Goal: Information Seeking & Learning: Learn about a topic

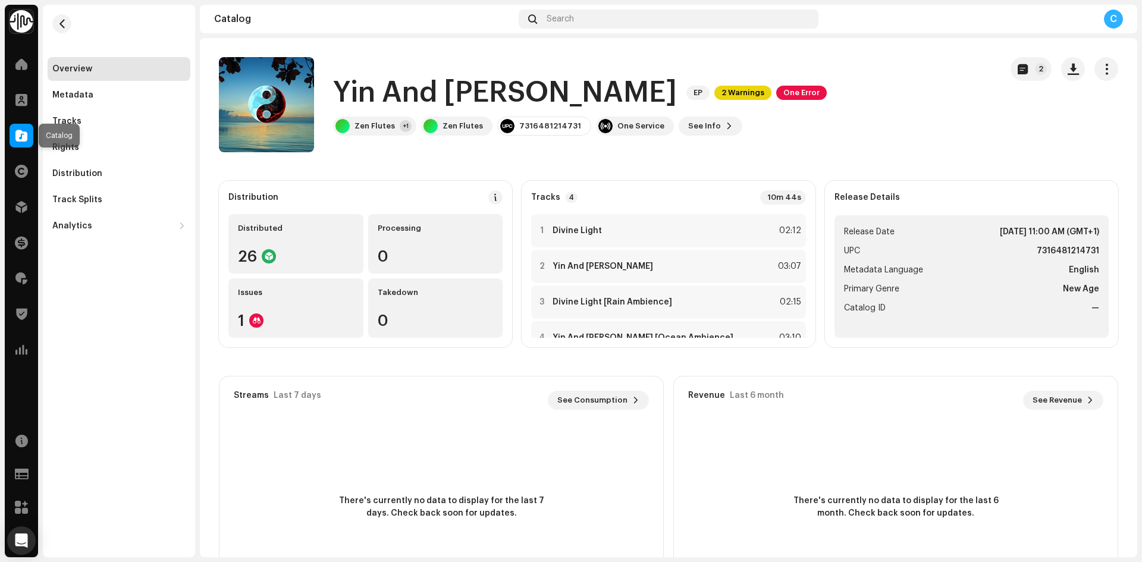
click at [17, 124] on div at bounding box center [22, 136] width 24 height 24
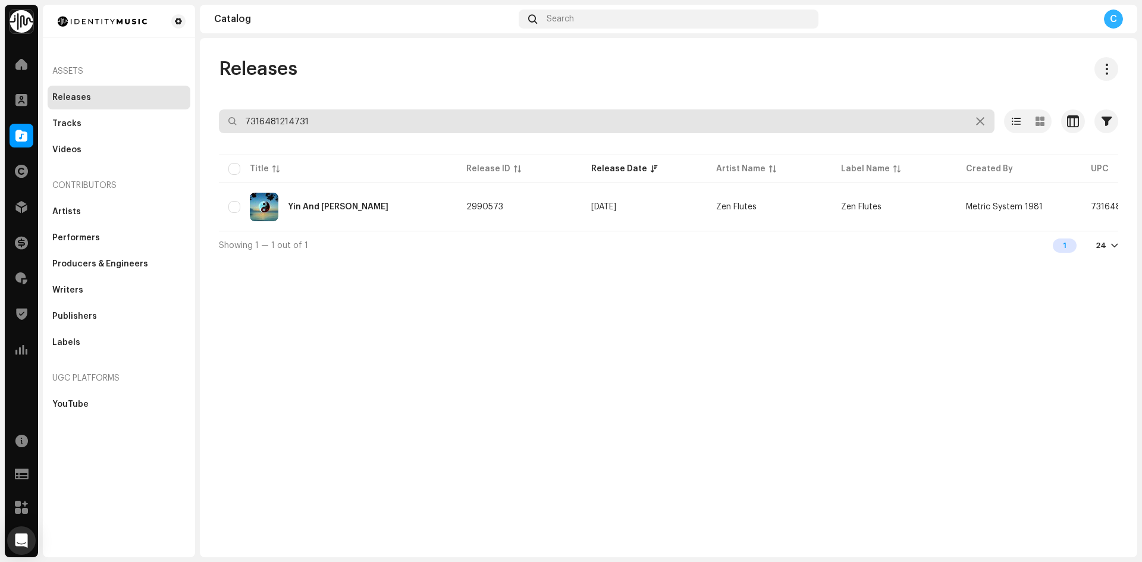
click at [141, 83] on div "Identity Music Home Clients Catalog Rights Distribution Finance Royalties Trust…" at bounding box center [571, 281] width 1142 height 562
paste input "7316481248439"
type input "7316481248439"
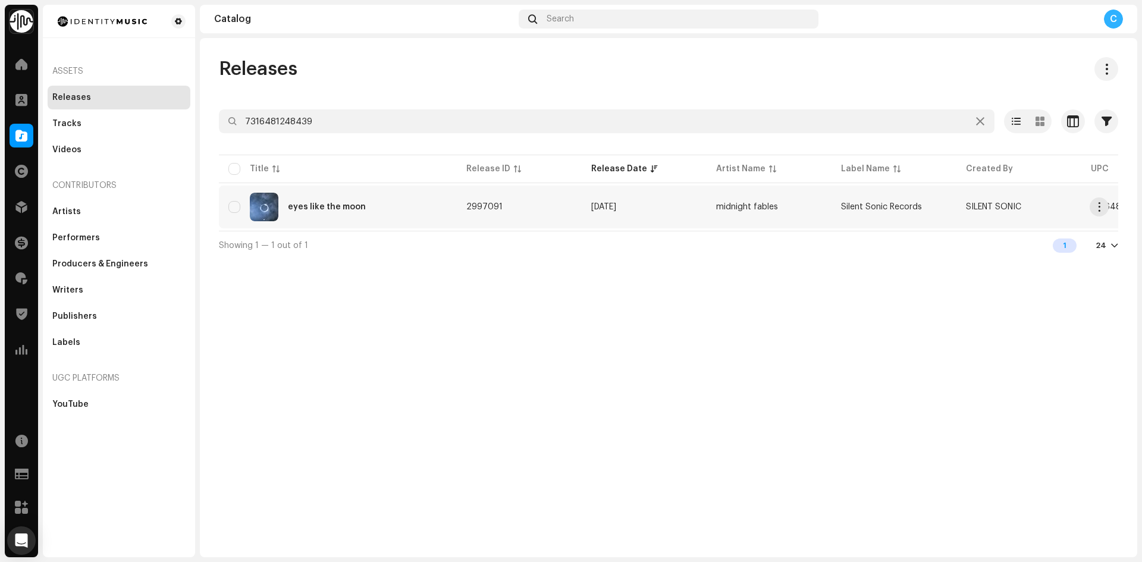
click at [412, 205] on div "eyes like the moon" at bounding box center [337, 207] width 219 height 29
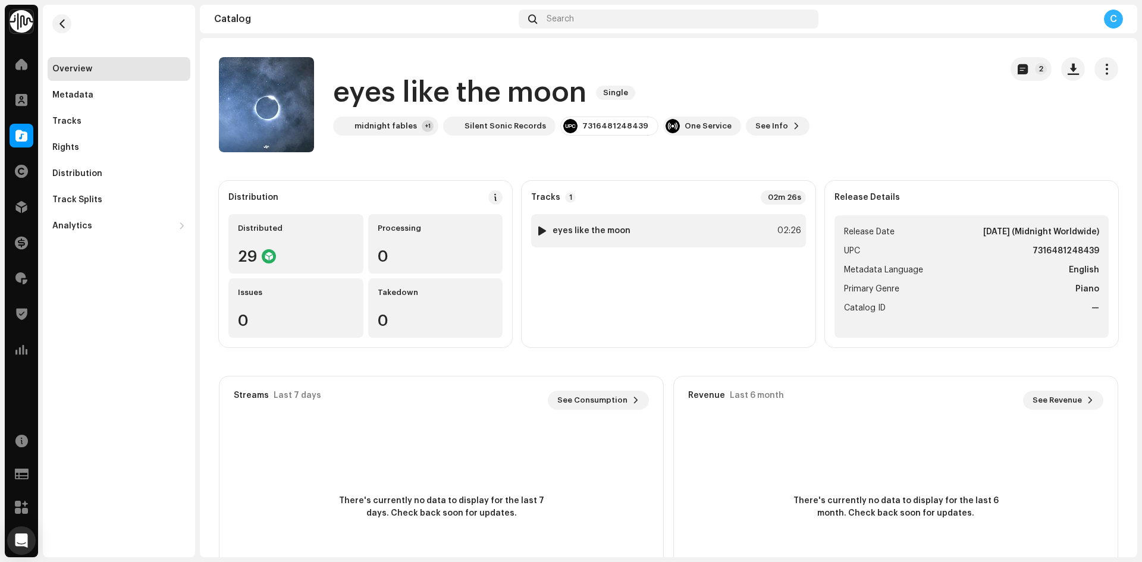
click at [543, 228] on div at bounding box center [542, 231] width 9 height 10
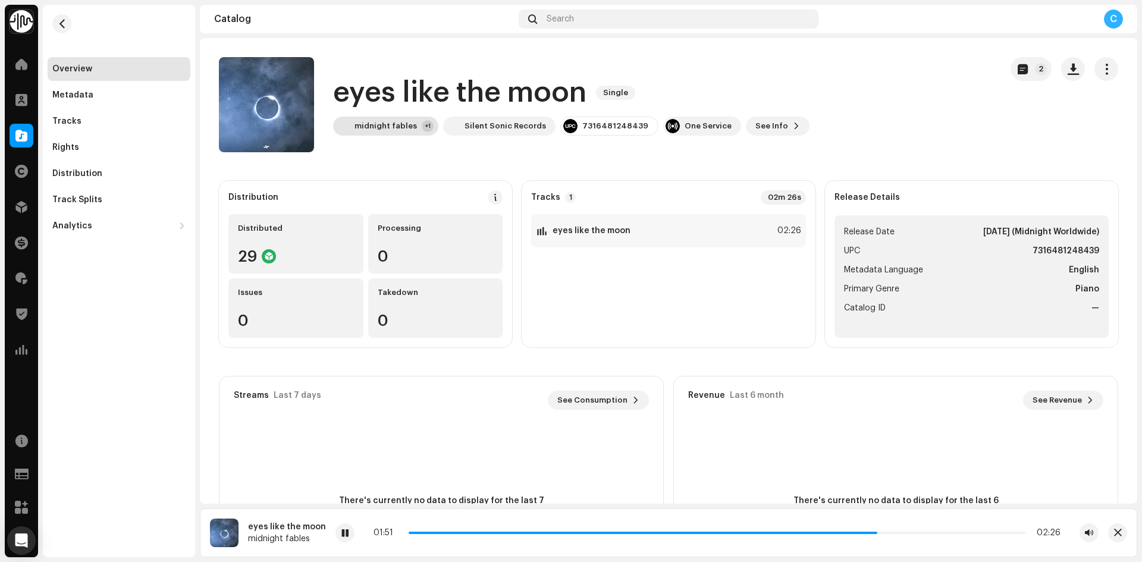
click at [392, 117] on div "midnight fables +1" at bounding box center [385, 126] width 105 height 19
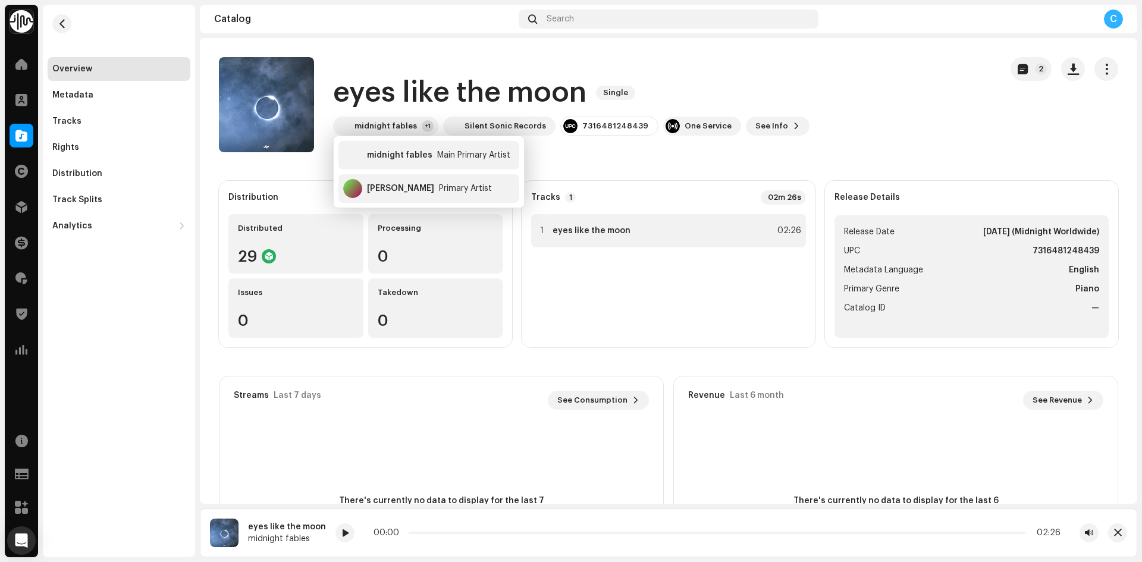
click at [607, 228] on strong "eyes like the moon" at bounding box center [592, 231] width 78 height 10
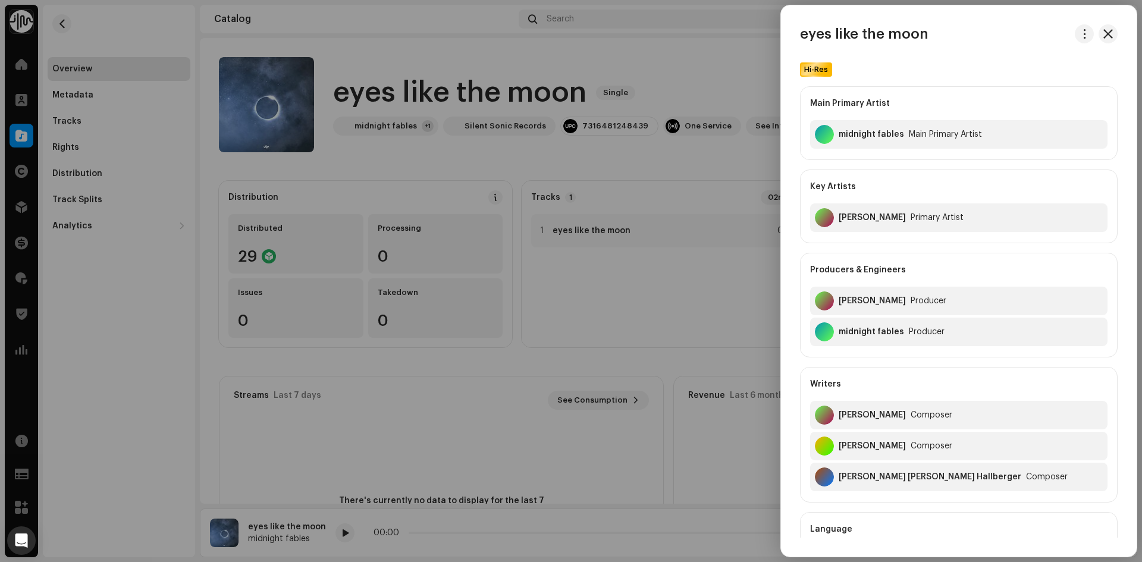
click at [553, 230] on div at bounding box center [571, 281] width 1142 height 562
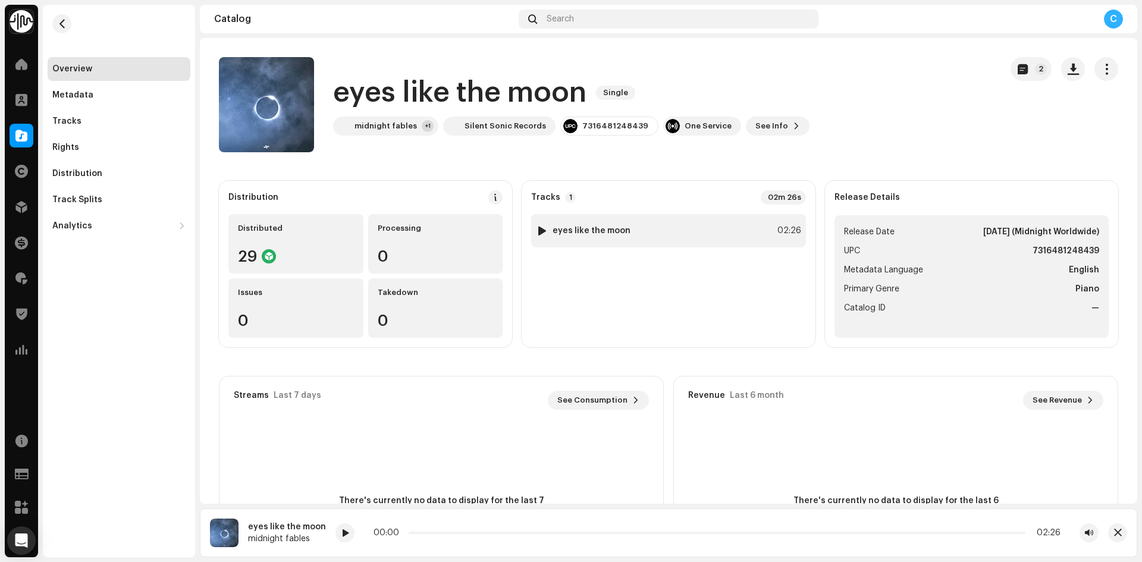
click at [538, 231] on div at bounding box center [542, 231] width 9 height 10
click at [390, 125] on div "midnight fables" at bounding box center [386, 126] width 62 height 10
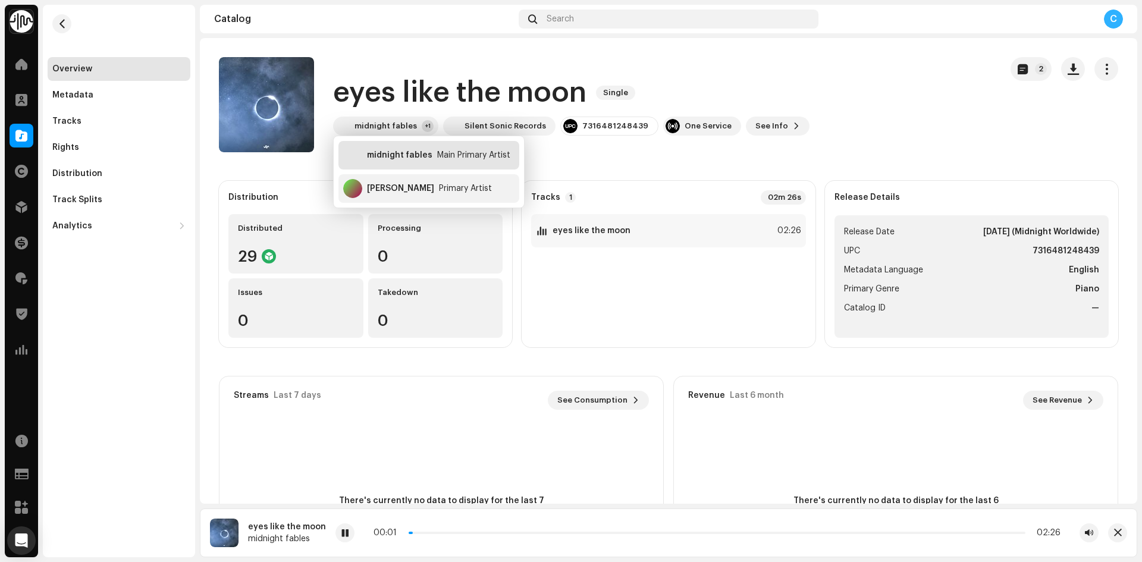
click at [429, 152] on div "midnight fables" at bounding box center [399, 156] width 65 height 10
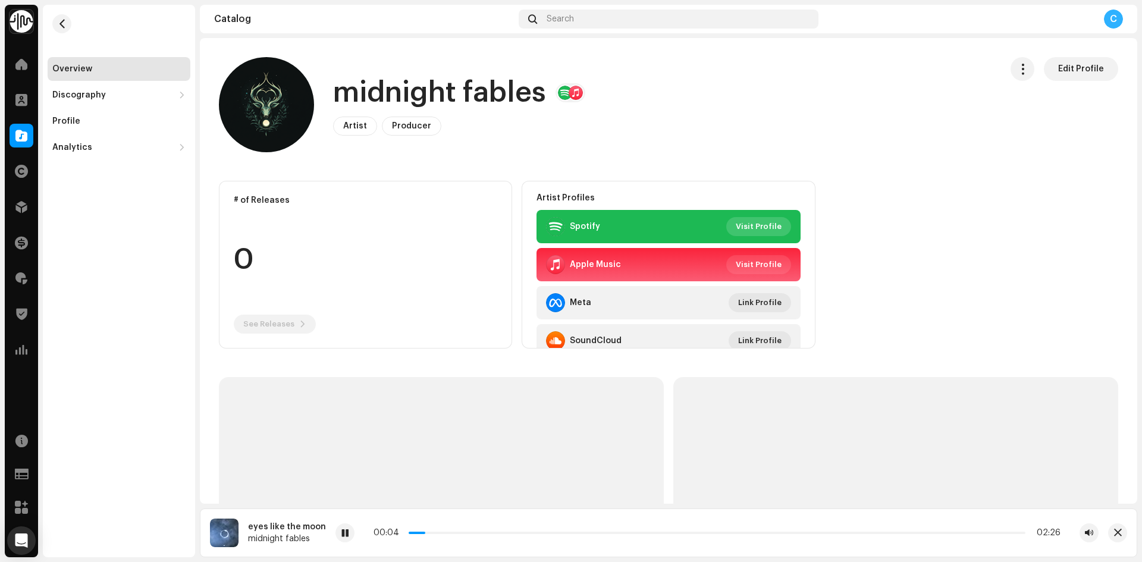
click at [757, 225] on span "Visit Profile" at bounding box center [759, 227] width 46 height 24
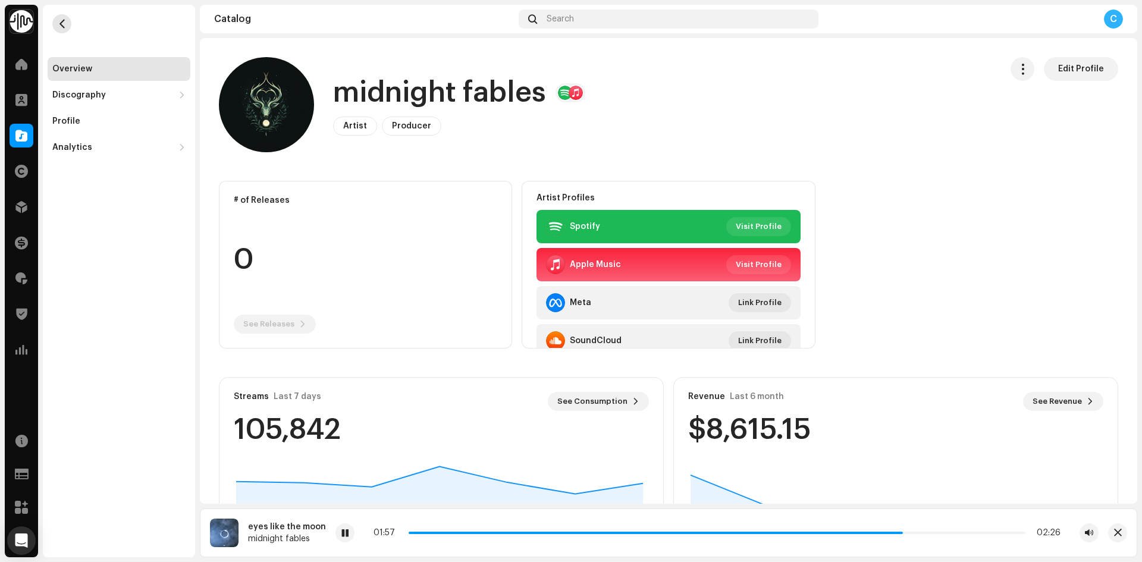
click at [62, 23] on span "button" at bounding box center [62, 24] width 9 height 10
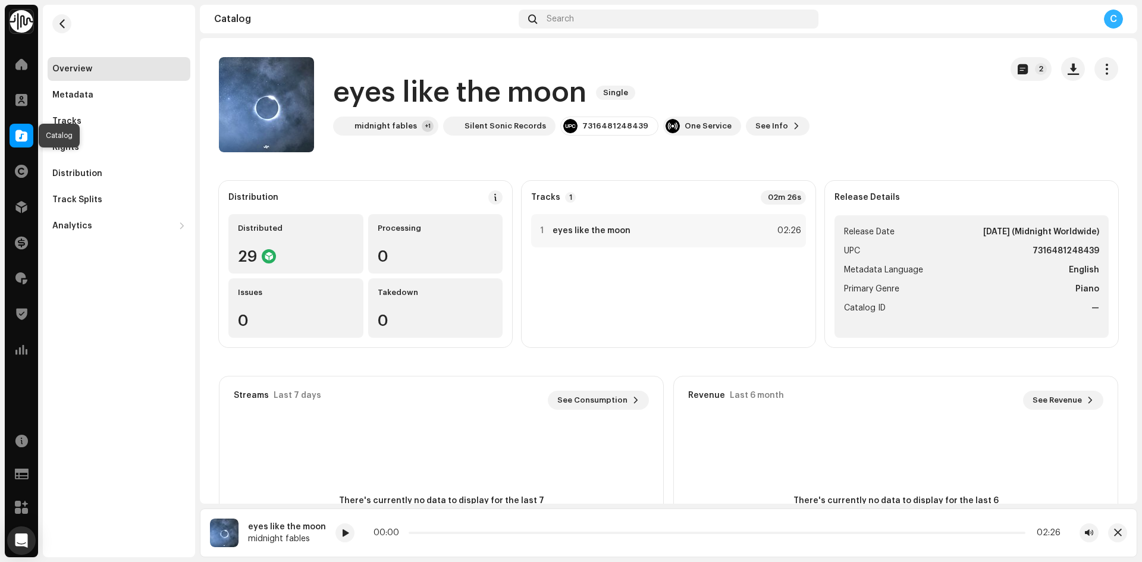
click at [21, 131] on span at bounding box center [21, 136] width 12 height 10
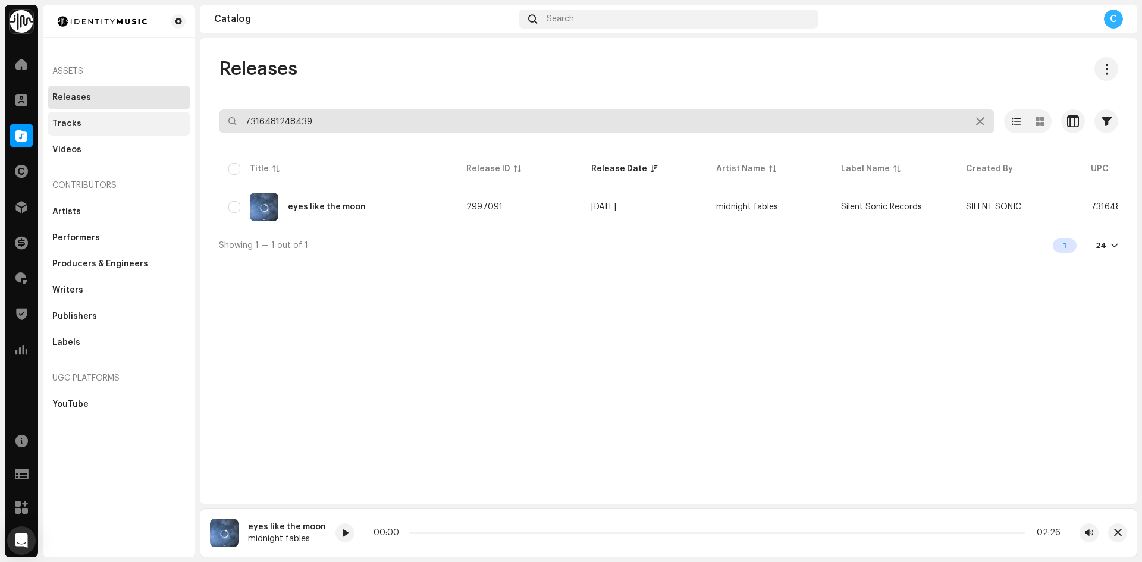
click at [145, 115] on div "Identity Music Home Clients Catalog Rights Distribution Finance Royalties Trust…" at bounding box center [571, 281] width 1142 height 562
paste input "7316481264439"
type input "7316481264439"
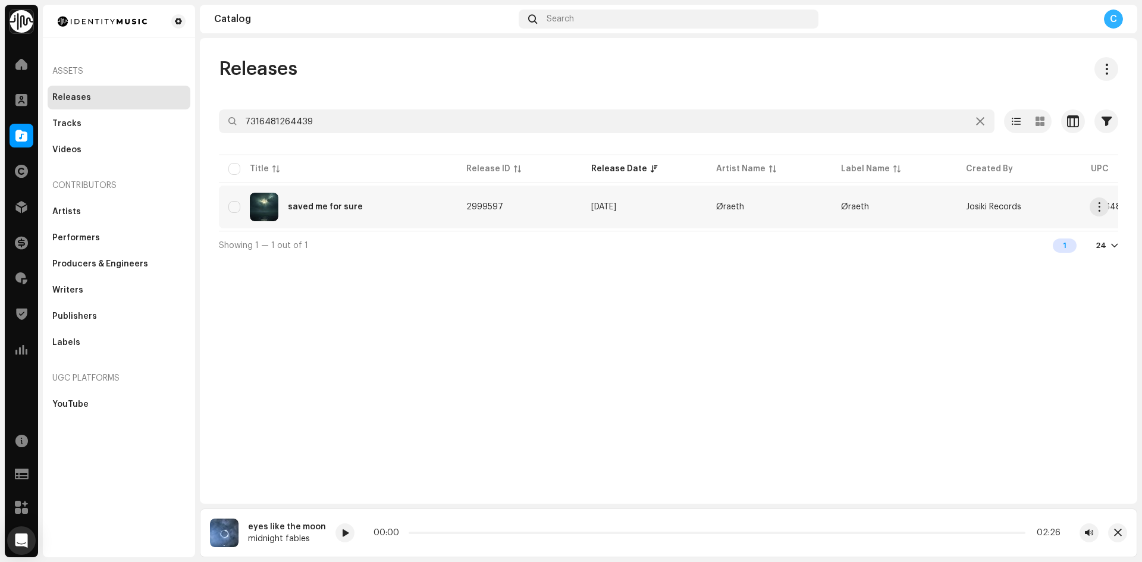
click at [310, 202] on div "saved me for sure" at bounding box center [337, 207] width 219 height 29
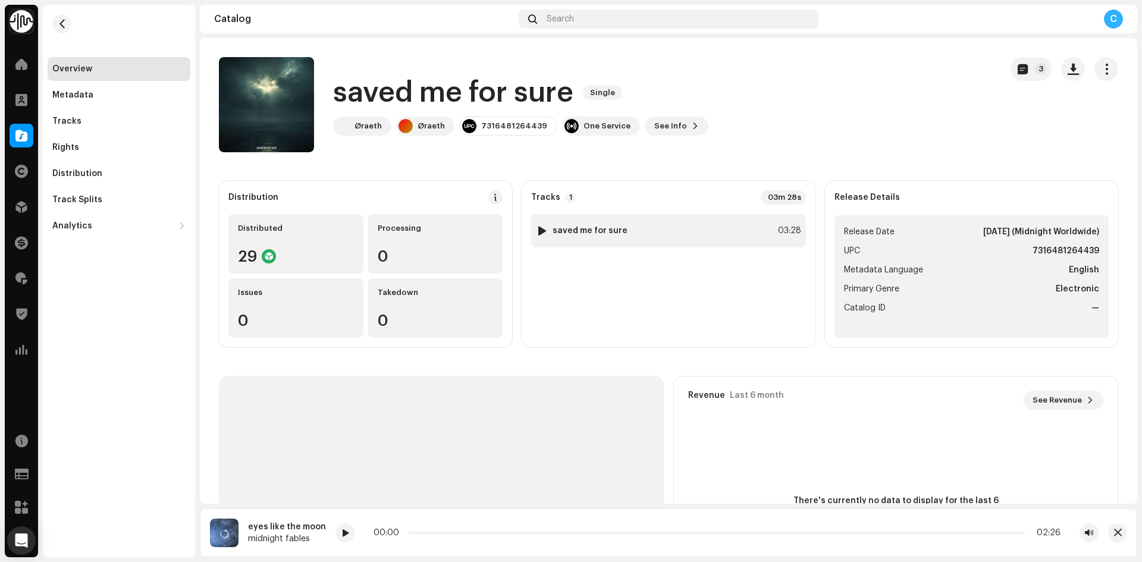
click at [543, 228] on div at bounding box center [542, 231] width 9 height 10
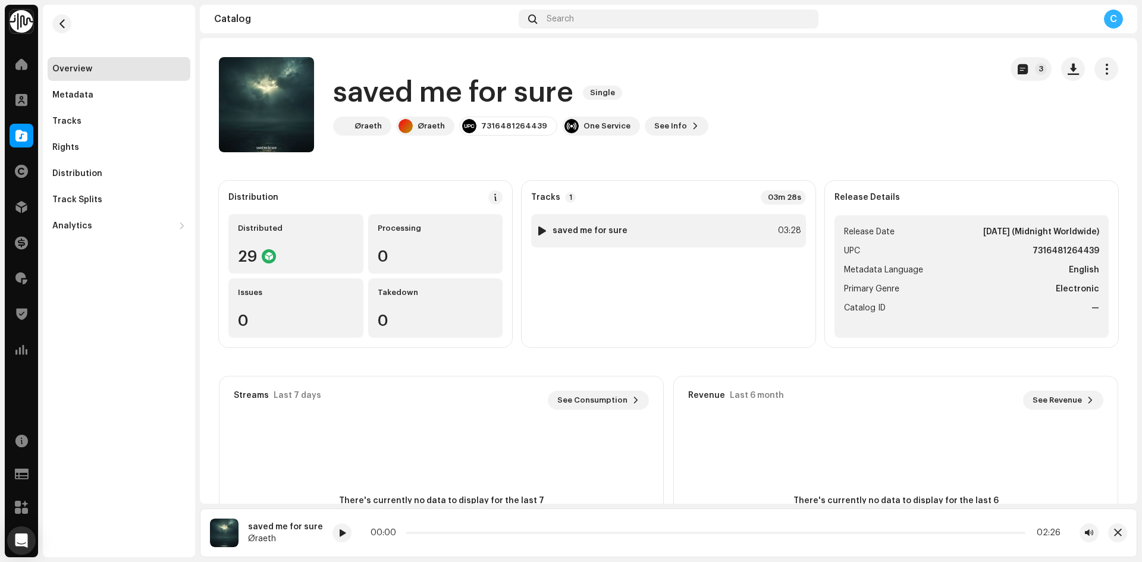
click at [540, 231] on div at bounding box center [542, 231] width 9 height 10
copy div "Øraeth"
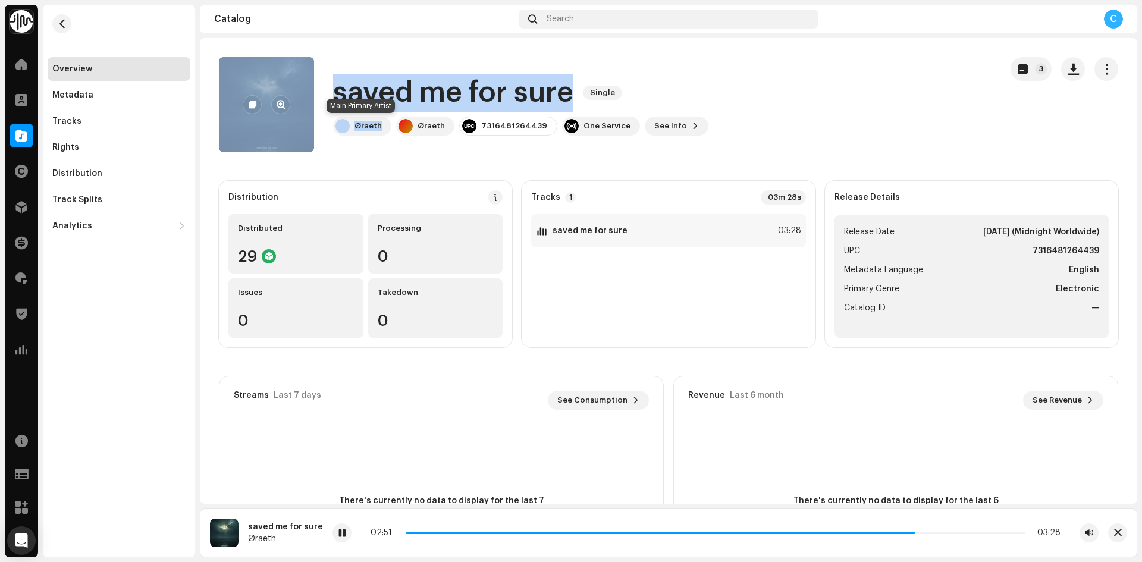
drag, startPoint x: 381, startPoint y: 125, endPoint x: 271, endPoint y: 119, distance: 109.6
click at [268, 119] on div "saved me for sure Single Øraeth Øraeth 7316481264439 One Service See Info 3" at bounding box center [605, 104] width 773 height 95
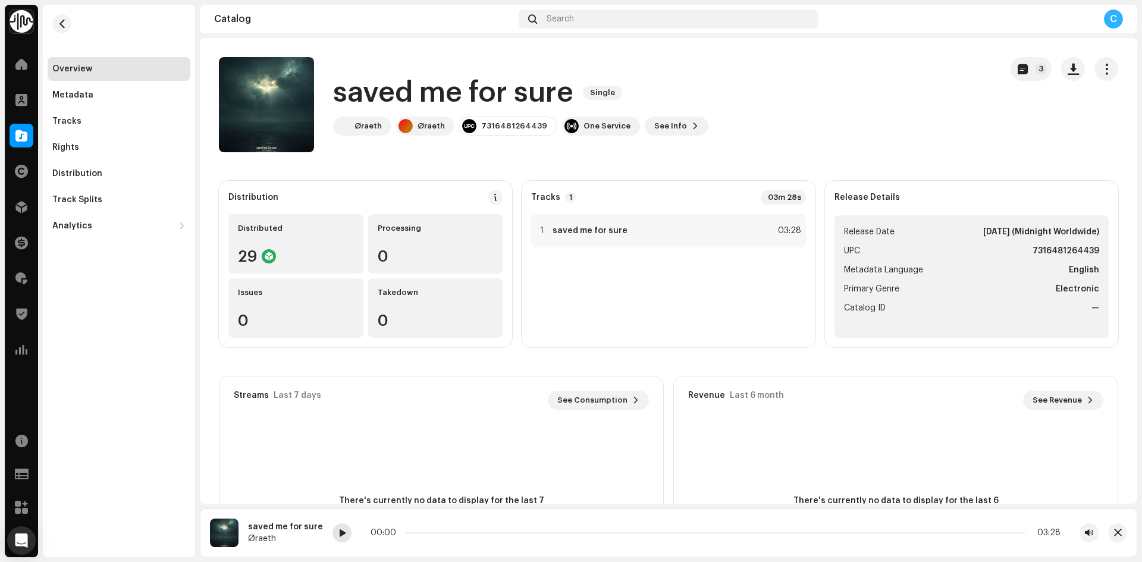
click at [338, 536] on span at bounding box center [341, 534] width 7 height 10
click at [14, 144] on div at bounding box center [22, 136] width 24 height 24
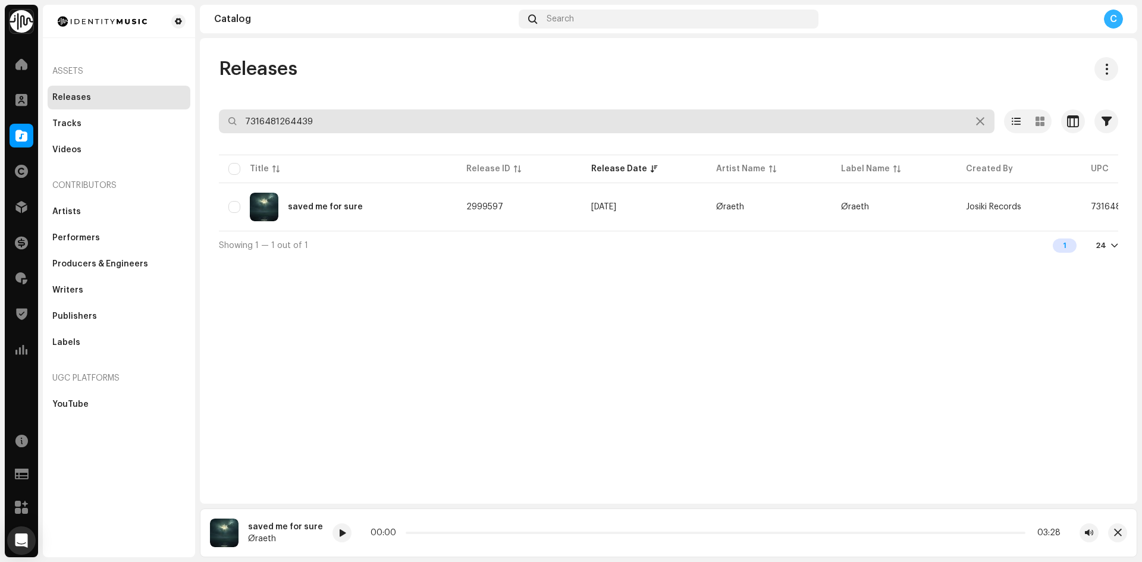
drag, startPoint x: 284, startPoint y: 111, endPoint x: 190, endPoint y: 104, distance: 93.7
click at [192, 104] on div "Identity Music Home Clients Catalog Rights Distribution Finance Royalties Trust…" at bounding box center [571, 281] width 1142 height 562
paste input "7316481013808"
type input "7316481013808"
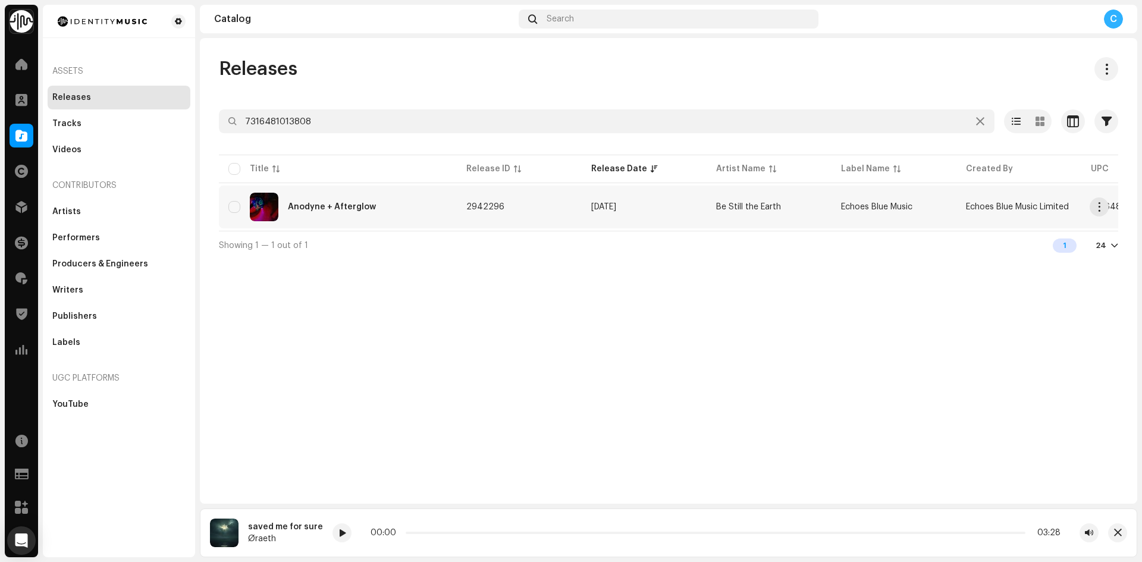
click at [333, 208] on div "Anodyne + Afterglow" at bounding box center [332, 207] width 88 height 8
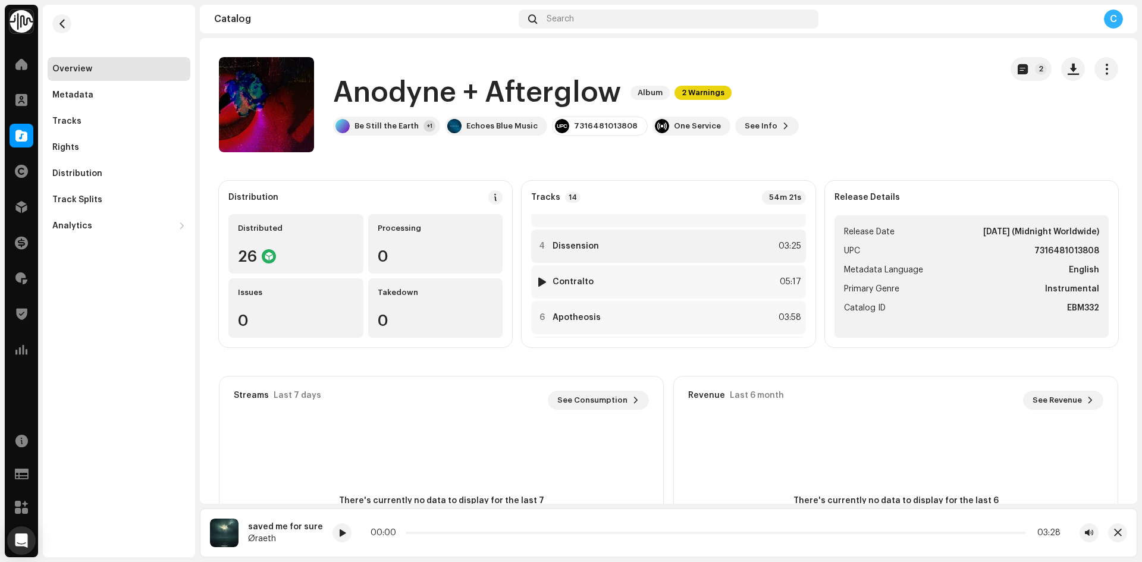
scroll to position [59, 0]
click at [540, 278] on div at bounding box center [542, 279] width 9 height 10
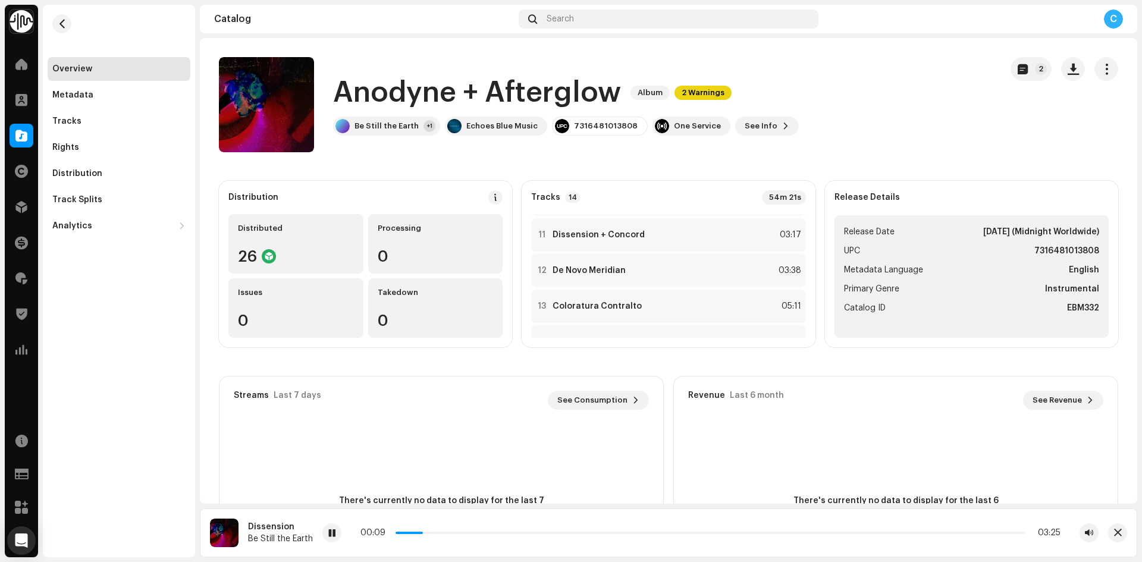
scroll to position [357, 0]
click at [542, 229] on div at bounding box center [542, 231] width 9 height 10
copy strong "Dissension + Concord"
drag, startPoint x: 642, startPoint y: 232, endPoint x: 550, endPoint y: 236, distance: 92.9
click at [550, 236] on div "11 Dissension + Concord 03:17" at bounding box center [668, 230] width 274 height 33
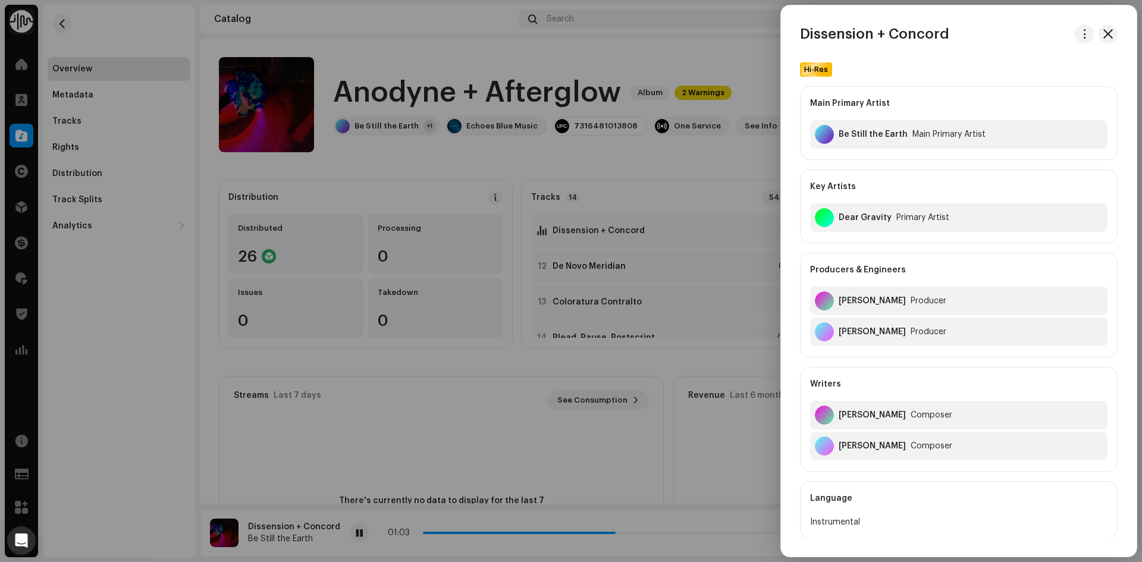
click at [481, 99] on div at bounding box center [571, 281] width 1142 height 562
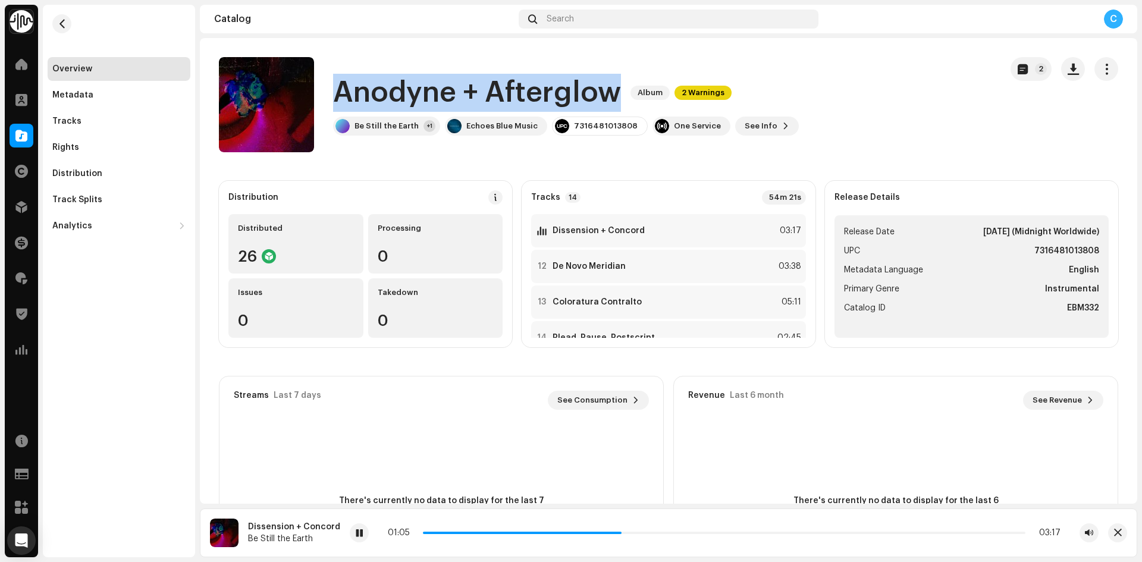
drag, startPoint x: 341, startPoint y: 94, endPoint x: 619, endPoint y: 95, distance: 277.2
click at [619, 95] on h1 "Anodyne + Afterglow" at bounding box center [477, 93] width 288 height 38
copy h1 "Anodyne + Afterglow"
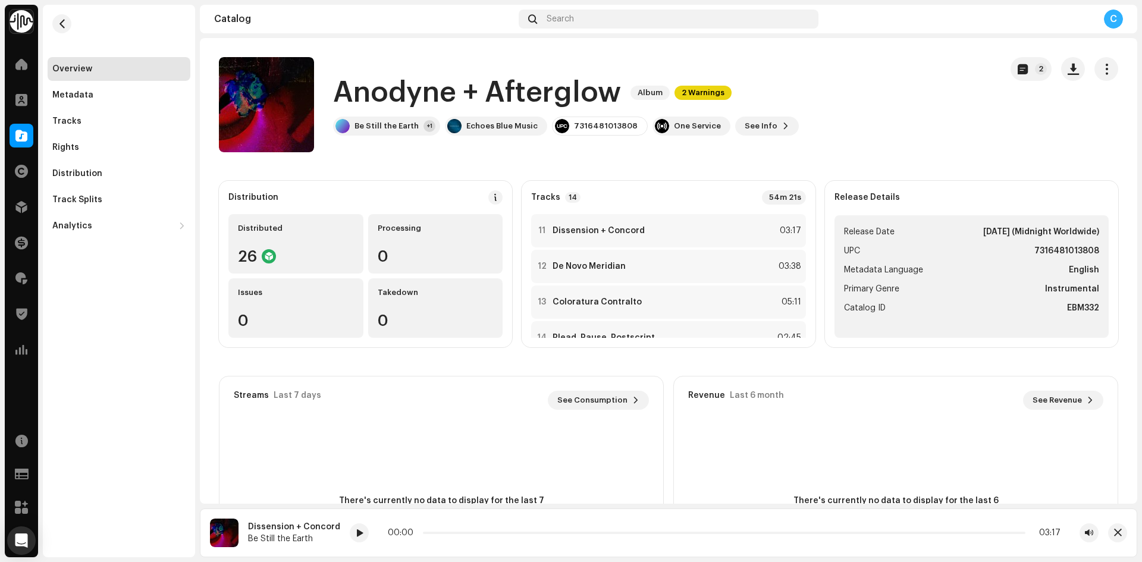
click at [387, 178] on catalog-releases-details-overview "Anodyne + Afterglow Album 2 Warnings 2 Anodyne + Afterglow Album 2 Warnings Be …" at bounding box center [669, 335] width 938 height 595
click at [387, 130] on div "Be Still the Earth" at bounding box center [387, 126] width 64 height 10
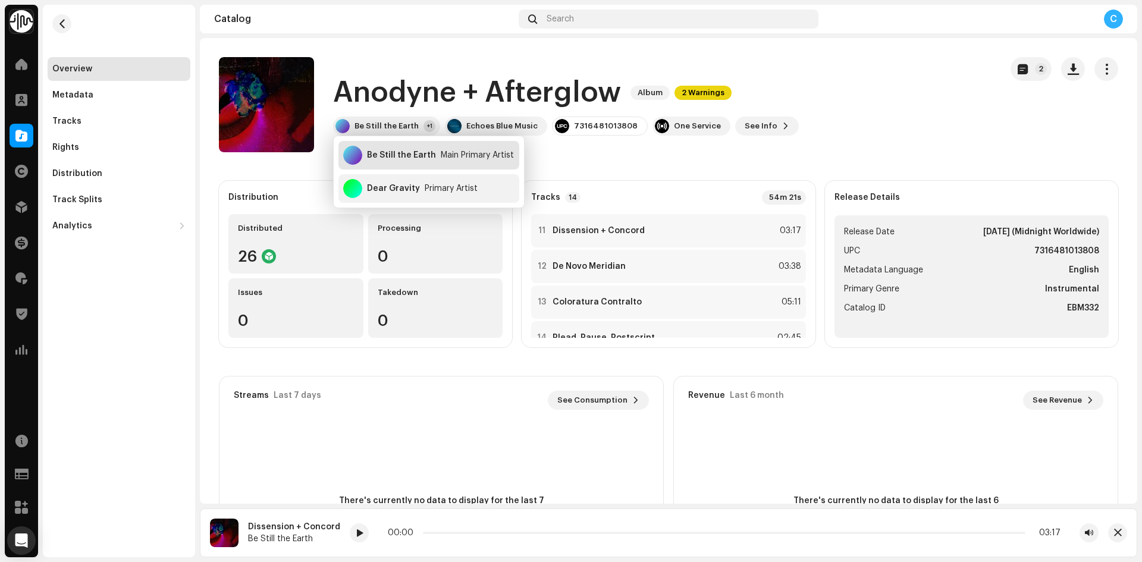
click at [423, 155] on div "Be Still the Earth" at bounding box center [401, 156] width 69 height 10
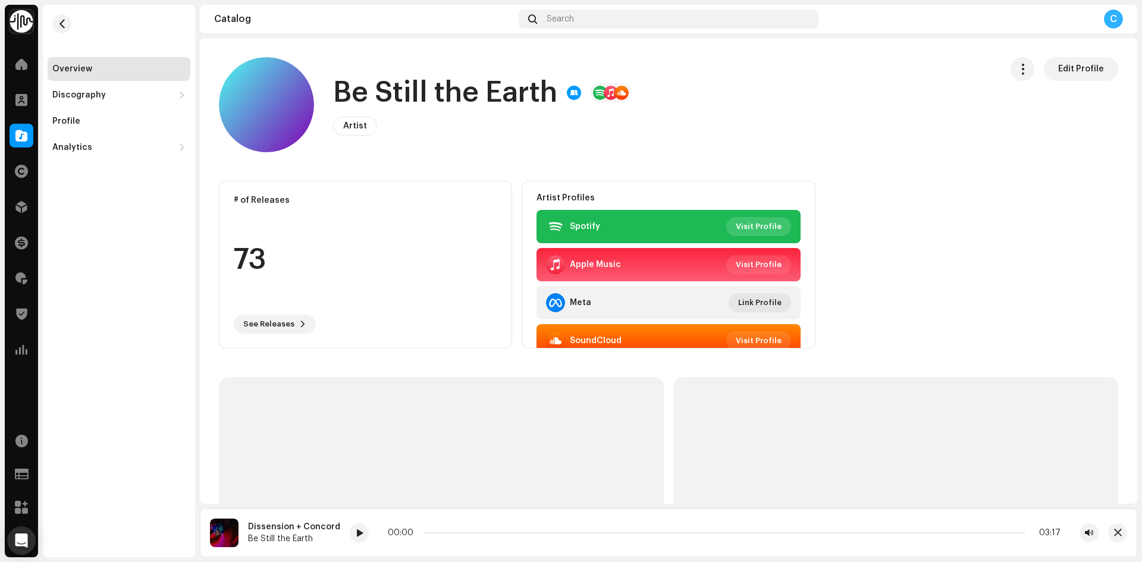
click at [763, 228] on span "Visit Profile" at bounding box center [759, 227] width 46 height 24
click at [62, 22] on span "button" at bounding box center [62, 24] width 9 height 10
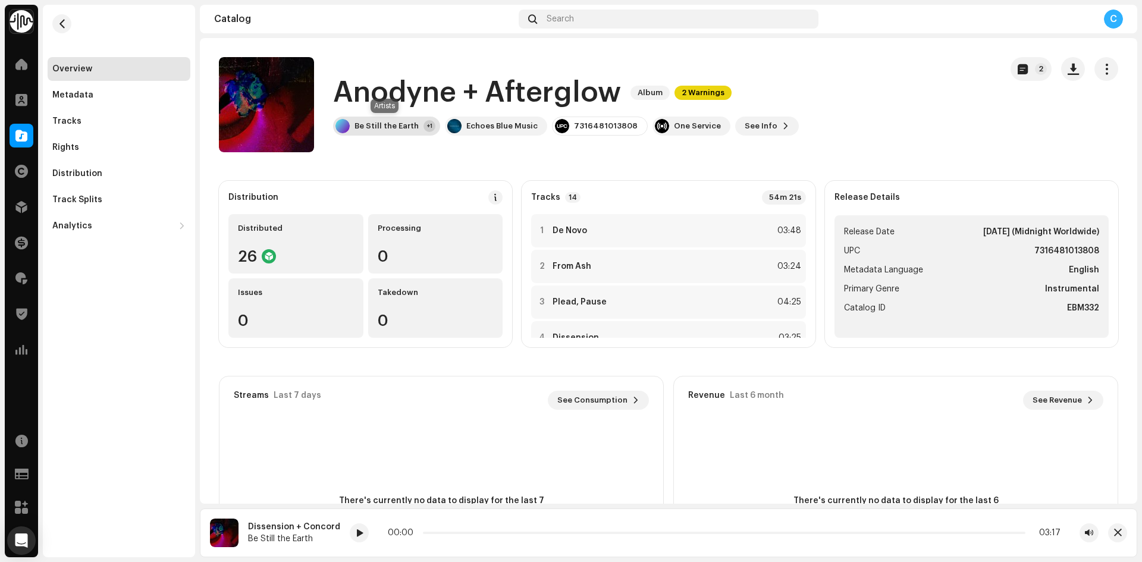
click at [380, 129] on div "Be Still the Earth" at bounding box center [387, 126] width 64 height 10
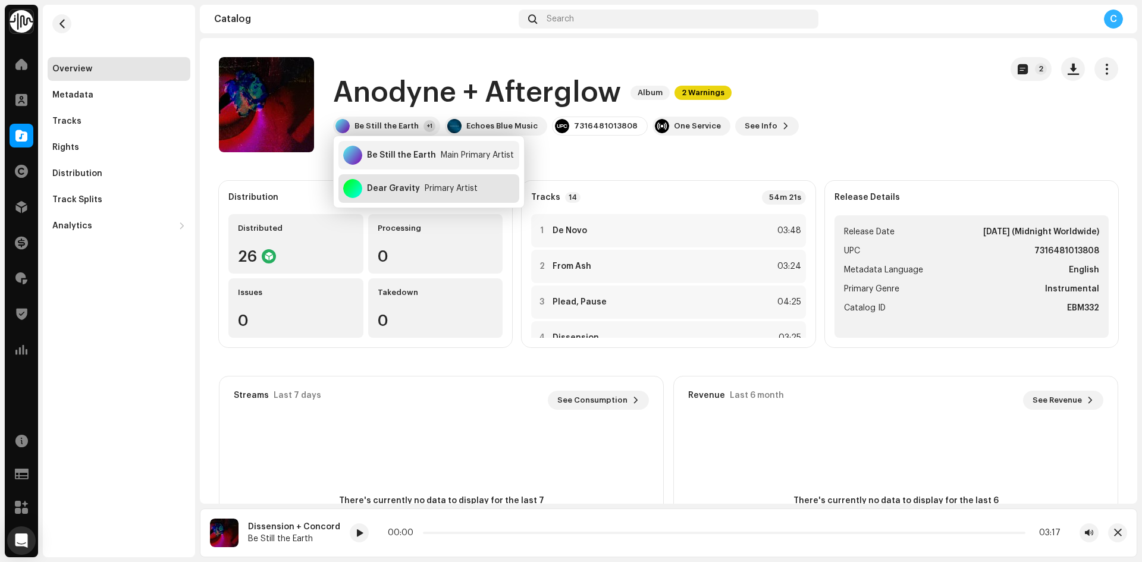
click at [401, 183] on div "Dear Gravity Primary Artist" at bounding box center [428, 188] width 181 height 29
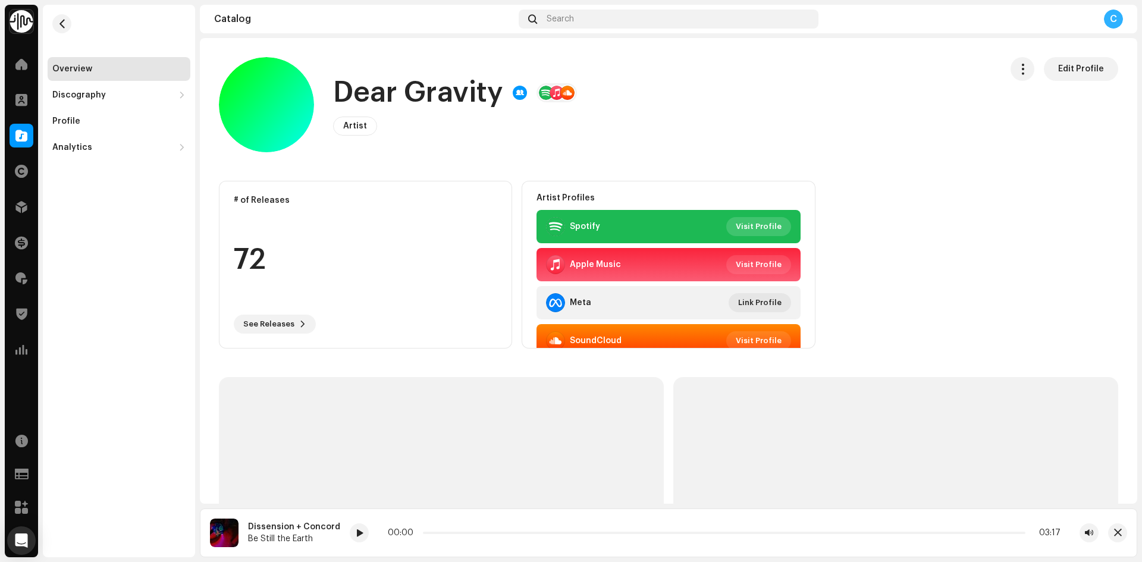
click at [747, 224] on span "Visit Profile" at bounding box center [759, 227] width 46 height 24
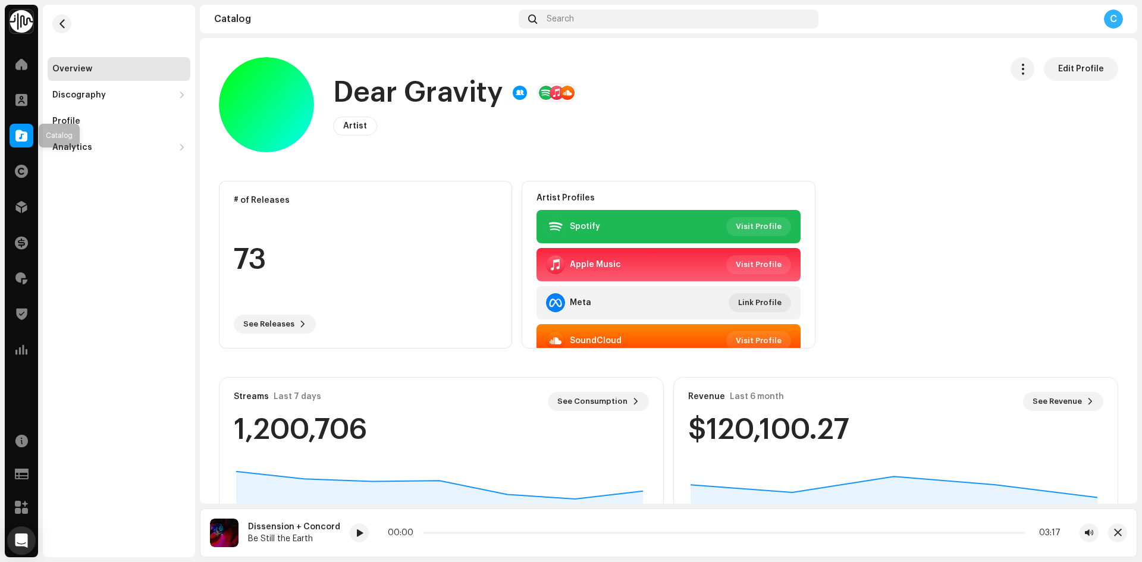
click at [17, 137] on span at bounding box center [21, 136] width 12 height 10
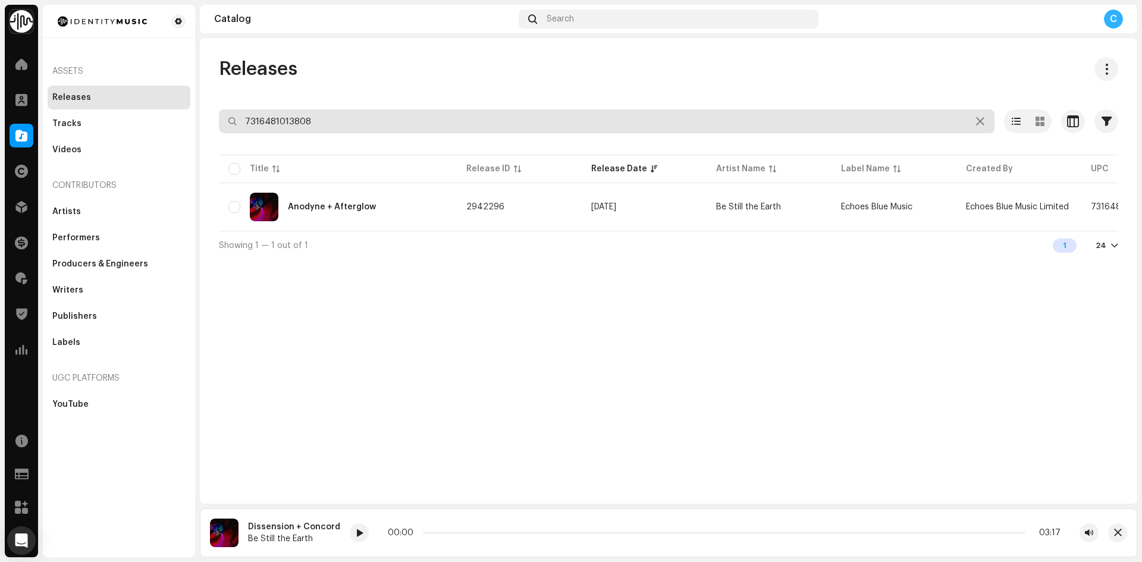
drag, startPoint x: 245, startPoint y: 106, endPoint x: 183, endPoint y: 98, distance: 62.4
click at [183, 98] on div "Identity Music Home Clients Catalog Rights Distribution Finance Royalties Trust…" at bounding box center [571, 281] width 1142 height 562
paste input "7316481248705"
type input "7316481248705"
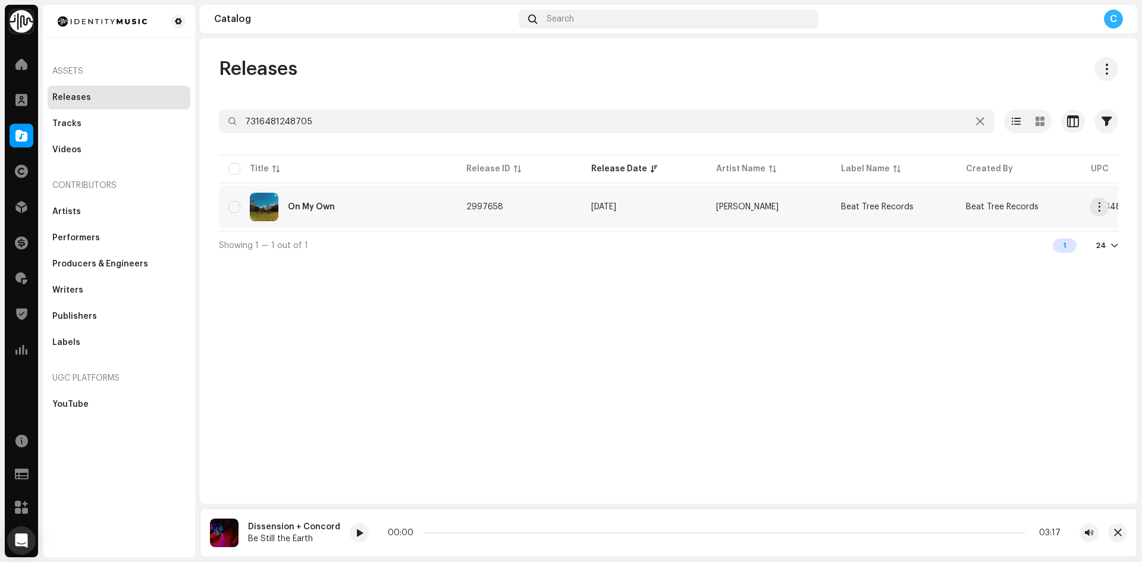
click at [383, 217] on div "On My Own" at bounding box center [337, 207] width 219 height 29
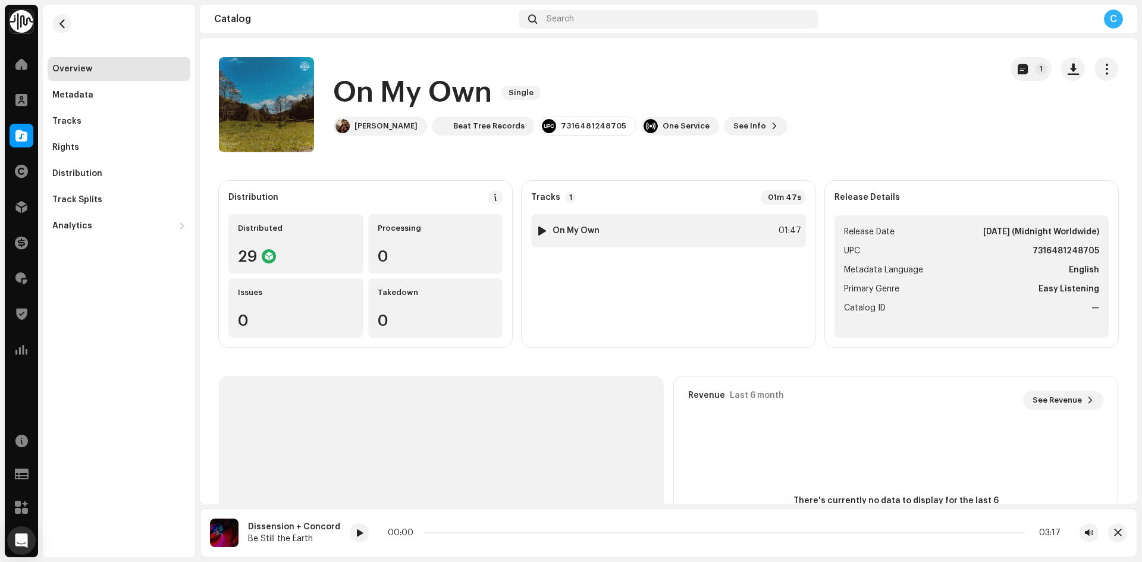
click at [549, 230] on div "1 On My Own" at bounding box center [568, 231] width 64 height 12
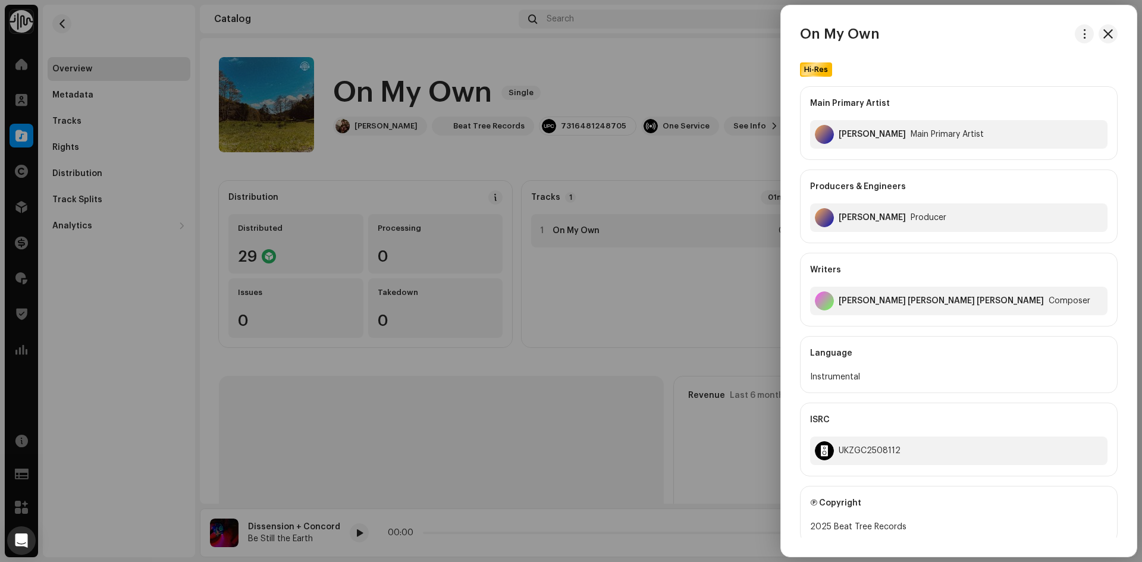
click at [557, 245] on div at bounding box center [571, 281] width 1142 height 562
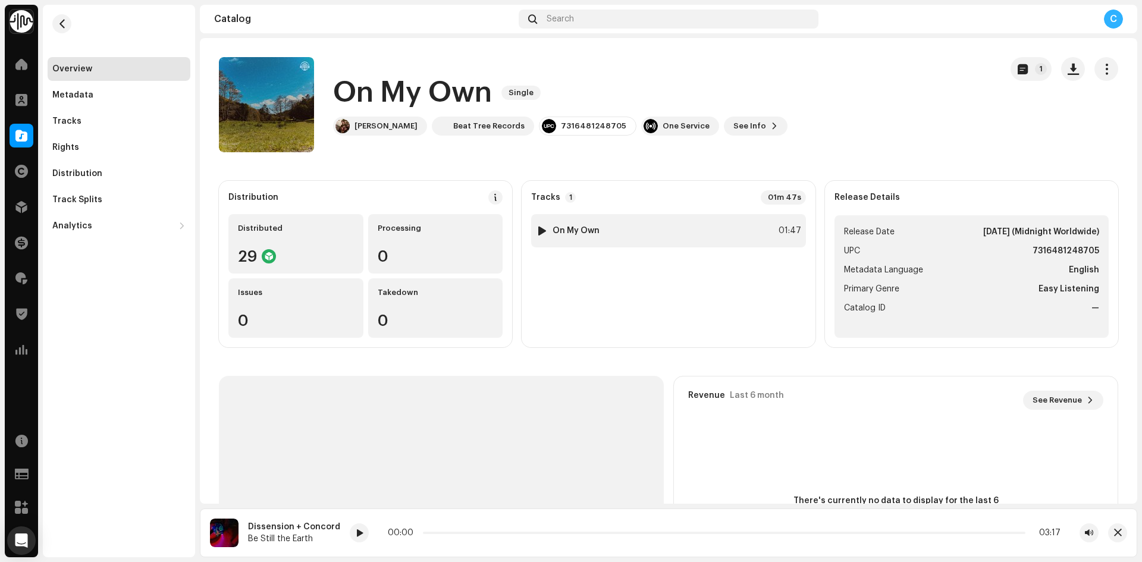
click at [541, 227] on div at bounding box center [542, 231] width 9 height 10
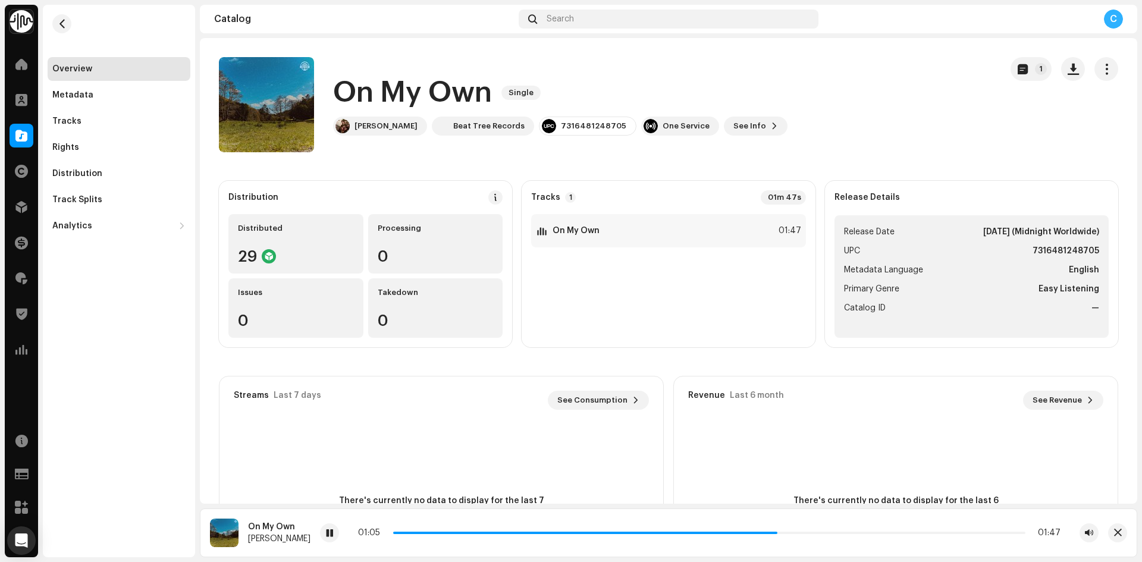
drag, startPoint x: 768, startPoint y: 533, endPoint x: 462, endPoint y: 523, distance: 306.5
click at [462, 523] on div "On My Own Hajime Hattori 01:05 01:47" at bounding box center [669, 533] width 938 height 49
click at [542, 231] on div at bounding box center [542, 231] width 9 height 10
drag, startPoint x: 454, startPoint y: 534, endPoint x: 510, endPoint y: 534, distance: 56.5
click at [510, 534] on div "00:16 01:47" at bounding box center [709, 533] width 703 height 10
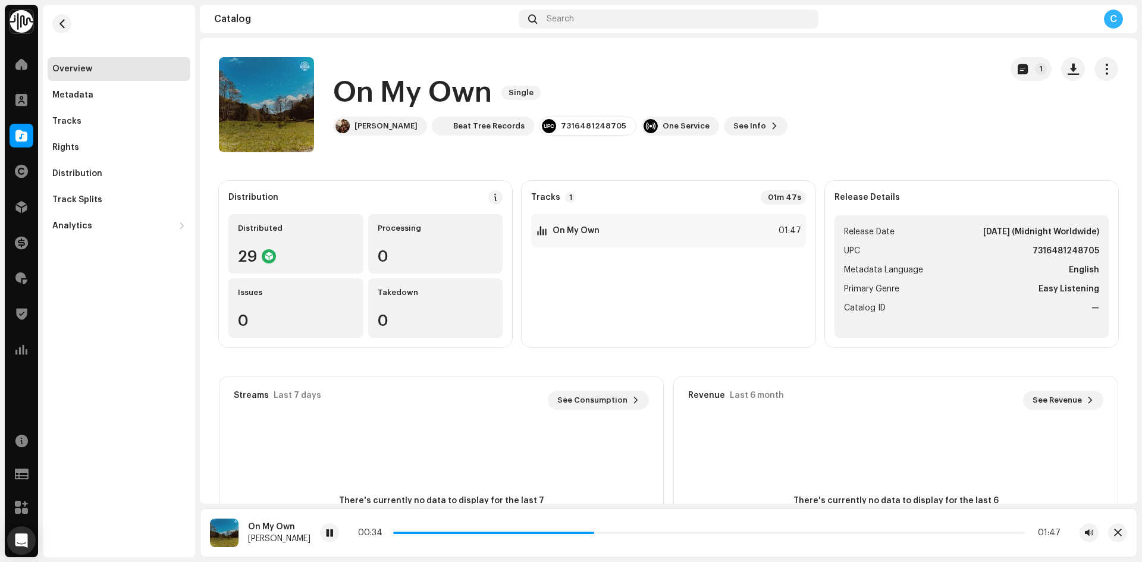
drag, startPoint x: 512, startPoint y: 531, endPoint x: 591, endPoint y: 538, distance: 80.0
click at [591, 538] on div "00:34 01:47" at bounding box center [709, 533] width 779 height 19
click at [326, 537] on span at bounding box center [329, 534] width 7 height 10
click at [540, 233] on div at bounding box center [542, 231] width 9 height 10
drag, startPoint x: 325, startPoint y: 535, endPoint x: 368, endPoint y: 532, distance: 42.9
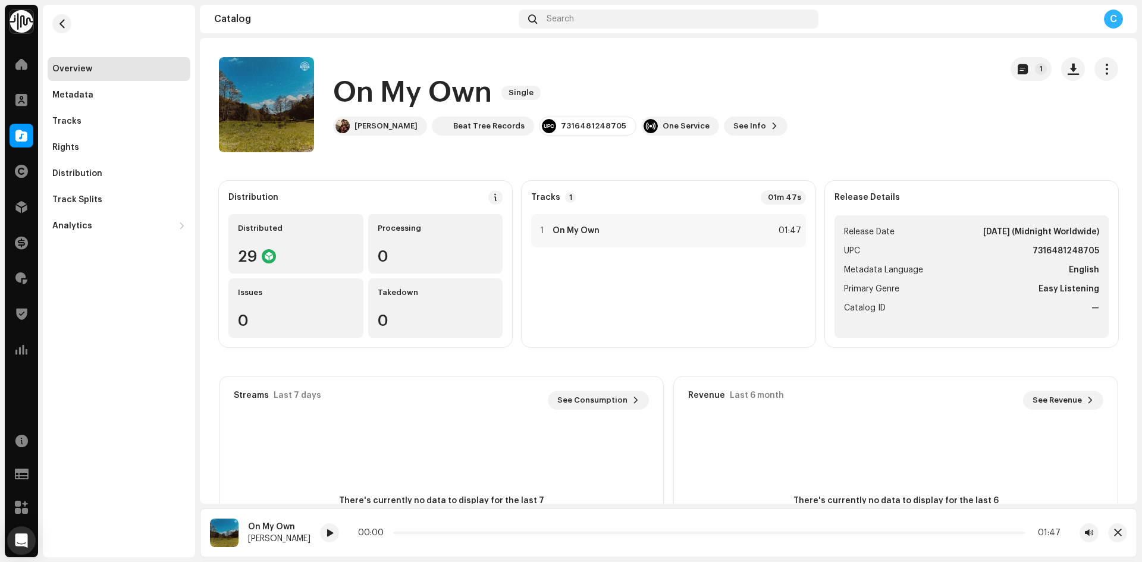
click at [326, 535] on span at bounding box center [329, 534] width 7 height 10
drag, startPoint x: 391, startPoint y: 532, endPoint x: 434, endPoint y: 535, distance: 42.3
click at [434, 535] on div "00:01 01:47" at bounding box center [709, 533] width 703 height 10
drag, startPoint x: 437, startPoint y: 531, endPoint x: 510, endPoint y: 539, distance: 73.0
click at [510, 539] on div "00:09 01:47" at bounding box center [709, 533] width 779 height 19
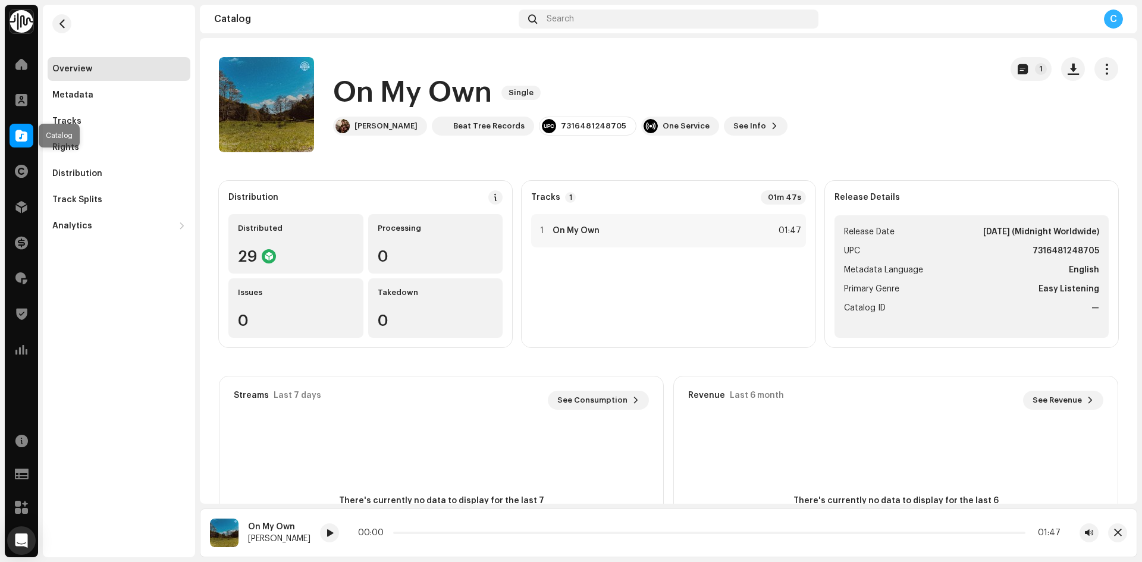
click at [18, 126] on div at bounding box center [22, 136] width 24 height 24
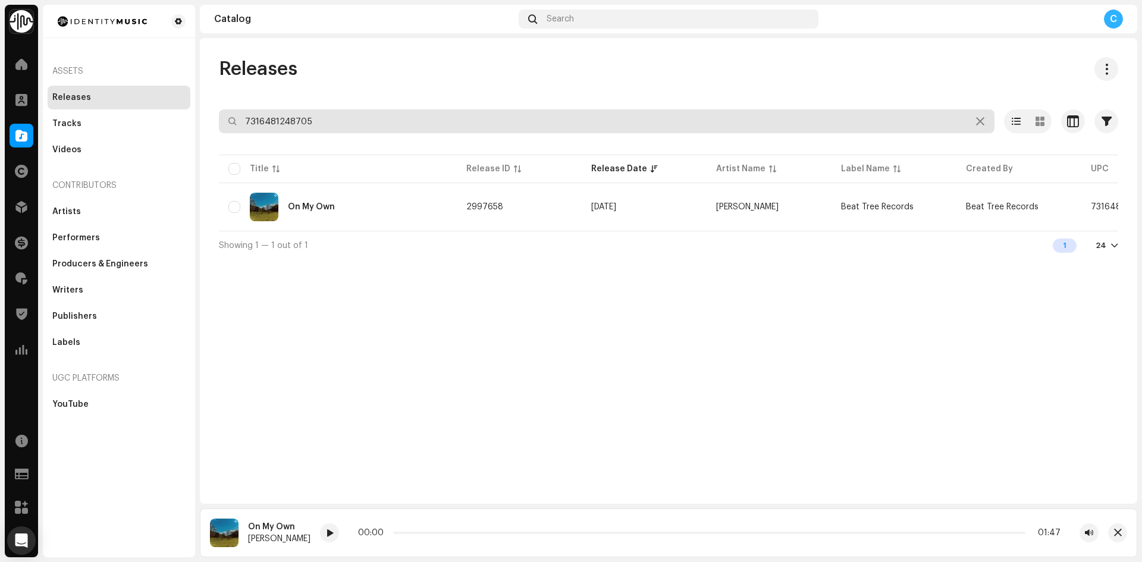
drag, startPoint x: 341, startPoint y: 126, endPoint x: 50, endPoint y: 59, distance: 298.3
click at [122, 89] on div "Identity Music Home Clients Catalog Rights Distribution Finance Royalties Trust…" at bounding box center [571, 281] width 1142 height 562
paste input "7316481262725"
type input "7316481262725"
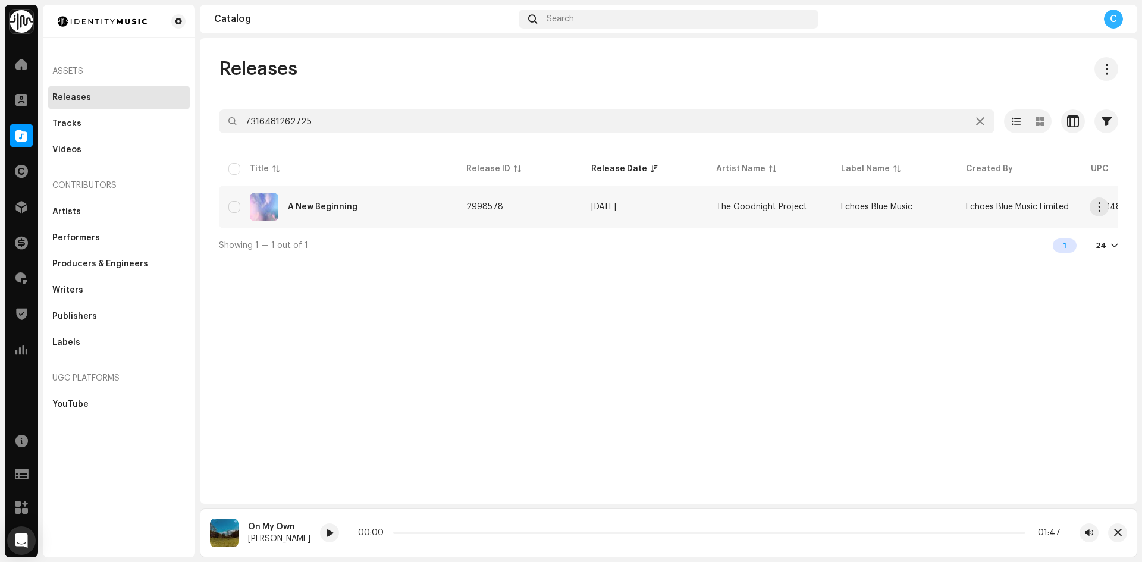
click at [394, 202] on div "A New Beginning" at bounding box center [337, 207] width 219 height 29
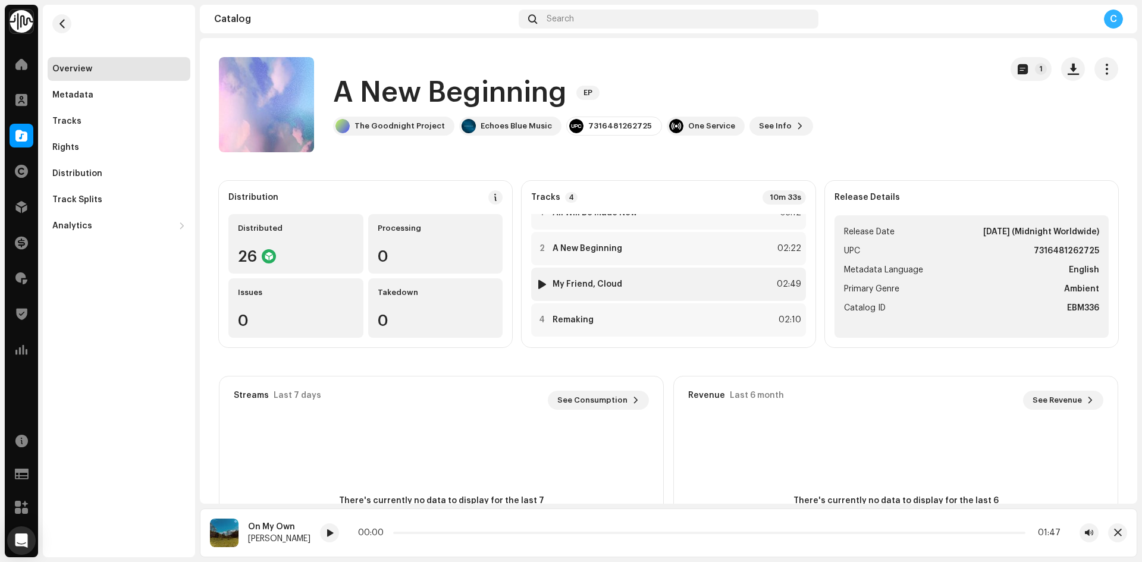
scroll to position [26, 0]
copy strong "Remaking"
drag, startPoint x: 601, startPoint y: 311, endPoint x: 548, endPoint y: 315, distance: 53.1
click at [548, 315] on div "4 Remaking 02:10" at bounding box center [668, 311] width 274 height 33
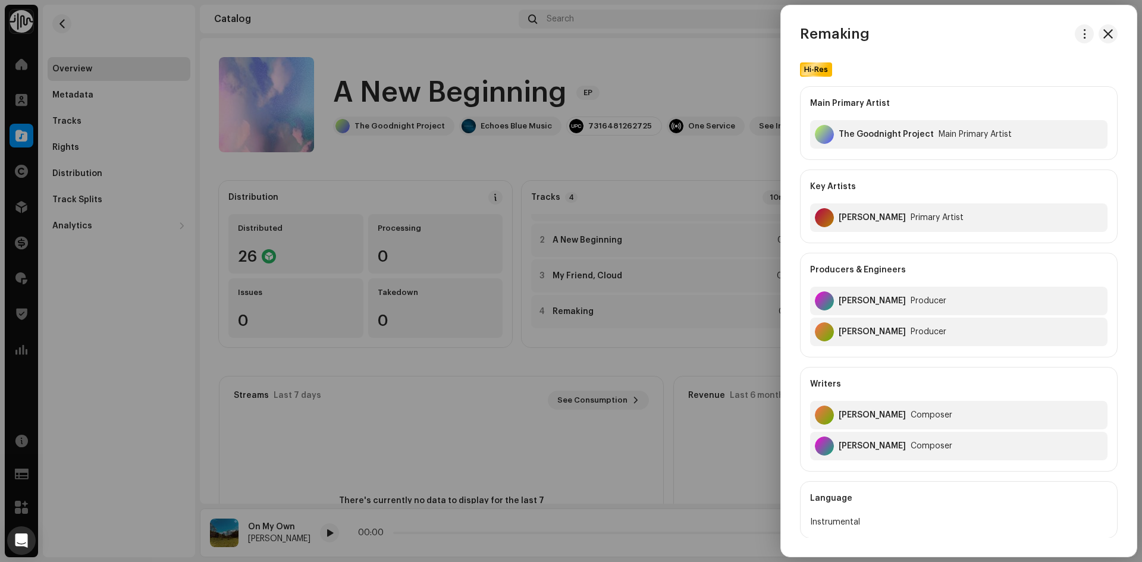
click at [720, 51] on div at bounding box center [571, 281] width 1142 height 562
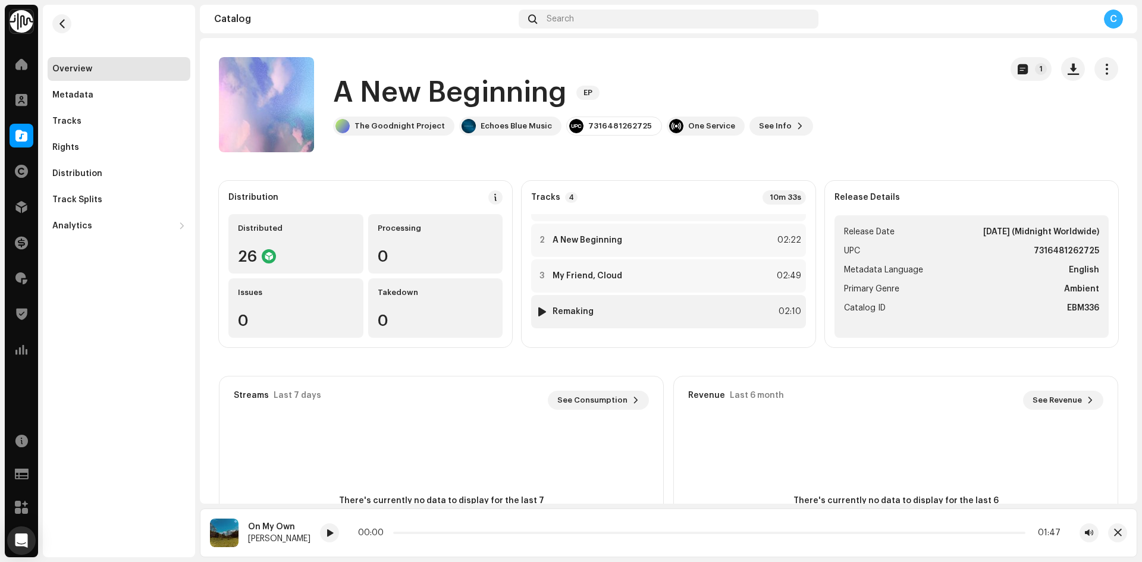
click at [542, 305] on div "4 Remaking 02:10" at bounding box center [668, 311] width 274 height 33
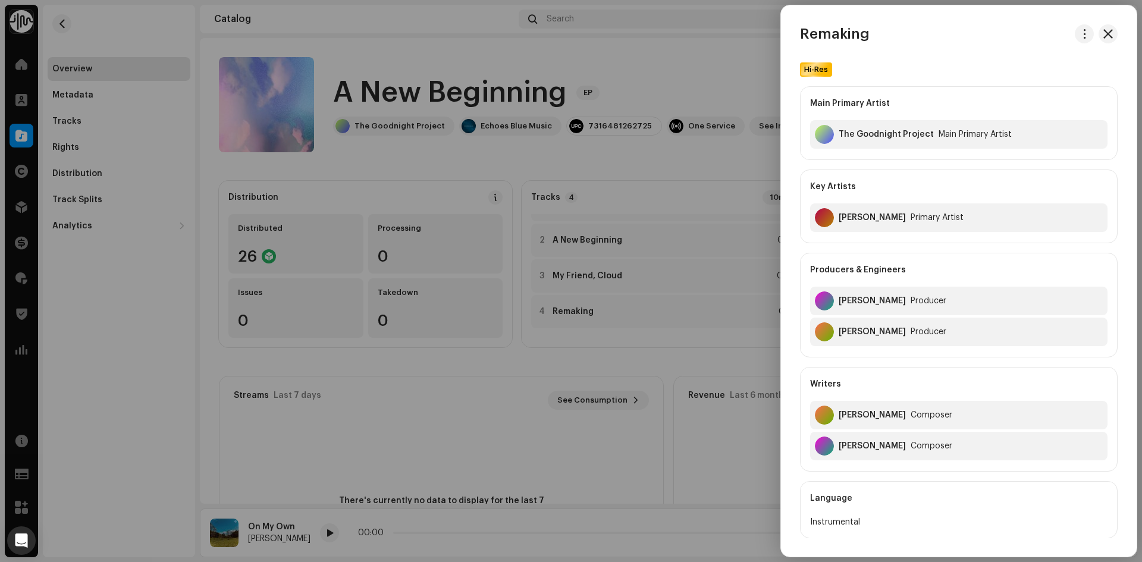
click at [659, 337] on div at bounding box center [571, 281] width 1142 height 562
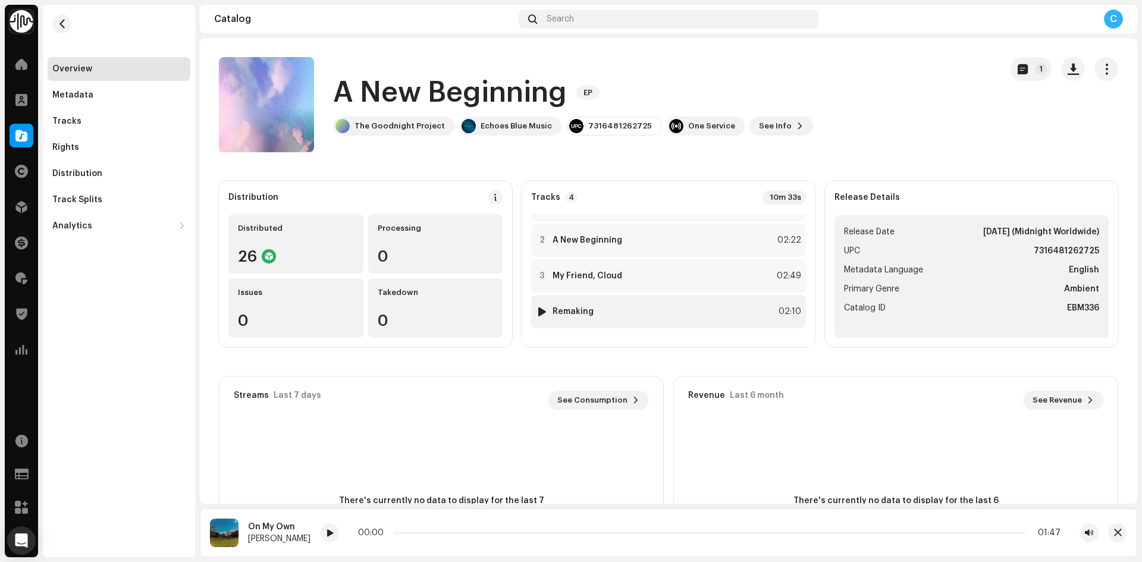
click at [540, 312] on div at bounding box center [542, 312] width 9 height 10
click at [16, 131] on span at bounding box center [21, 136] width 12 height 10
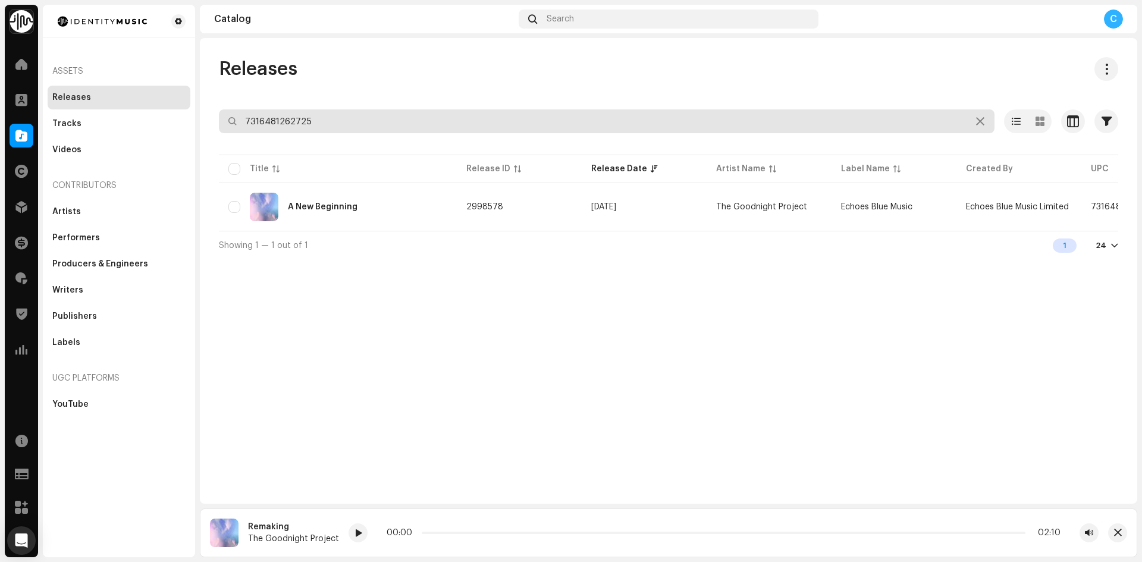
drag, startPoint x: 338, startPoint y: 120, endPoint x: 137, endPoint y: 108, distance: 200.8
click at [143, 120] on div "Identity Music Home Clients Catalog Rights Distribution Finance Royalties Trust…" at bounding box center [571, 281] width 1142 height 562
paste input "7316481281894"
type input "7316481281894"
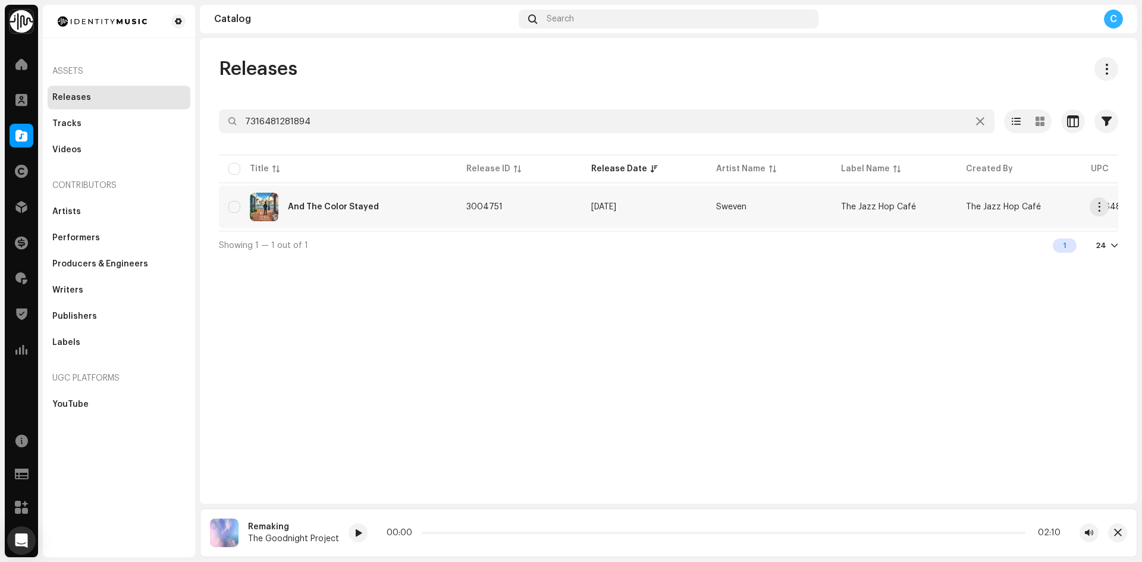
click at [408, 208] on div "And The Color Stayed" at bounding box center [337, 207] width 219 height 29
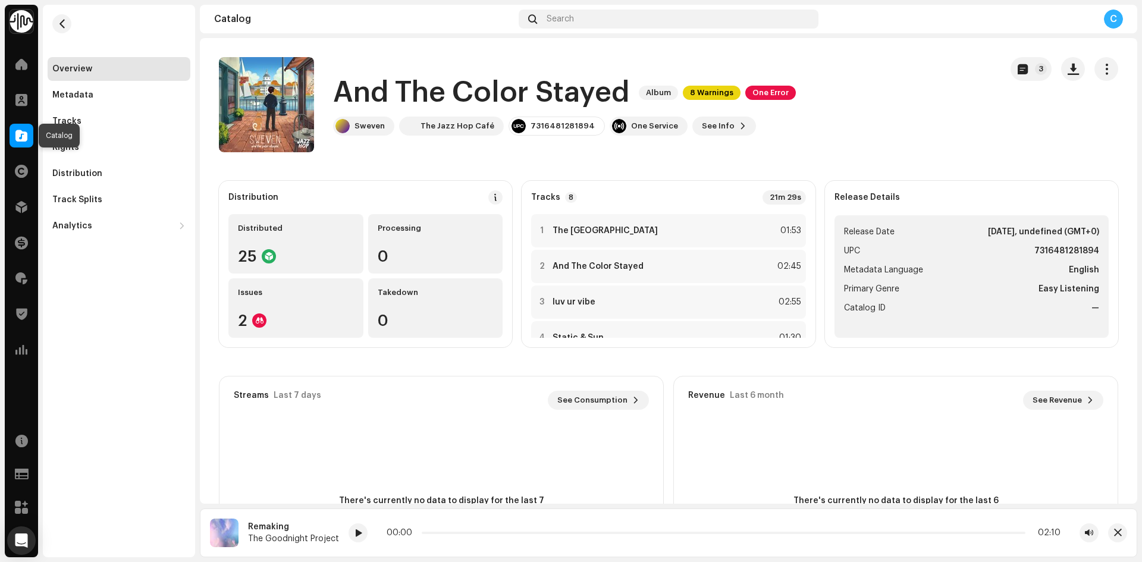
click at [18, 132] on span at bounding box center [21, 136] width 12 height 10
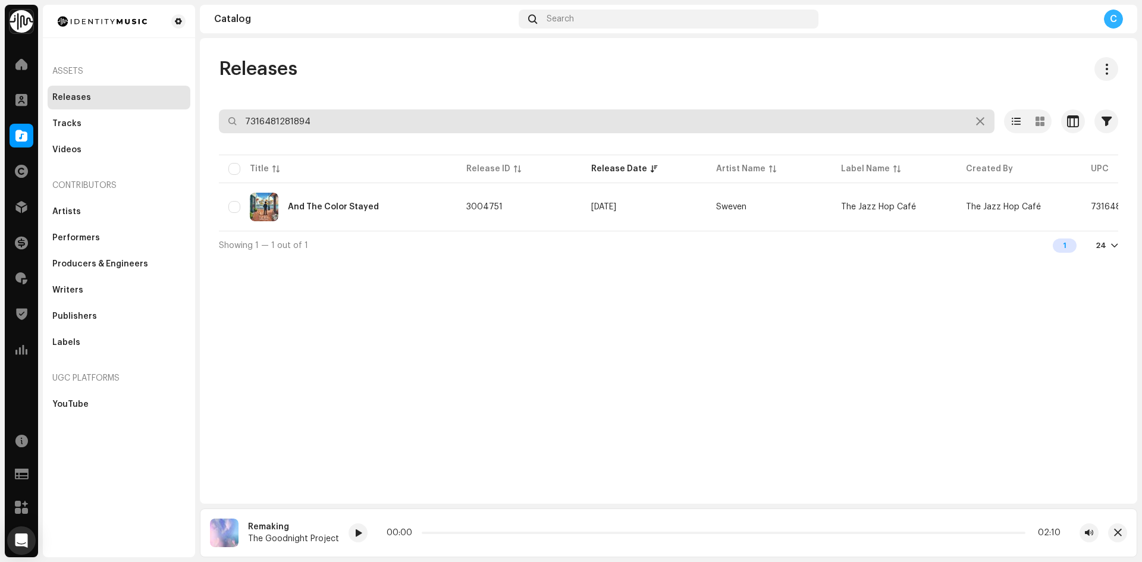
drag, startPoint x: 307, startPoint y: 120, endPoint x: 153, endPoint y: 99, distance: 155.0
click at [153, 99] on div "Identity Music Home Clients Catalog Rights Distribution Finance Royalties Trust…" at bounding box center [571, 281] width 1142 height 562
paste input "7316481248712"
type input "7316481248712"
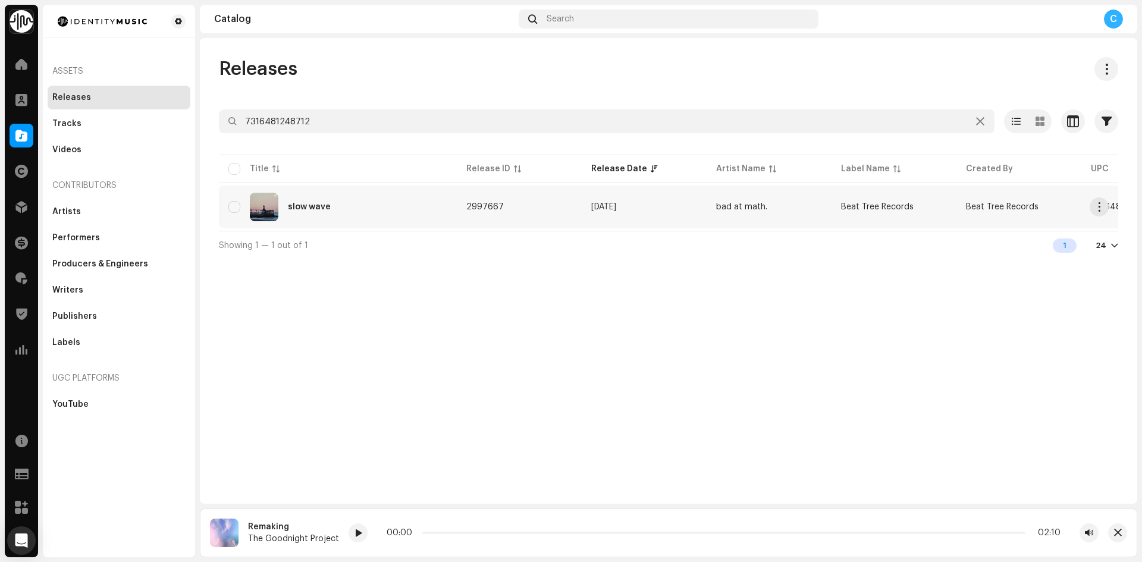
click at [334, 209] on div "slow wave" at bounding box center [337, 207] width 219 height 29
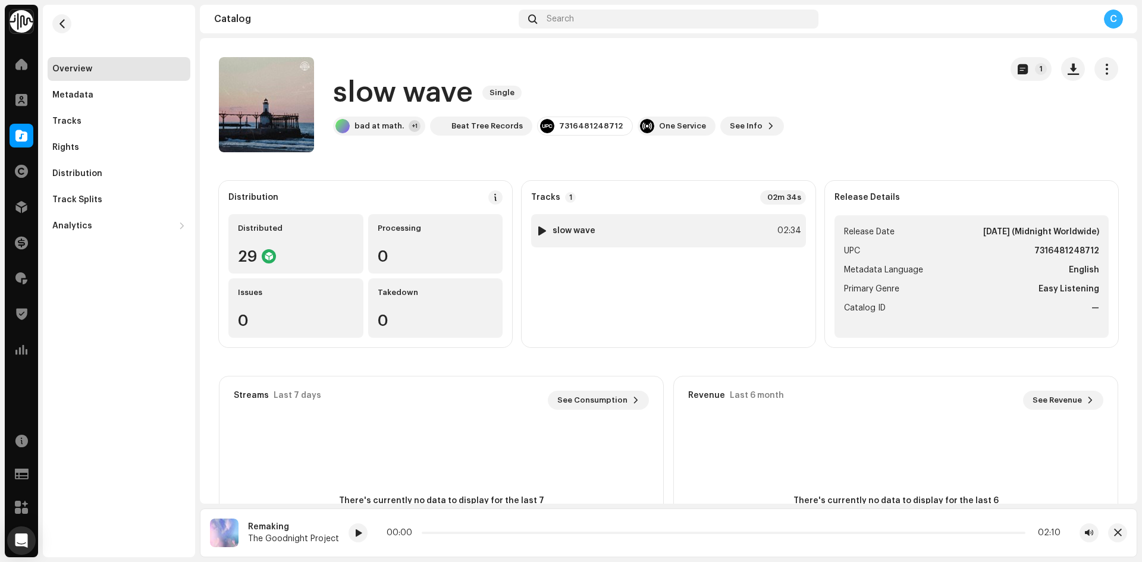
click at [546, 232] on img at bounding box center [541, 230] width 15 height 15
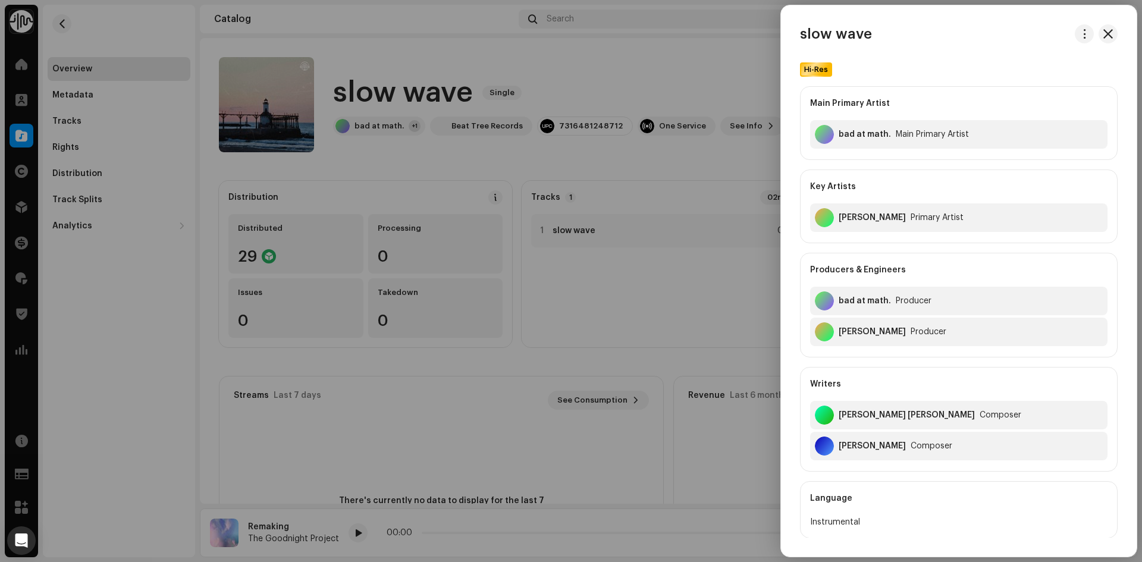
click at [576, 239] on div at bounding box center [571, 281] width 1142 height 562
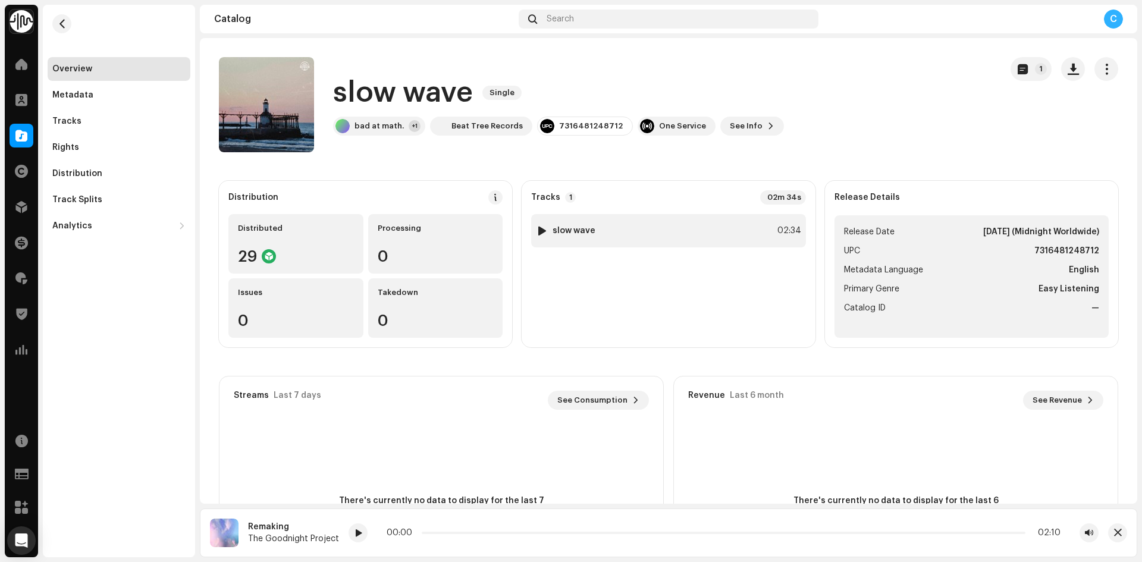
click at [538, 234] on div at bounding box center [542, 231] width 9 height 10
click at [22, 140] on span at bounding box center [21, 136] width 12 height 10
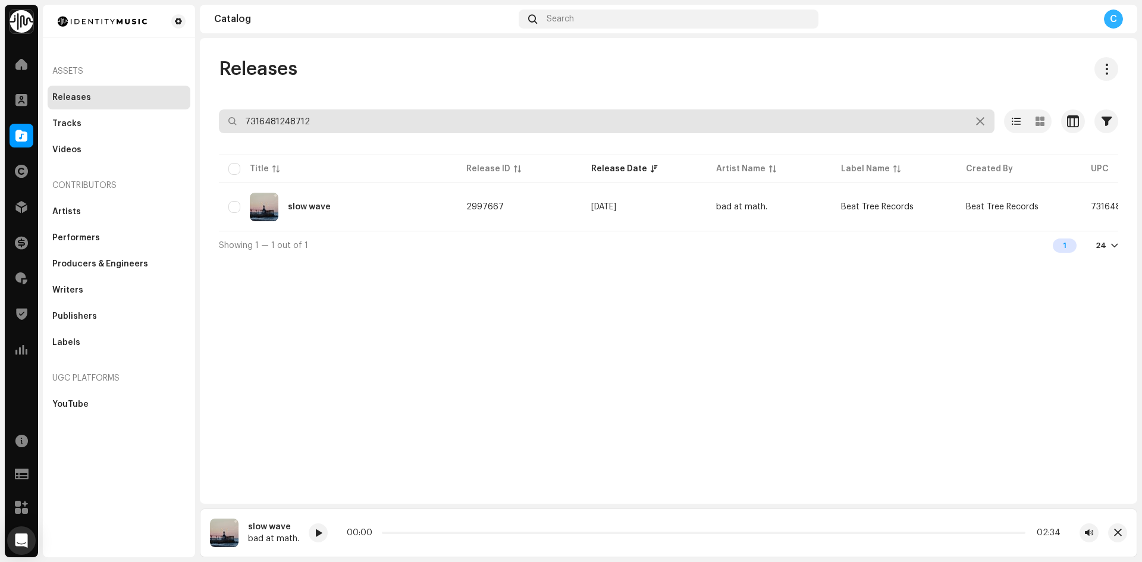
click at [134, 109] on div "Identity Music Home Clients Catalog Rights Distribution Finance Royalties Trust…" at bounding box center [571, 281] width 1142 height 562
paste input "7316481268321"
type input "7316481268321"
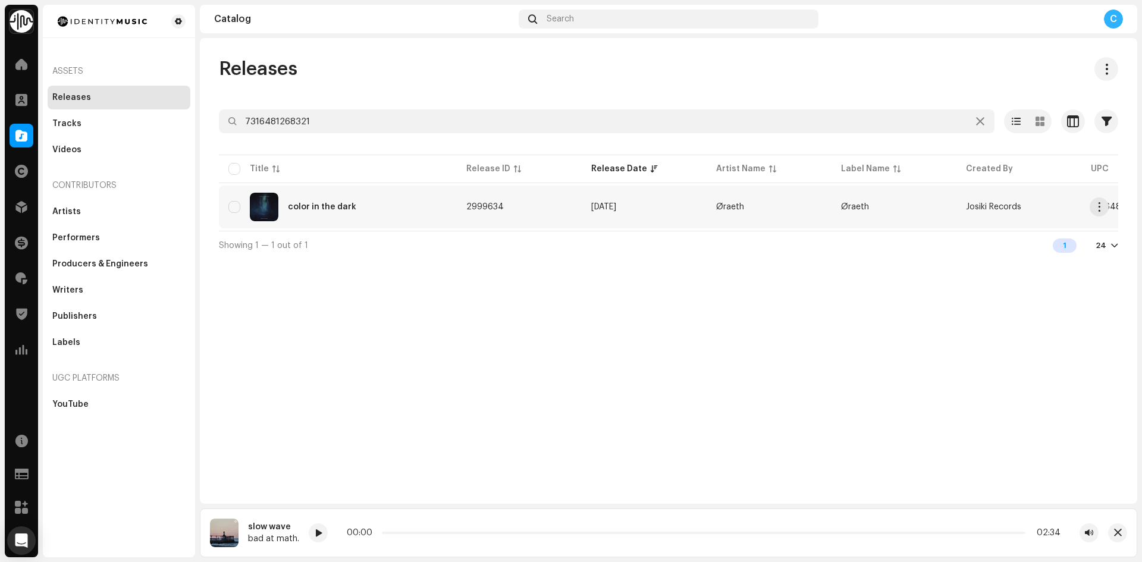
click at [327, 202] on div "color in the dark" at bounding box center [337, 207] width 219 height 29
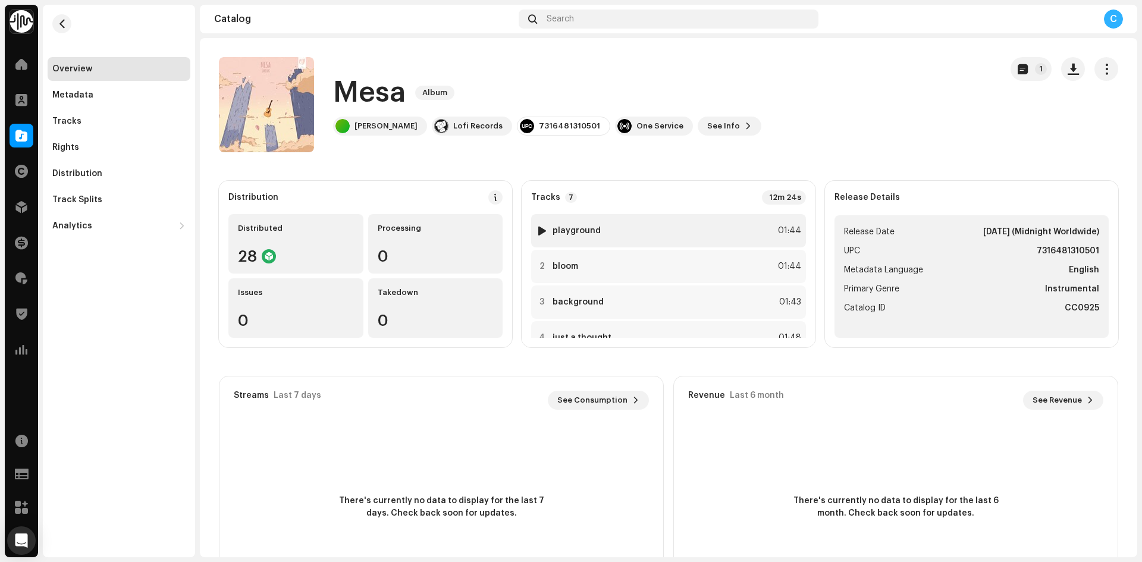
click at [541, 232] on div at bounding box center [542, 231] width 9 height 10
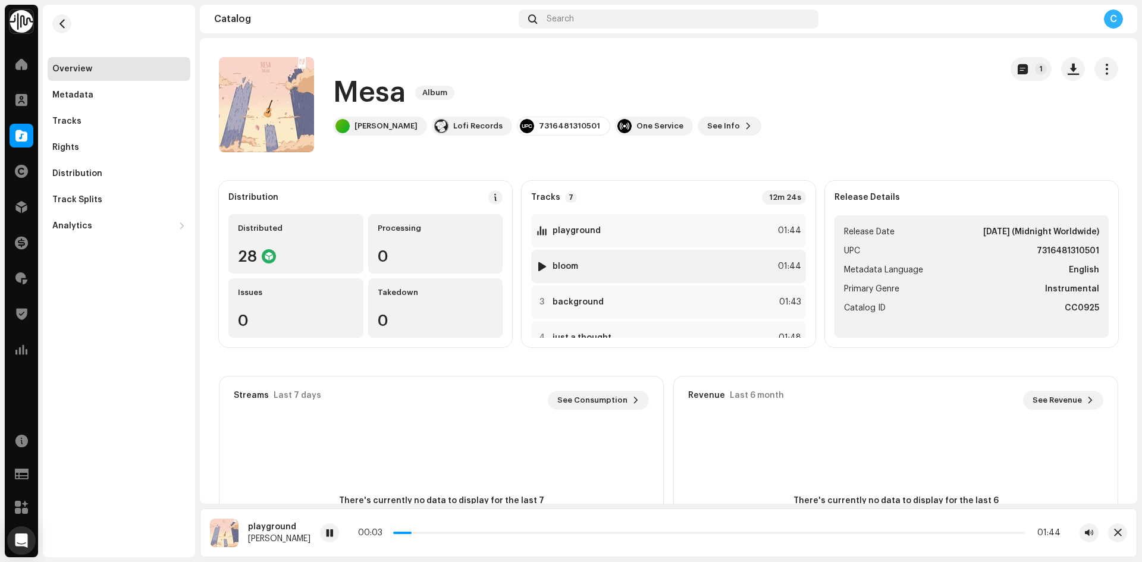
click at [542, 263] on div at bounding box center [542, 267] width 9 height 10
click at [543, 300] on div at bounding box center [542, 302] width 9 height 10
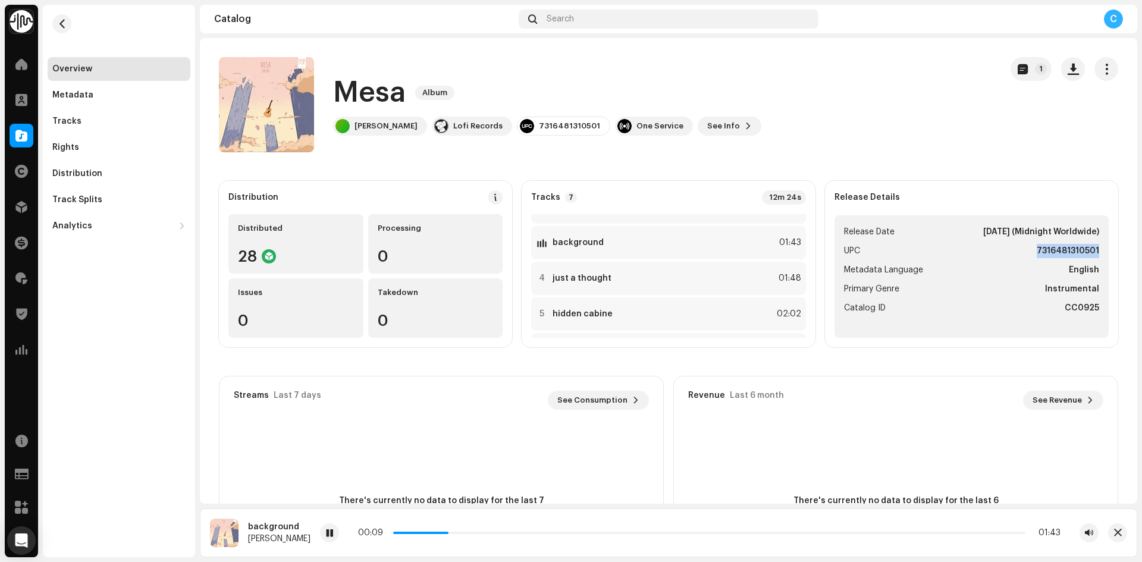
drag, startPoint x: 1036, startPoint y: 253, endPoint x: 1095, endPoint y: 256, distance: 58.4
click at [1095, 256] on ul "Release Date Nov 13, 2025 (Midnight Worldwide) UPC 7316481310501 Metadata Langu…" at bounding box center [972, 276] width 274 height 123
copy strong "7316481310501"
click at [541, 278] on div at bounding box center [542, 279] width 9 height 10
drag, startPoint x: 399, startPoint y: 532, endPoint x: 655, endPoint y: 538, distance: 255.9
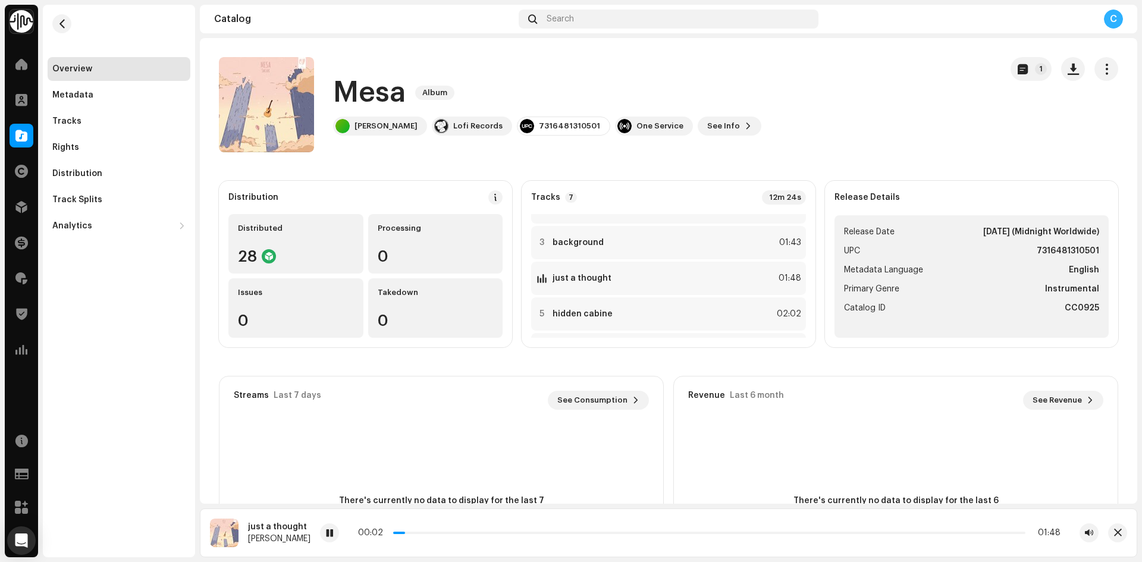
click at [660, 538] on div "00:02 01:48" at bounding box center [709, 533] width 779 height 19
drag, startPoint x: 404, startPoint y: 532, endPoint x: 633, endPoint y: 540, distance: 229.2
click at [633, 540] on div "00:04 01:48" at bounding box center [709, 533] width 779 height 19
click at [422, 537] on div "00:04 01:48" at bounding box center [709, 533] width 703 height 10
drag, startPoint x: 417, startPoint y: 532, endPoint x: 494, endPoint y: 534, distance: 77.3
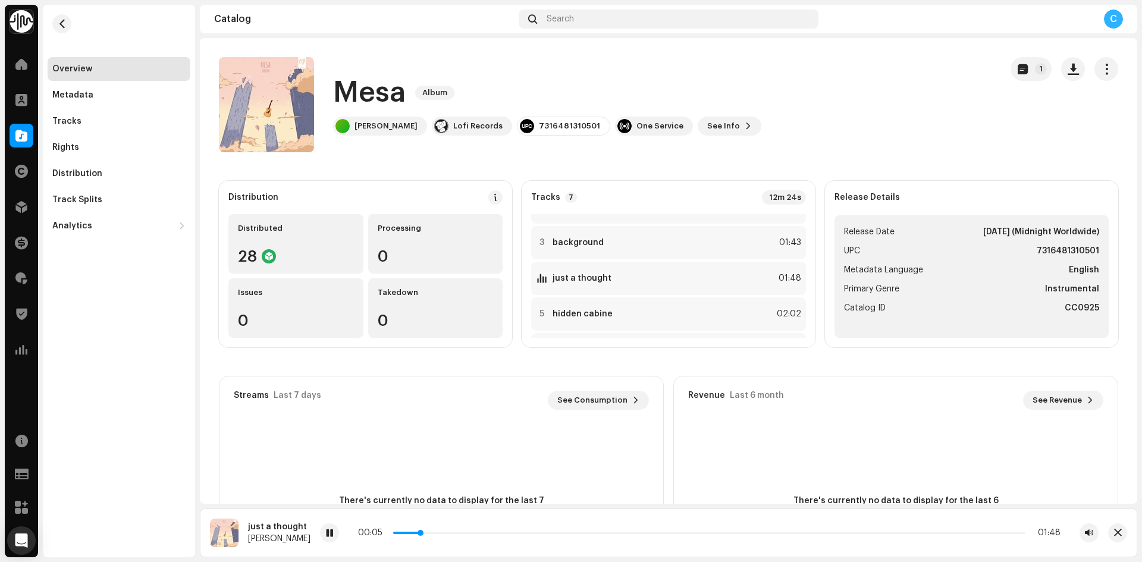
click at [494, 534] on p-slider at bounding box center [709, 533] width 632 height 2
drag, startPoint x: 497, startPoint y: 532, endPoint x: 616, endPoint y: 532, distance: 118.4
click at [616, 532] on p-slider at bounding box center [708, 533] width 634 height 2
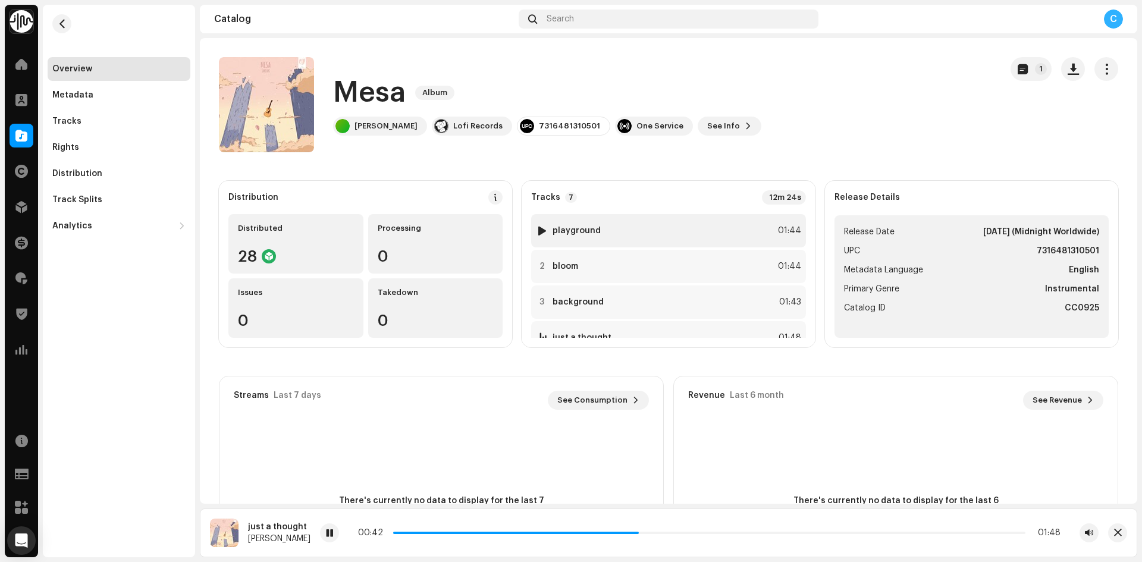
click at [541, 228] on div at bounding box center [542, 231] width 9 height 10
drag, startPoint x: 386, startPoint y: 531, endPoint x: 652, endPoint y: 547, distance: 266.4
click at [652, 547] on div "playground Swink 00:42 01:44" at bounding box center [669, 533] width 938 height 49
click at [538, 301] on div at bounding box center [542, 302] width 9 height 10
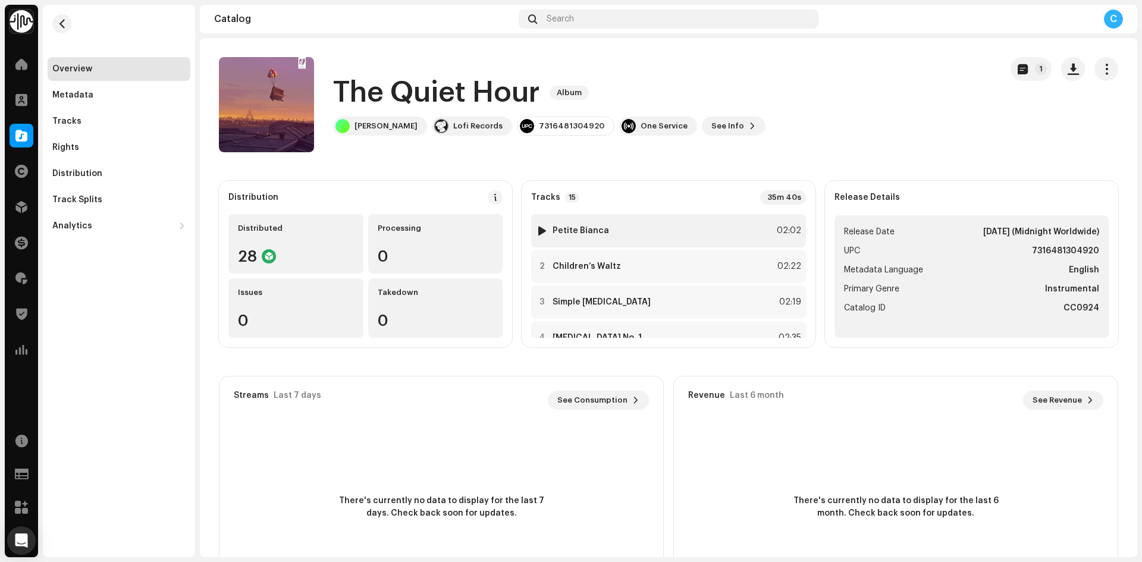
click at [543, 233] on div at bounding box center [542, 231] width 9 height 10
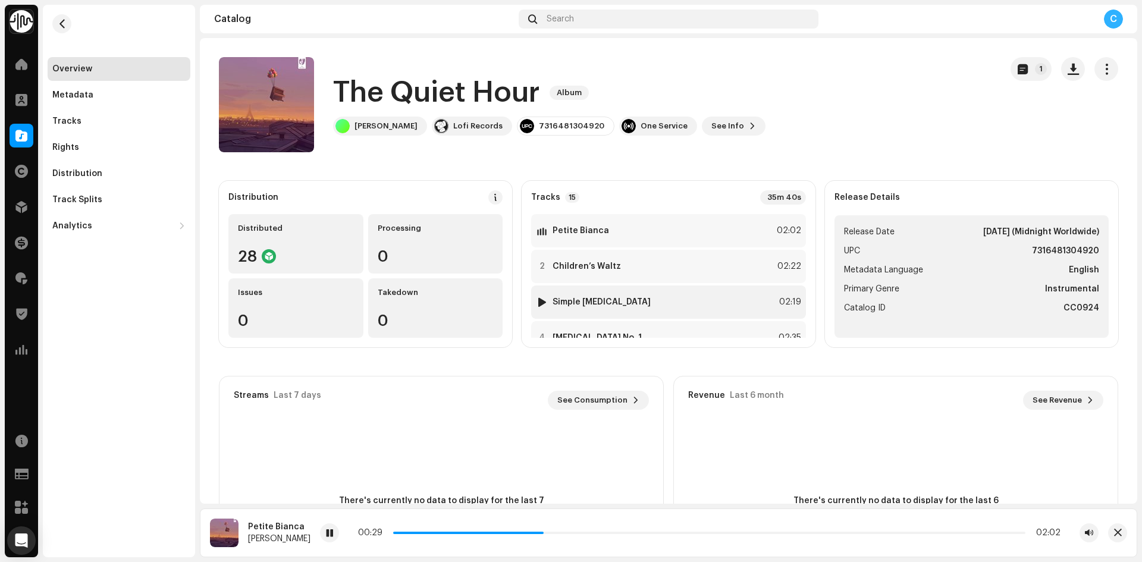
click at [541, 302] on div at bounding box center [542, 302] width 9 height 10
click at [543, 268] on div at bounding box center [542, 267] width 9 height 10
drag, startPoint x: 419, startPoint y: 532, endPoint x: 454, endPoint y: 534, distance: 35.1
click at [454, 534] on div "00:06 02:22" at bounding box center [712, 533] width 697 height 10
click at [538, 303] on div at bounding box center [542, 302] width 9 height 10
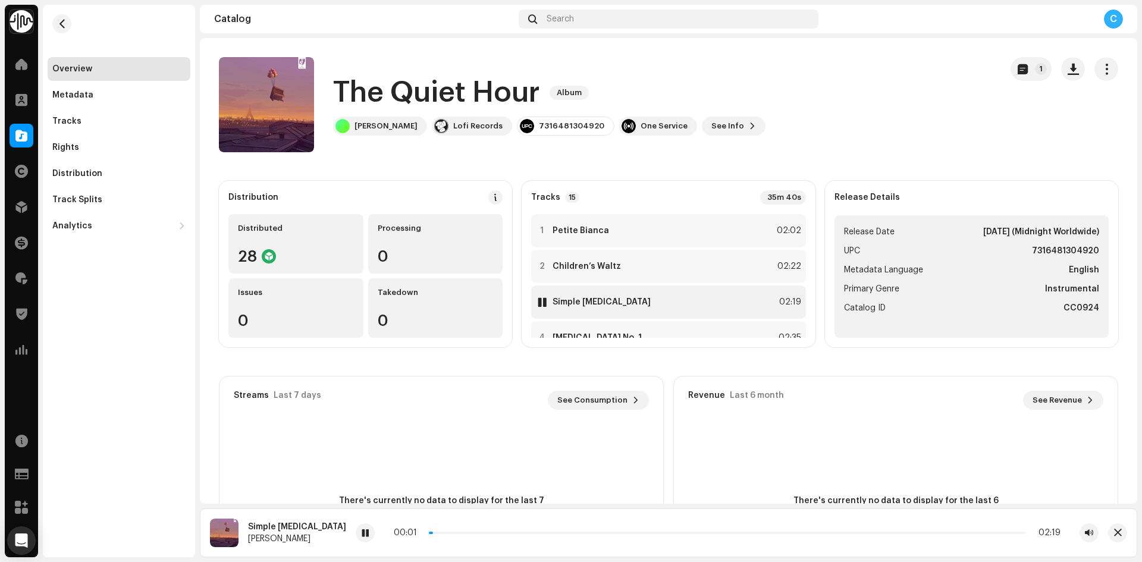
scroll to position [59, 0]
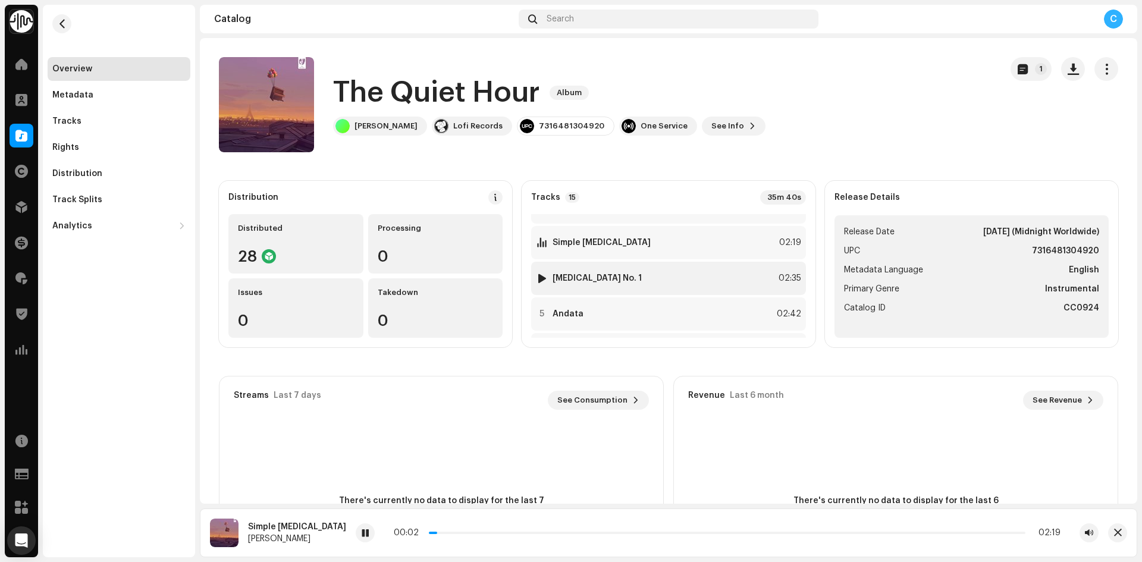
click at [539, 277] on div at bounding box center [542, 279] width 9 height 10
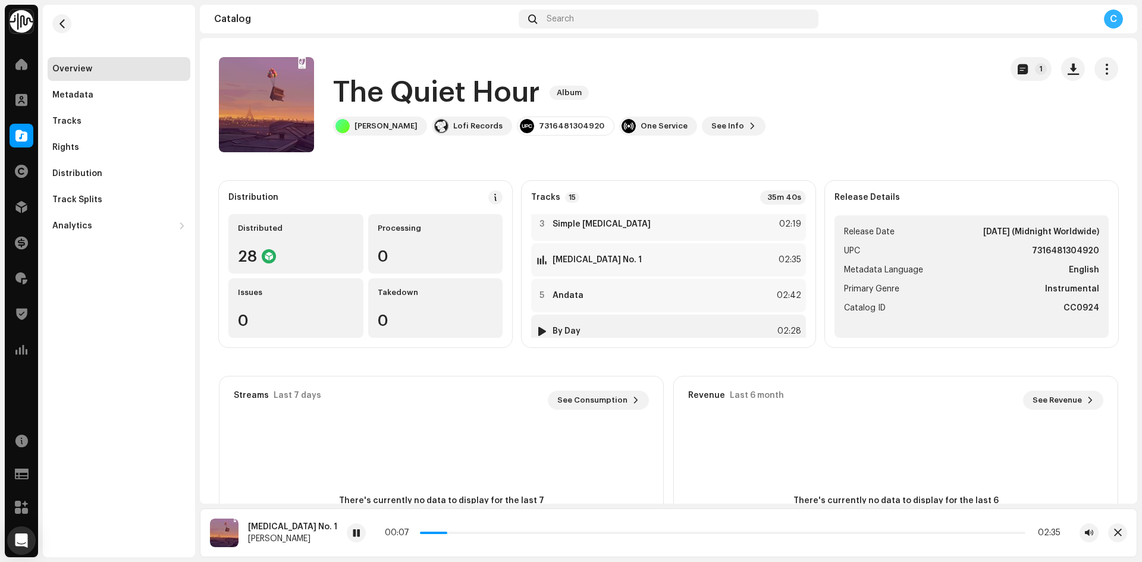
scroll to position [0, 0]
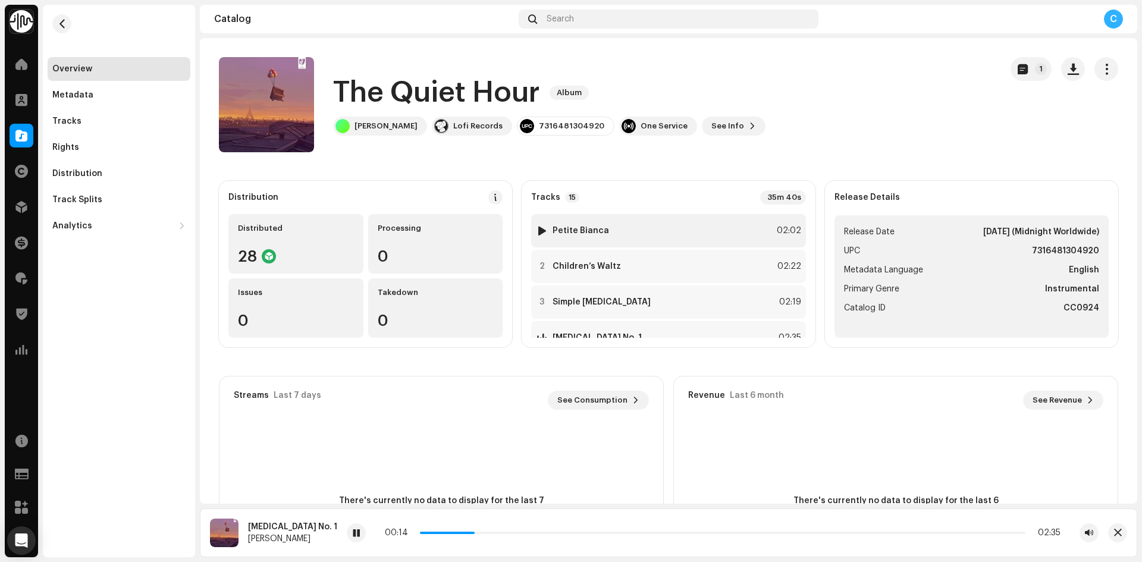
click at [539, 231] on div at bounding box center [542, 231] width 9 height 10
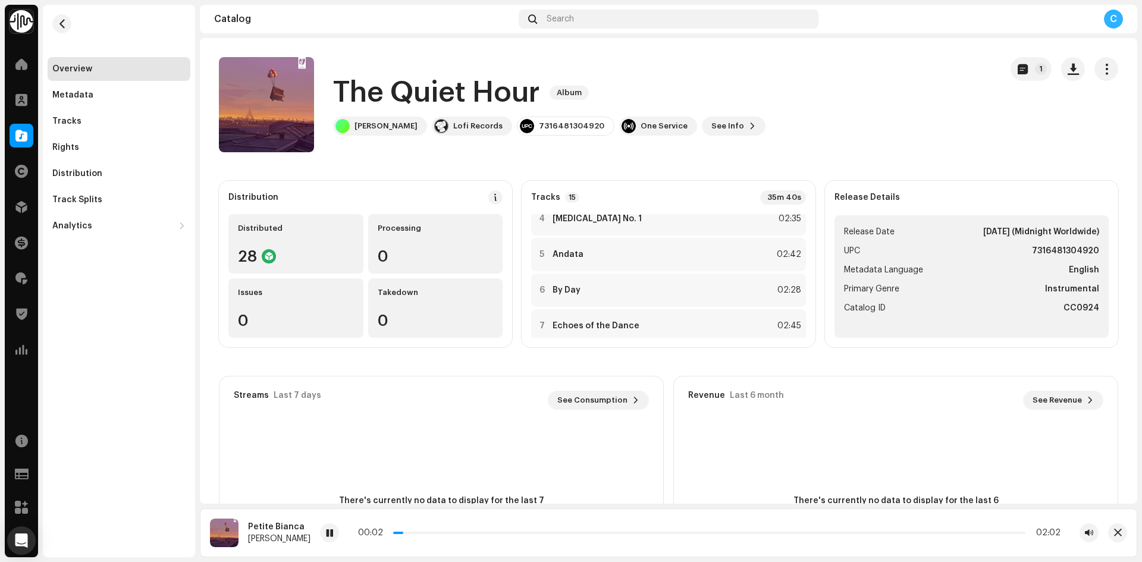
scroll to position [178, 0]
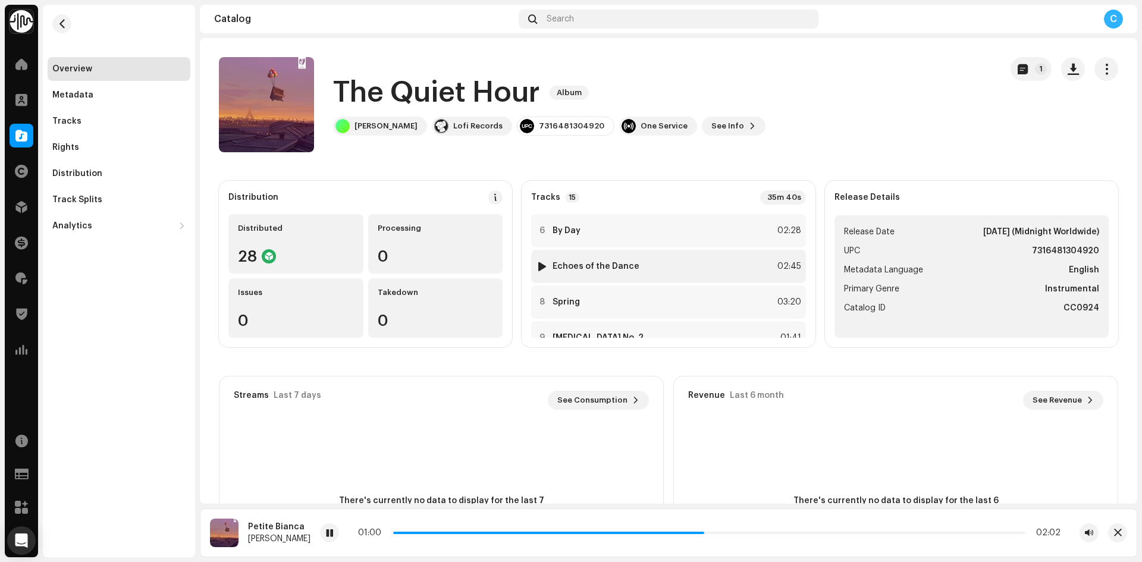
click at [544, 265] on div at bounding box center [542, 267] width 9 height 10
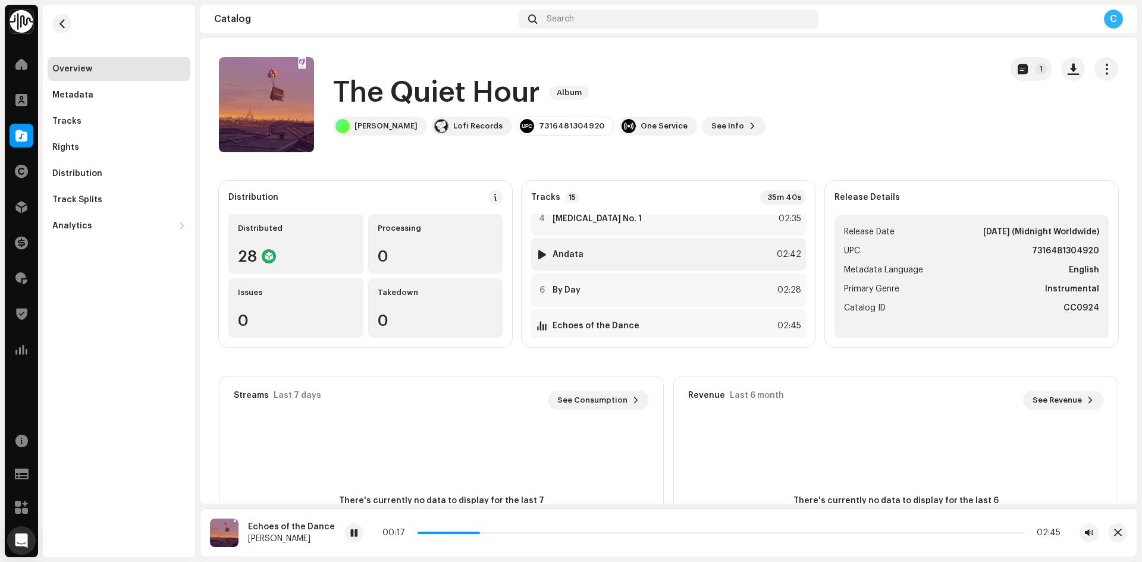
click at [541, 252] on div at bounding box center [542, 255] width 9 height 10
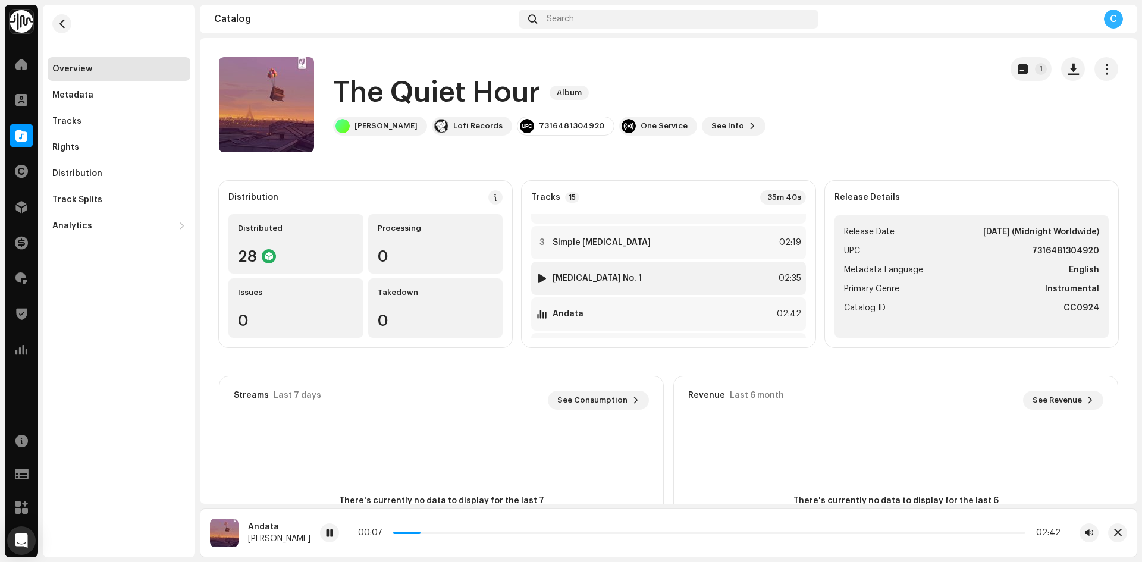
click at [541, 277] on div at bounding box center [542, 279] width 9 height 10
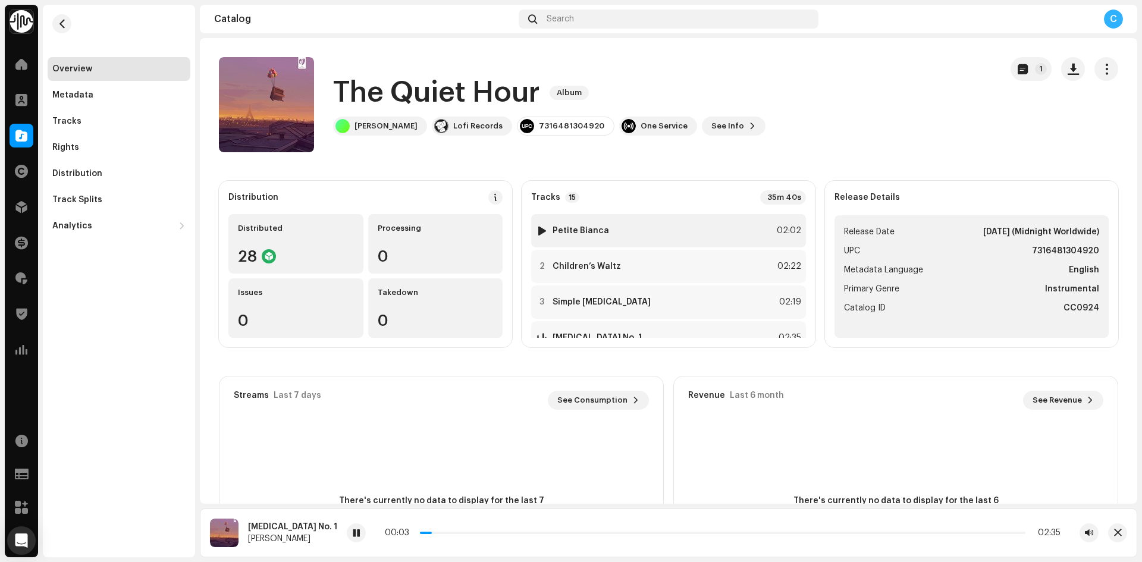
click at [540, 230] on div at bounding box center [542, 231] width 9 height 10
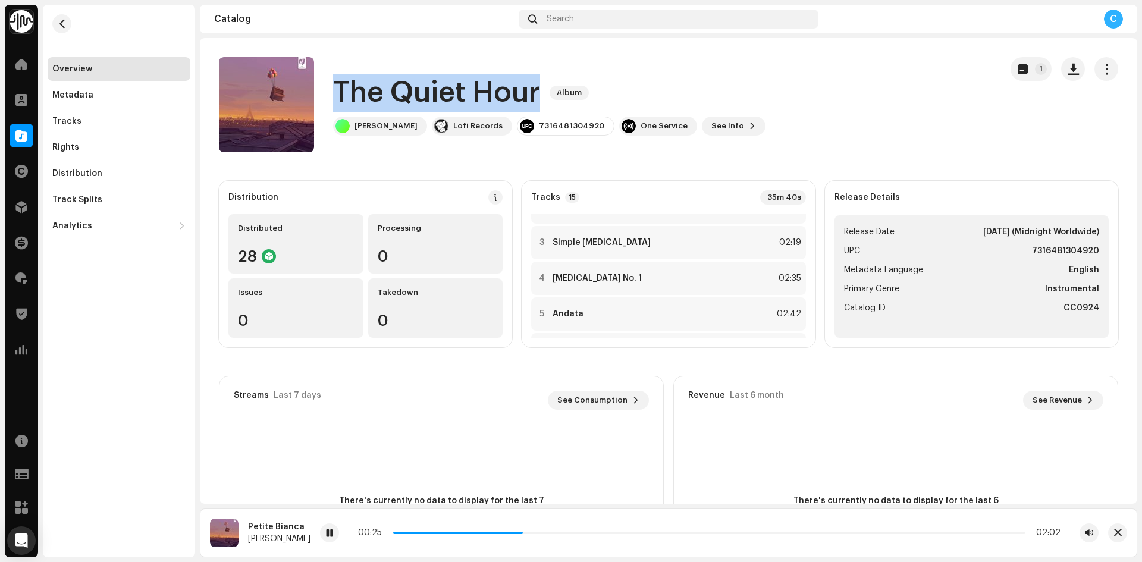
drag, startPoint x: 336, startPoint y: 89, endPoint x: 544, endPoint y: 106, distance: 208.3
click at [544, 106] on div "The Quiet Hour Album" at bounding box center [549, 93] width 432 height 38
click at [481, 90] on h1 "The Quiet Hour" at bounding box center [436, 93] width 207 height 38
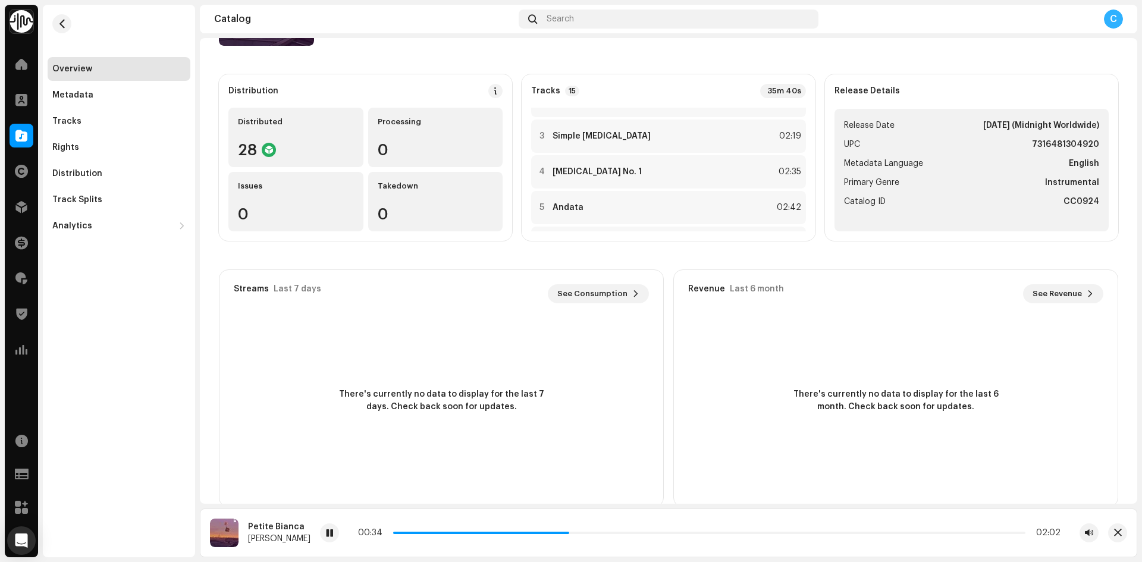
scroll to position [129, 0]
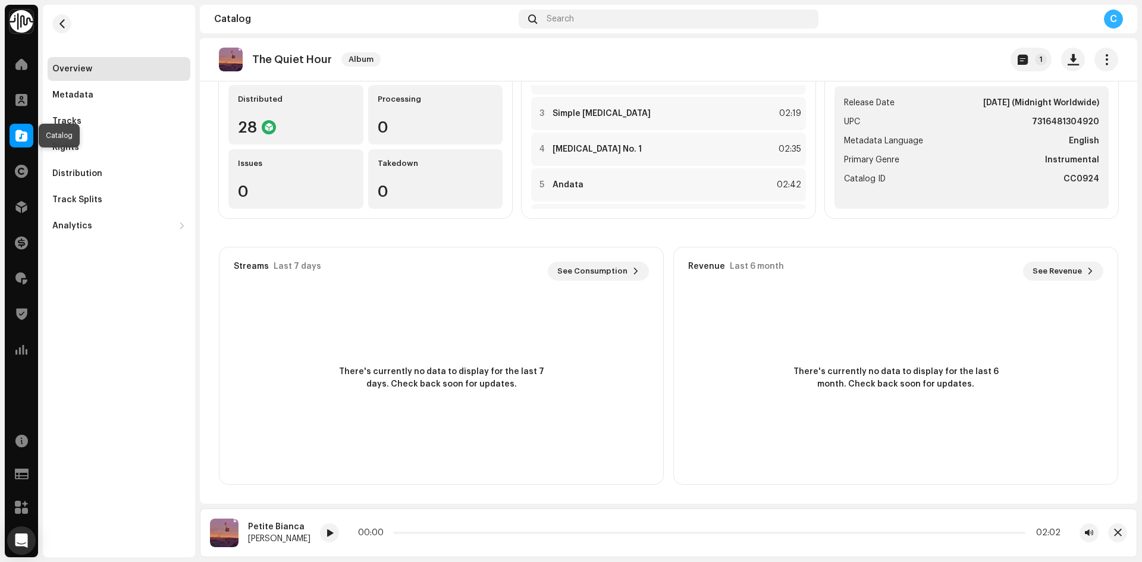
click at [15, 138] on span at bounding box center [21, 136] width 12 height 10
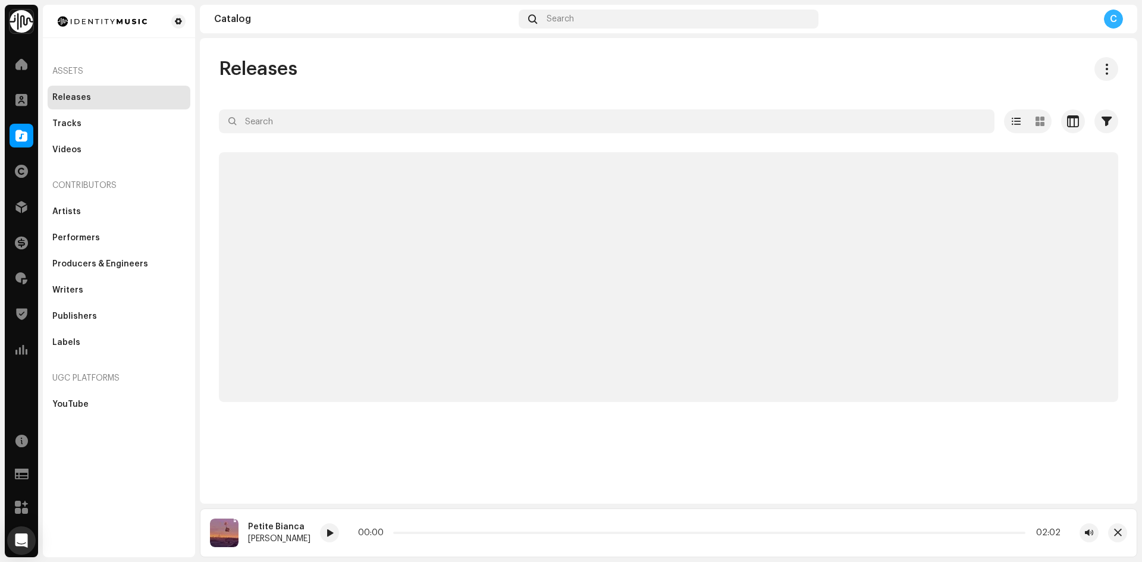
click at [290, 139] on div at bounding box center [668, 142] width 899 height 19
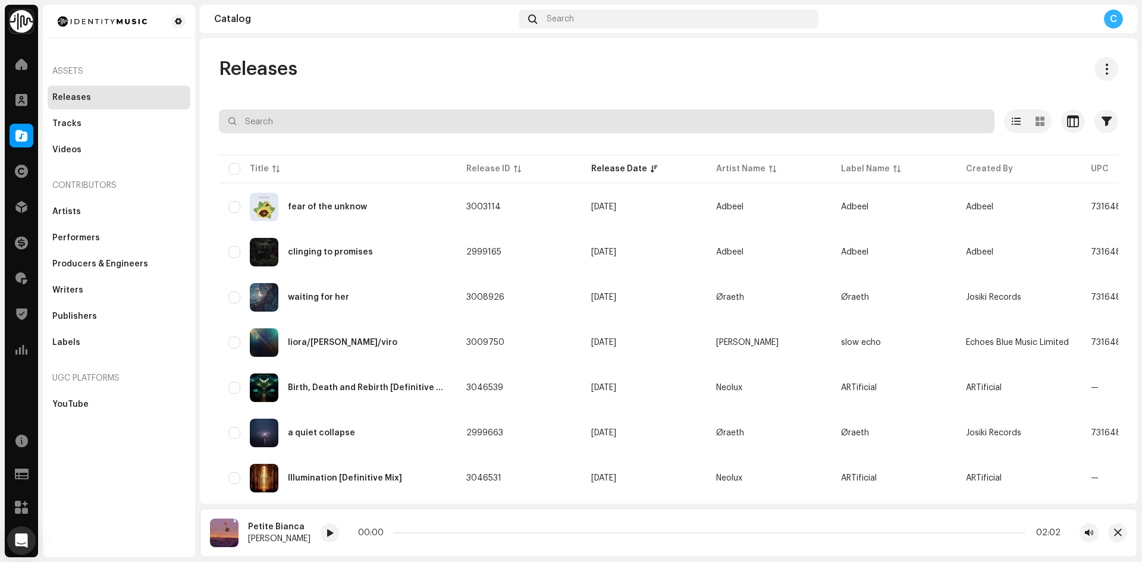
click at [292, 125] on input "text" at bounding box center [607, 121] width 776 height 24
paste input "7316481281825"
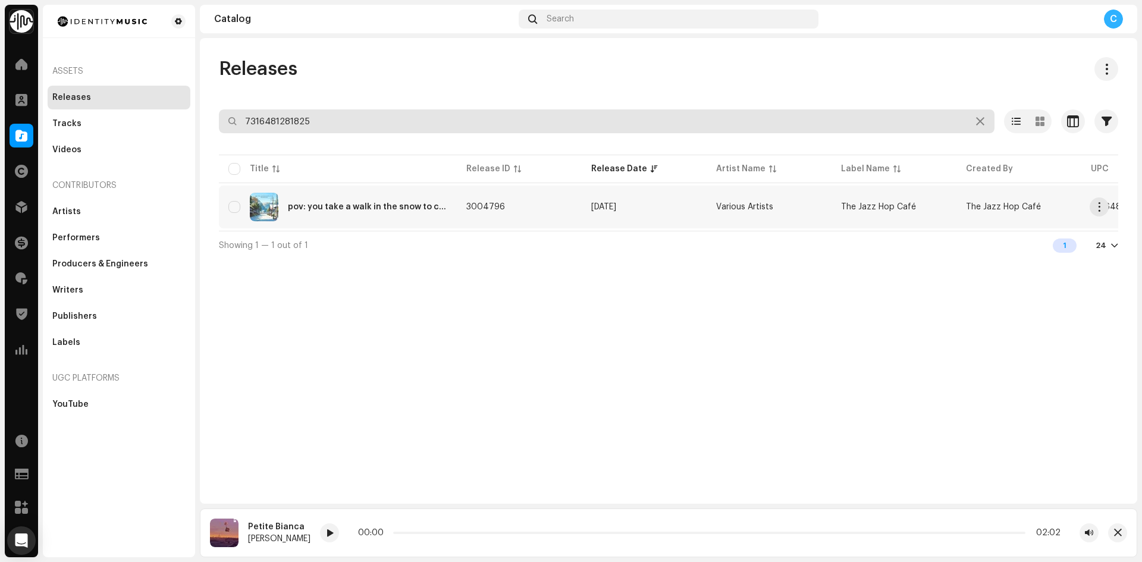
type input "7316481281825"
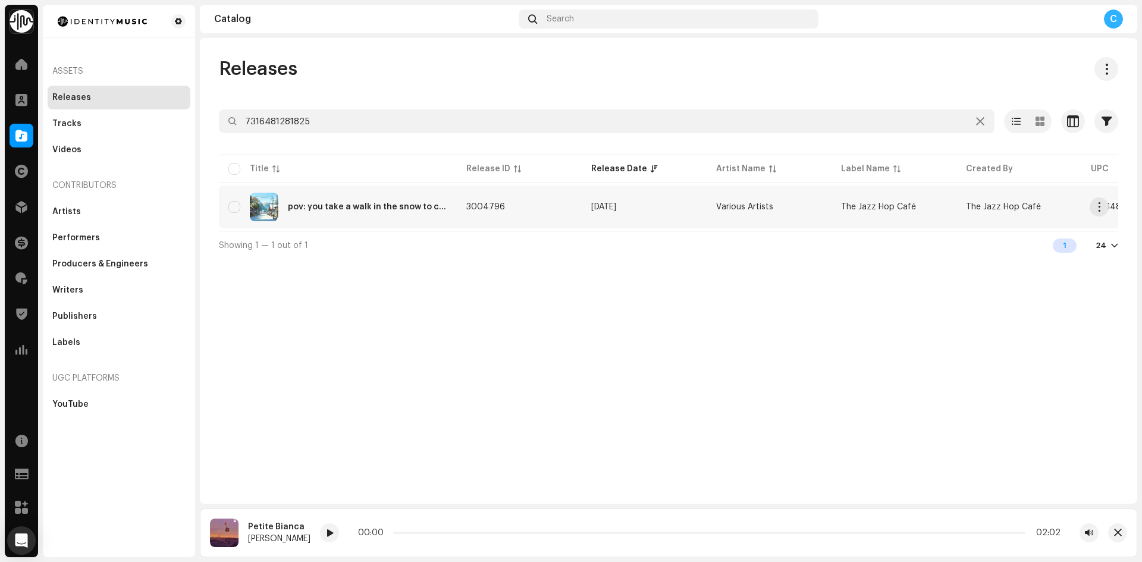
click at [424, 213] on div "pov: you take a walk in the snow to clear your mind." at bounding box center [337, 207] width 219 height 29
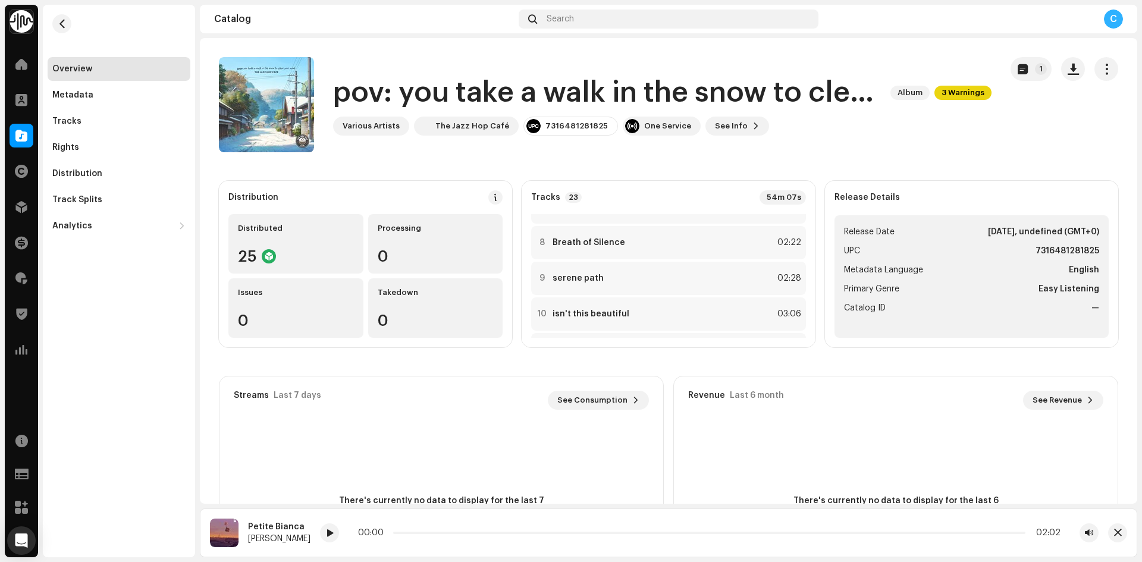
scroll to position [297, 0]
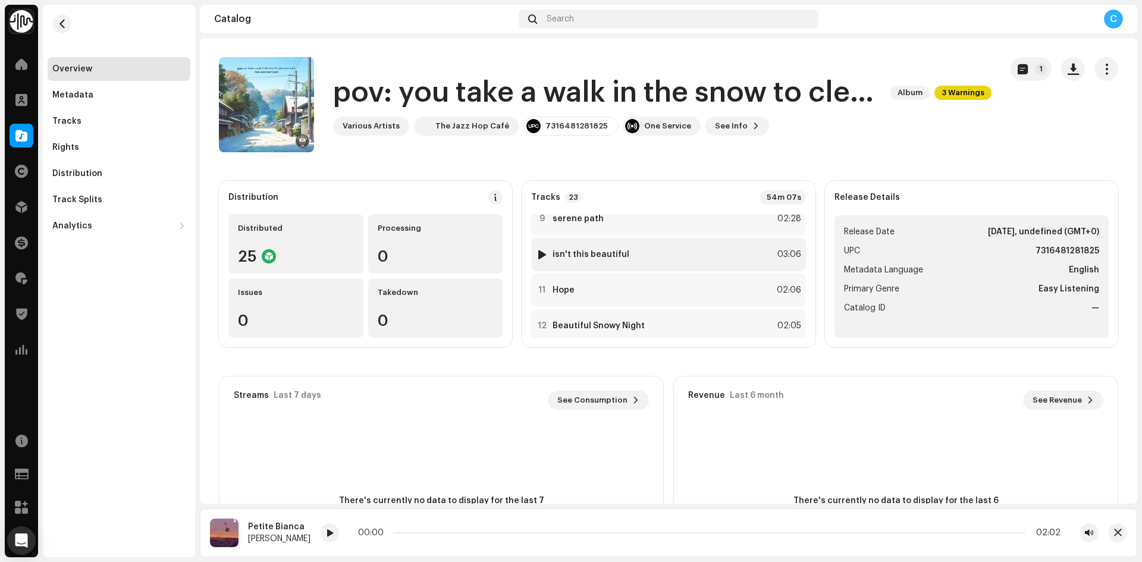
click at [541, 254] on div at bounding box center [542, 255] width 9 height 10
click at [542, 254] on div at bounding box center [542, 255] width 9 height 10
drag, startPoint x: 659, startPoint y: 532, endPoint x: 809, endPoint y: 538, distance: 150.7
click at [809, 538] on div "01:19 03:06" at bounding box center [716, 533] width 764 height 19
drag, startPoint x: 814, startPoint y: 533, endPoint x: 857, endPoint y: 532, distance: 43.4
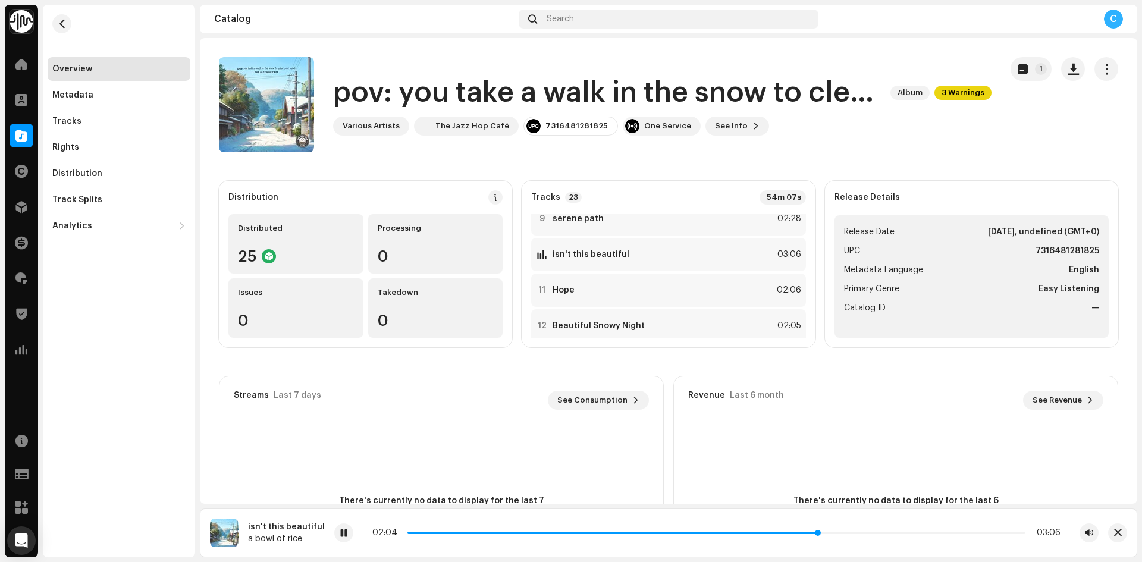
click at [821, 532] on span at bounding box center [818, 533] width 6 height 6
drag, startPoint x: 857, startPoint y: 532, endPoint x: 899, endPoint y: 532, distance: 42.2
click at [899, 532] on p-slider at bounding box center [717, 533] width 618 height 2
drag, startPoint x: 914, startPoint y: 532, endPoint x: 944, endPoint y: 532, distance: 29.1
click at [944, 532] on p-slider at bounding box center [717, 533] width 618 height 2
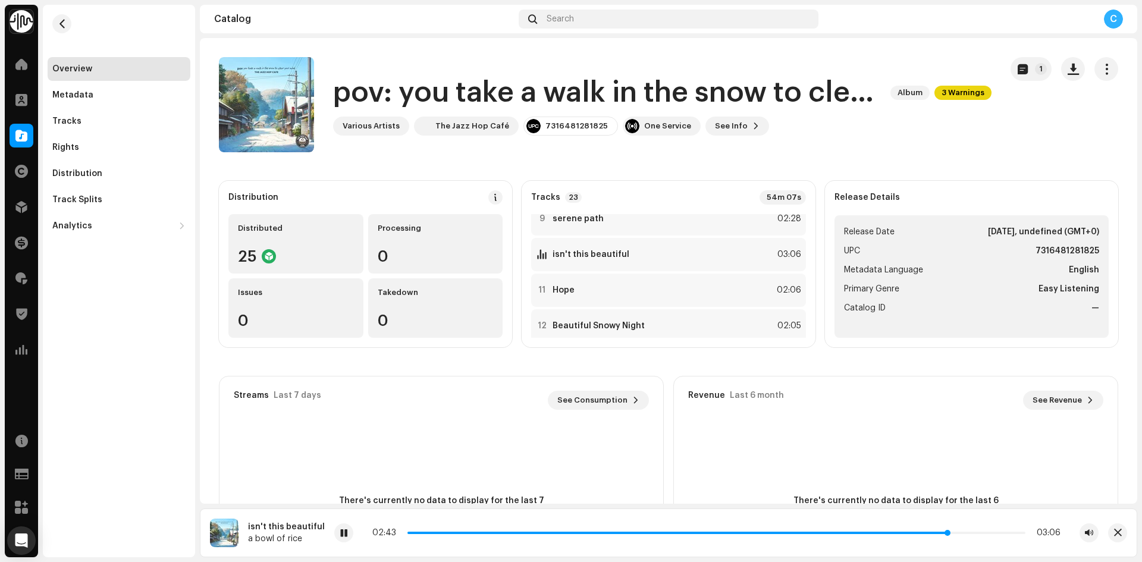
drag, startPoint x: 946, startPoint y: 533, endPoint x: 744, endPoint y: 533, distance: 202.3
click at [744, 533] on p-slider at bounding box center [717, 533] width 618 height 2
drag, startPoint x: 763, startPoint y: 531, endPoint x: 646, endPoint y: 532, distance: 117.2
click at [646, 532] on p-slider at bounding box center [717, 533] width 618 height 2
drag, startPoint x: 649, startPoint y: 532, endPoint x: 692, endPoint y: 534, distance: 42.8
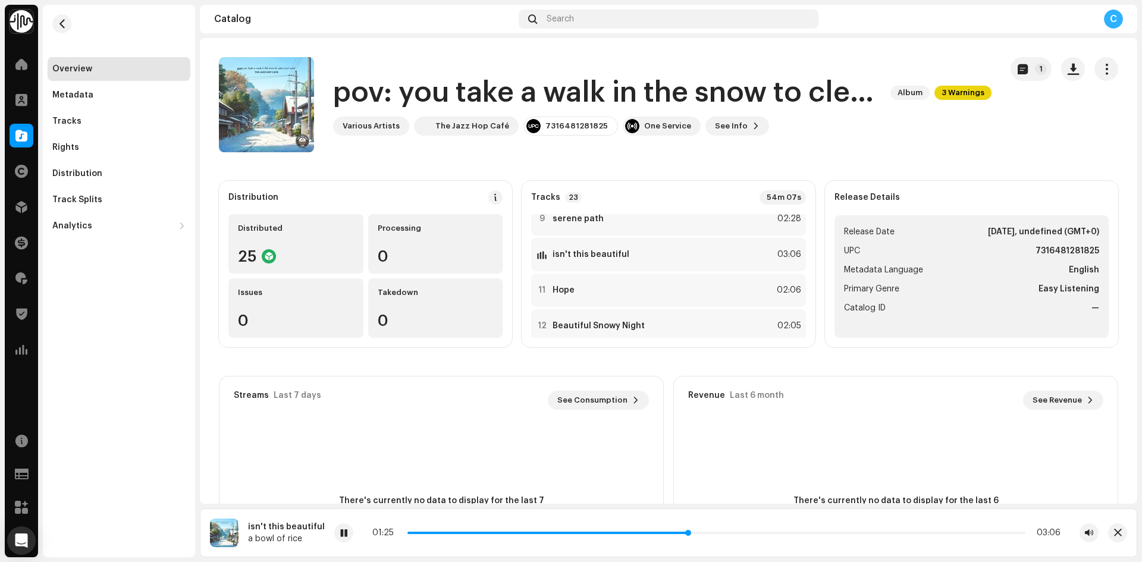
click at [692, 534] on p-slider at bounding box center [717, 533] width 618 height 2
drag, startPoint x: 692, startPoint y: 534, endPoint x: 744, endPoint y: 535, distance: 52.4
click at [698, 535] on span at bounding box center [695, 533] width 6 height 6
drag, startPoint x: 744, startPoint y: 535, endPoint x: 778, endPoint y: 535, distance: 33.9
click at [778, 535] on span at bounding box center [775, 533] width 6 height 6
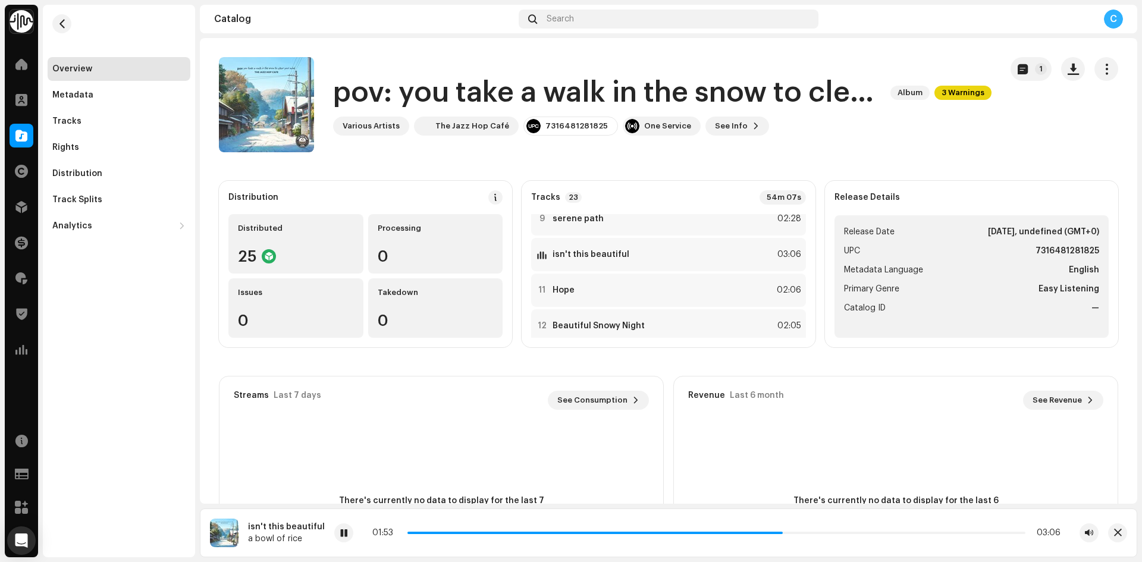
drag, startPoint x: 778, startPoint y: 535, endPoint x: 813, endPoint y: 535, distance: 34.5
click at [813, 535] on div "01:53 03:06" at bounding box center [716, 533] width 688 height 10
drag, startPoint x: 814, startPoint y: 533, endPoint x: 832, endPoint y: 533, distance: 17.8
click at [832, 533] on p-slider at bounding box center [717, 533] width 618 height 2
drag, startPoint x: 832, startPoint y: 533, endPoint x: 879, endPoint y: 535, distance: 46.4
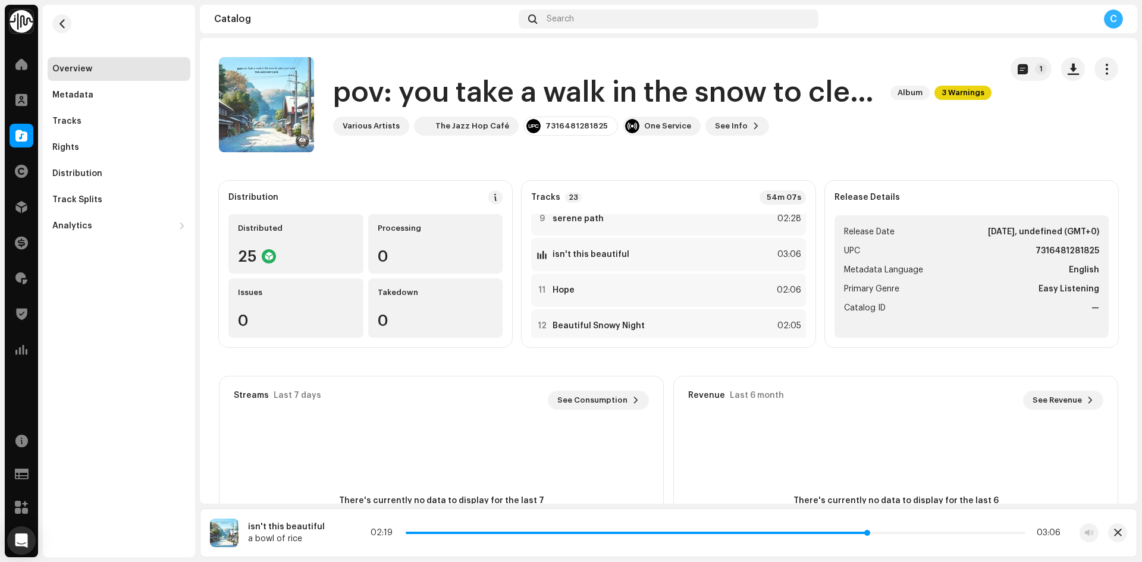
click at [870, 535] on span at bounding box center [867, 533] width 6 height 6
drag, startPoint x: 879, startPoint y: 535, endPoint x: 897, endPoint y: 535, distance: 18.4
click at [897, 535] on div "02:26 03:06" at bounding box center [716, 533] width 688 height 10
drag, startPoint x: 897, startPoint y: 535, endPoint x: 929, endPoint y: 535, distance: 32.1
click at [929, 535] on div "02:28 03:06" at bounding box center [716, 533] width 688 height 10
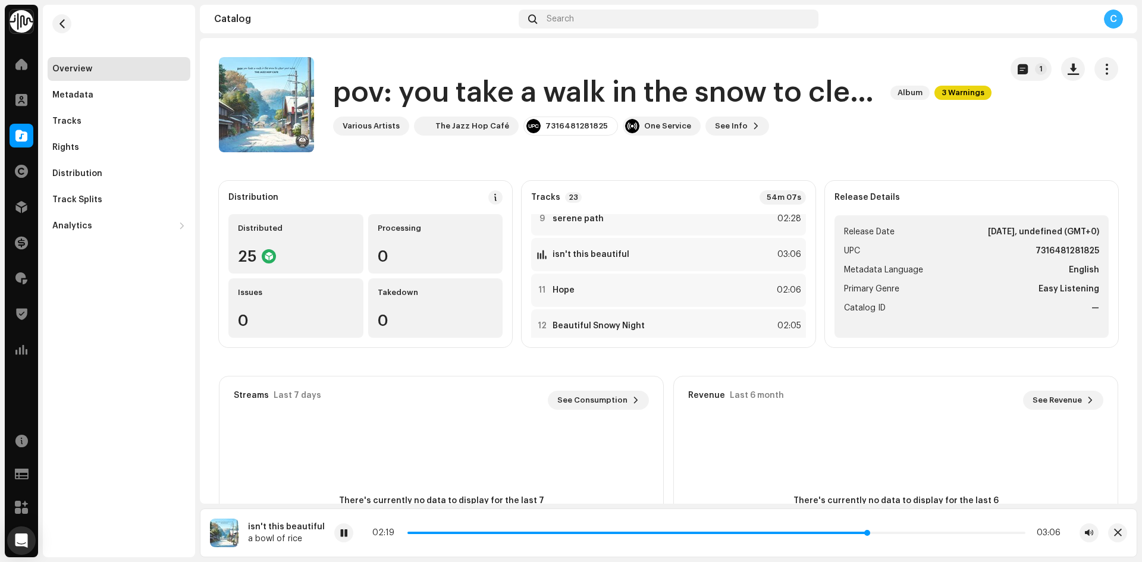
drag, startPoint x: 931, startPoint y: 535, endPoint x: 870, endPoint y: 532, distance: 60.8
click at [870, 532] on p-slider at bounding box center [717, 533] width 618 height 2
drag, startPoint x: 870, startPoint y: 534, endPoint x: 886, endPoint y: 534, distance: 15.5
click at [886, 534] on p-slider at bounding box center [717, 533] width 618 height 2
drag, startPoint x: 898, startPoint y: 532, endPoint x: 931, endPoint y: 535, distance: 32.8
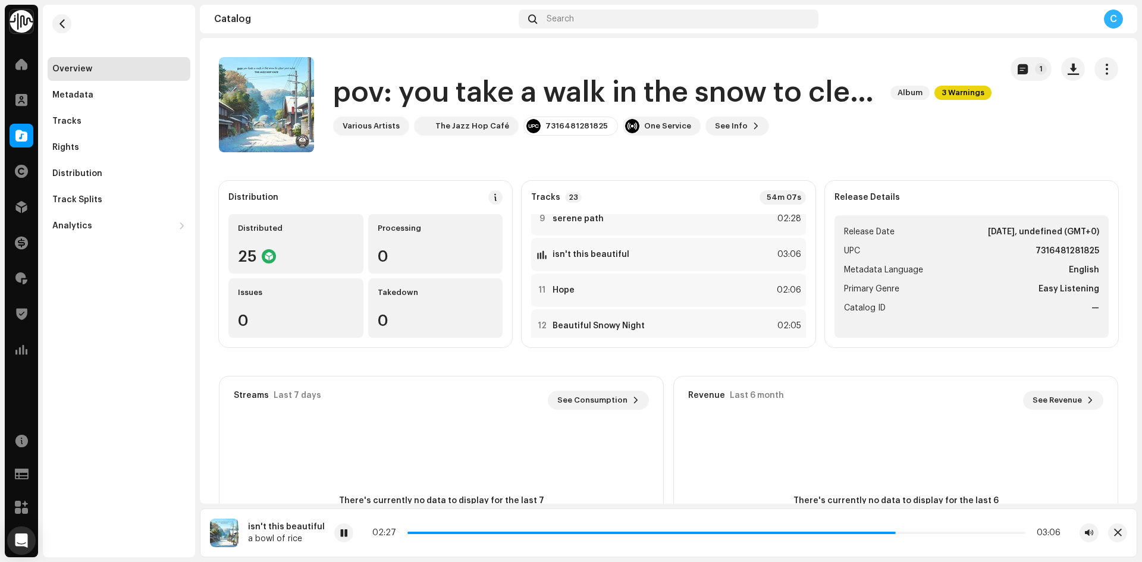
click at [931, 535] on div "02:27 03:06" at bounding box center [716, 533] width 688 height 10
click at [449, 123] on div "The Jazz Hop Café" at bounding box center [472, 126] width 74 height 10
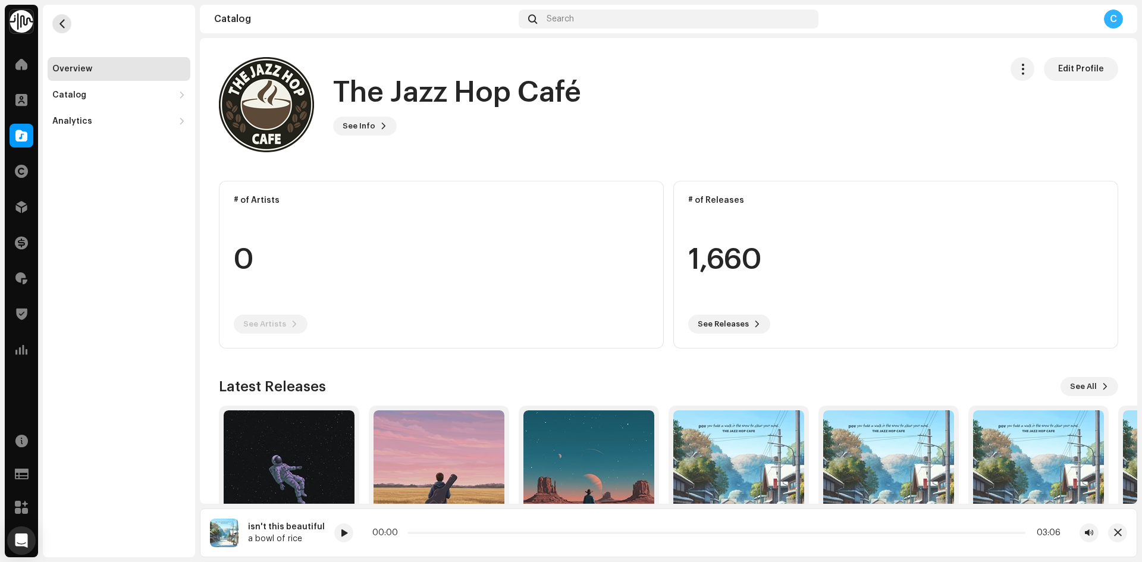
click at [55, 21] on button "button" at bounding box center [61, 23] width 19 height 19
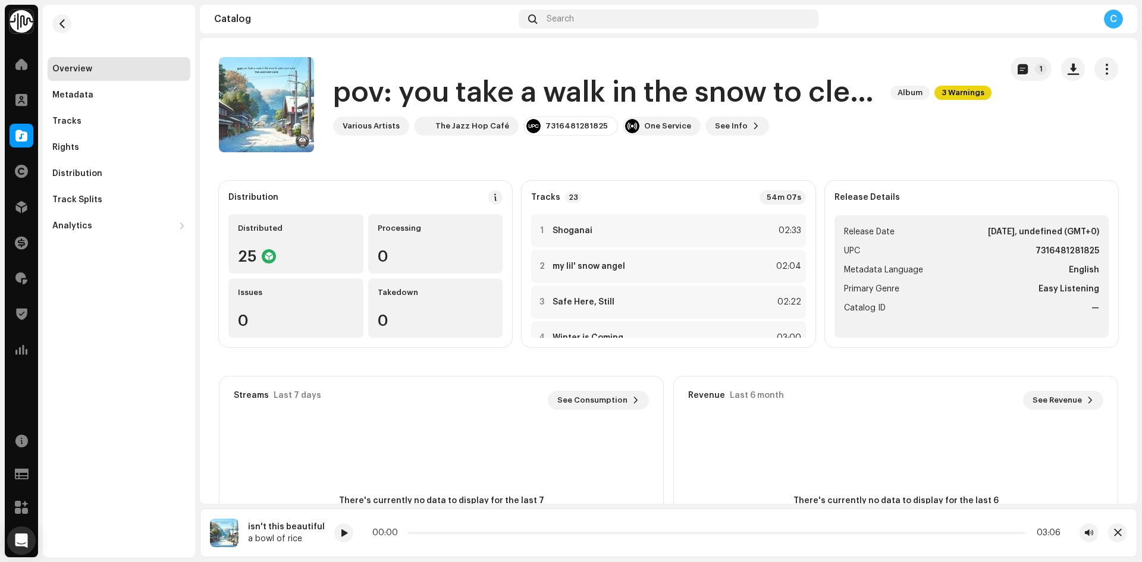
click at [13, 128] on div at bounding box center [22, 136] width 24 height 24
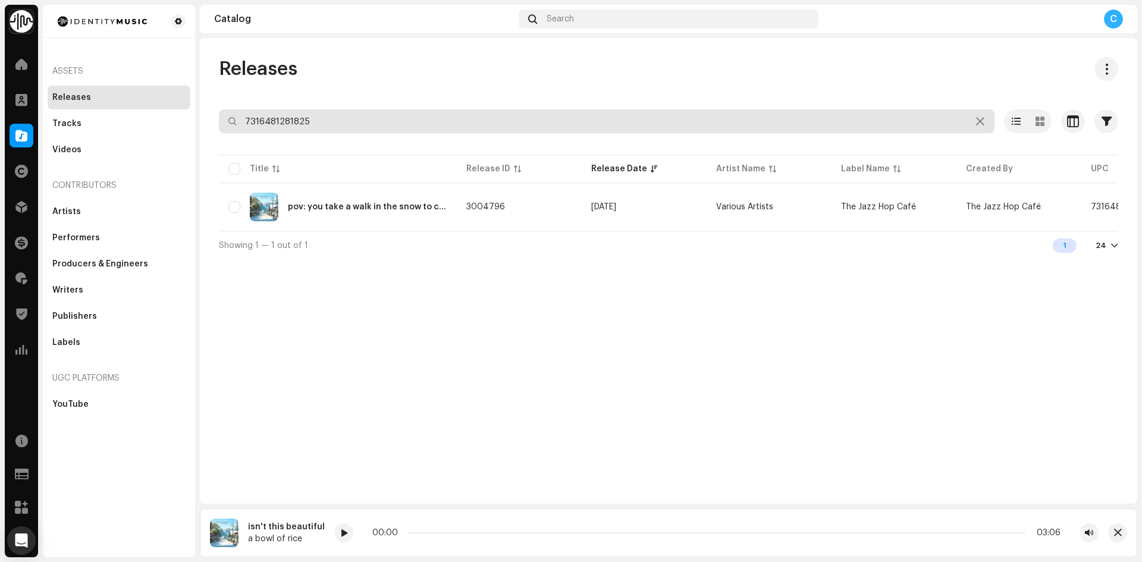
drag, startPoint x: 358, startPoint y: 120, endPoint x: 61, endPoint y: 73, distance: 300.5
click at [130, 93] on div "Identity Music Home Clients Catalog Rights Distribution Finance Royalties Trust…" at bounding box center [571, 281] width 1142 height 562
paste input "7316481322665"
type input "7316481322665"
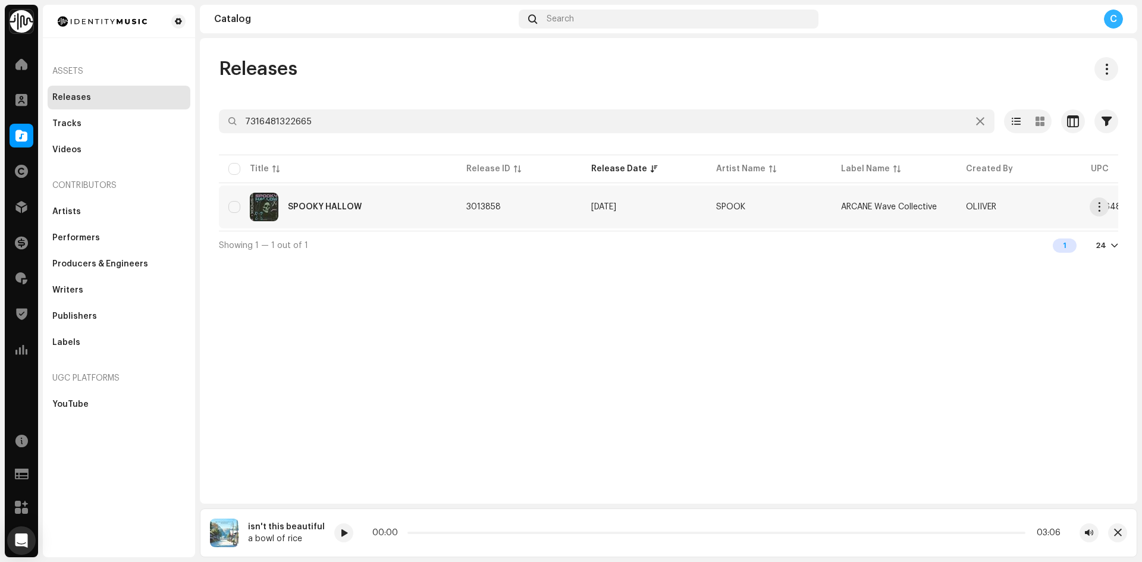
click at [368, 209] on div "SPOOKY HALLOW" at bounding box center [337, 207] width 219 height 29
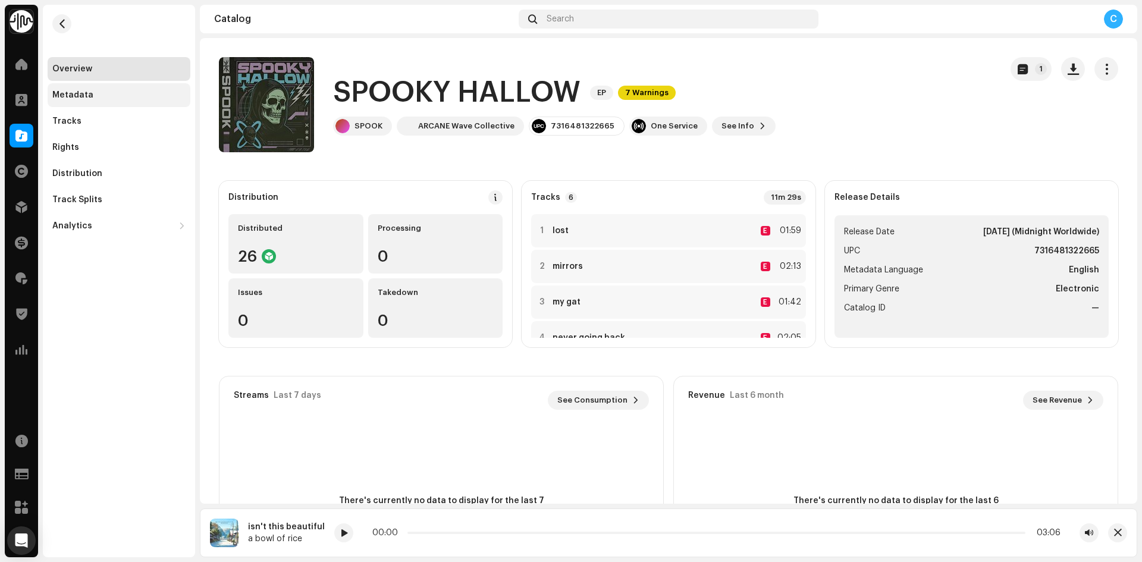
click at [98, 92] on div "Metadata" at bounding box center [118, 95] width 133 height 10
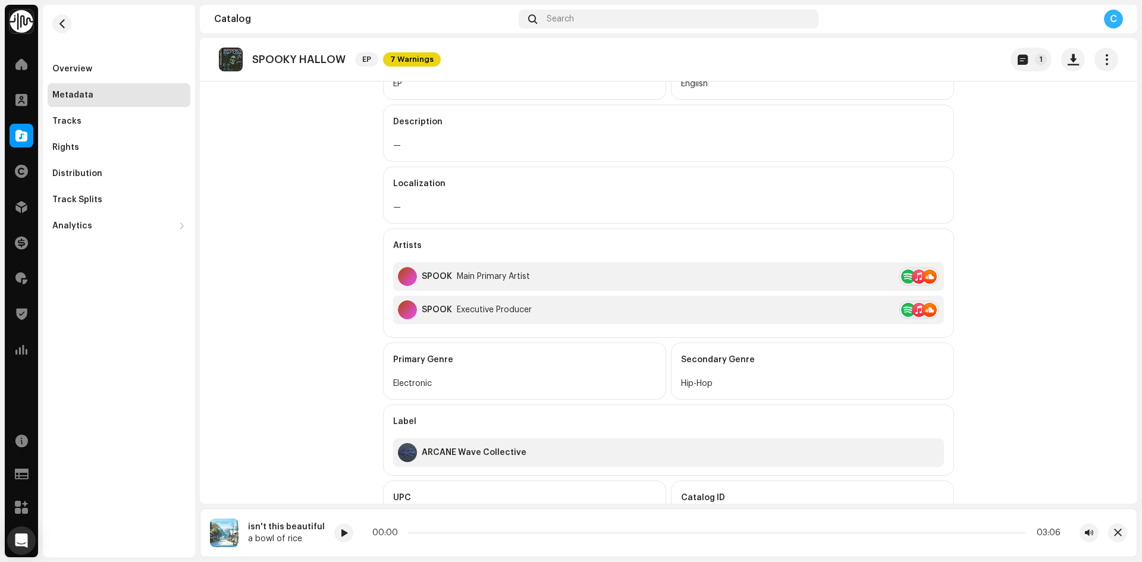
scroll to position [178, 0]
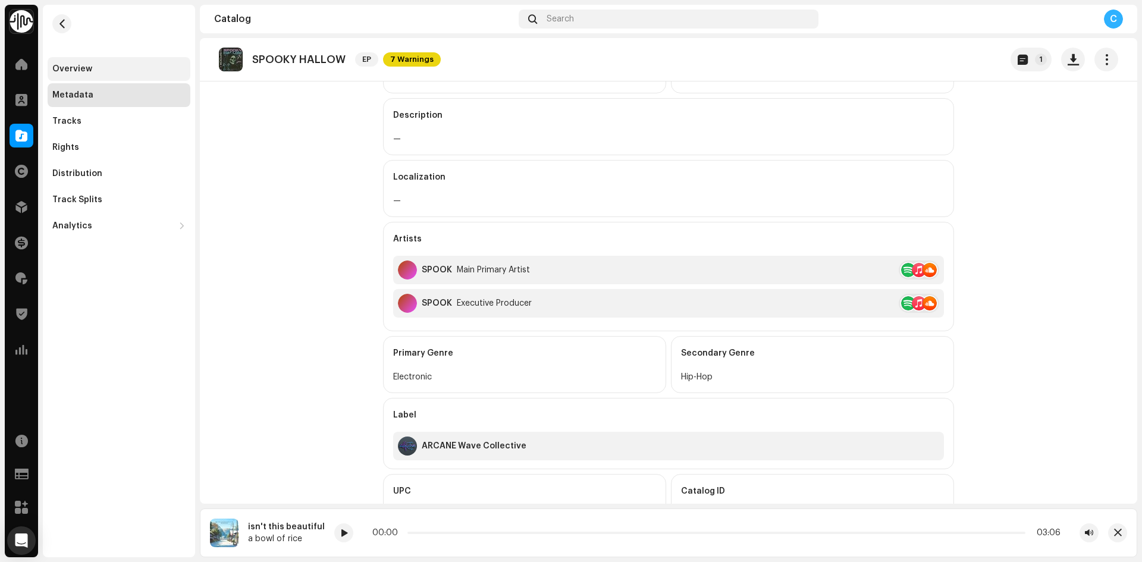
click at [95, 74] on div "Overview" at bounding box center [119, 69] width 143 height 24
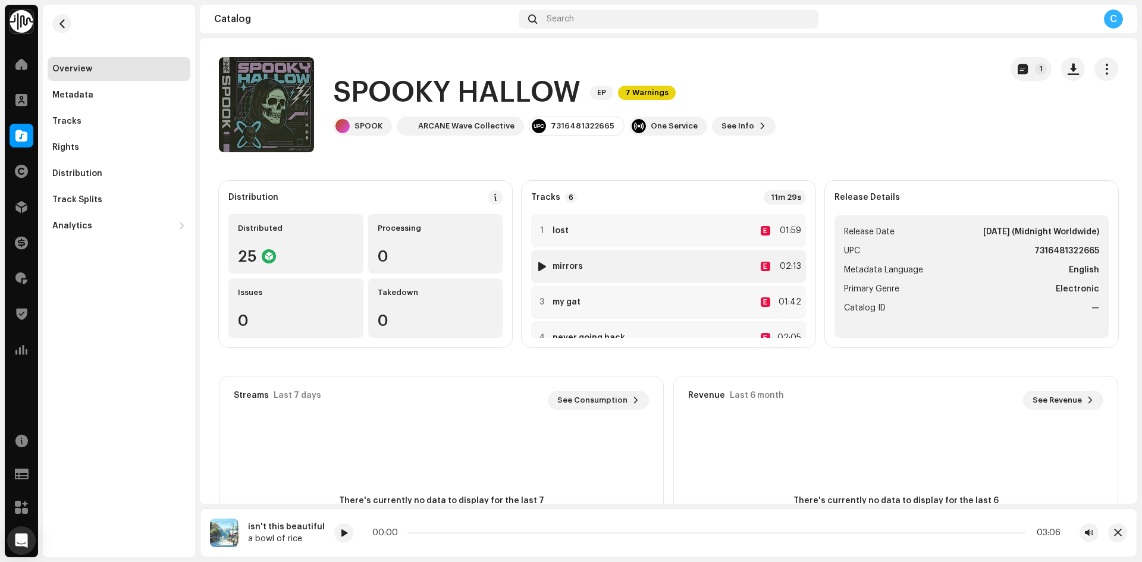
click at [540, 270] on div at bounding box center [542, 267] width 9 height 10
click at [369, 133] on div "SPOOK" at bounding box center [362, 126] width 59 height 19
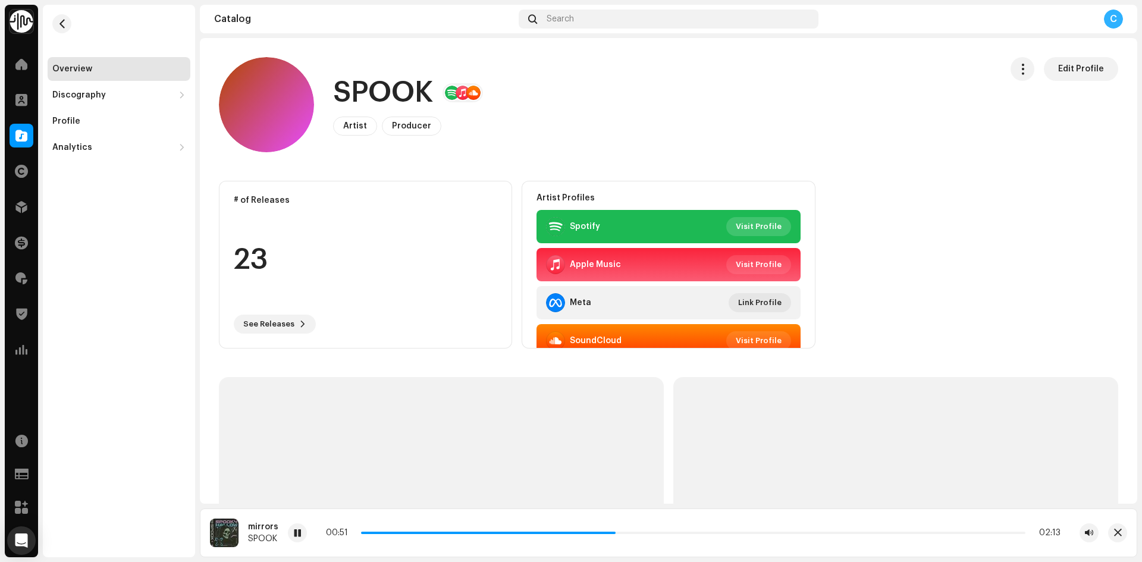
click at [766, 224] on span "Visit Profile" at bounding box center [759, 227] width 46 height 24
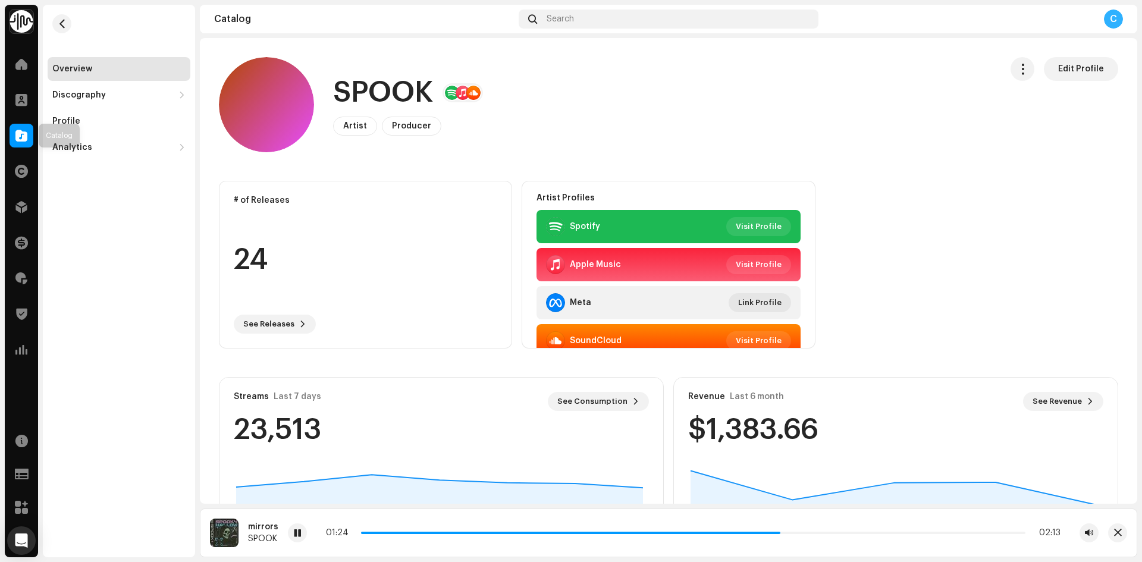
click at [16, 131] on span at bounding box center [21, 136] width 12 height 10
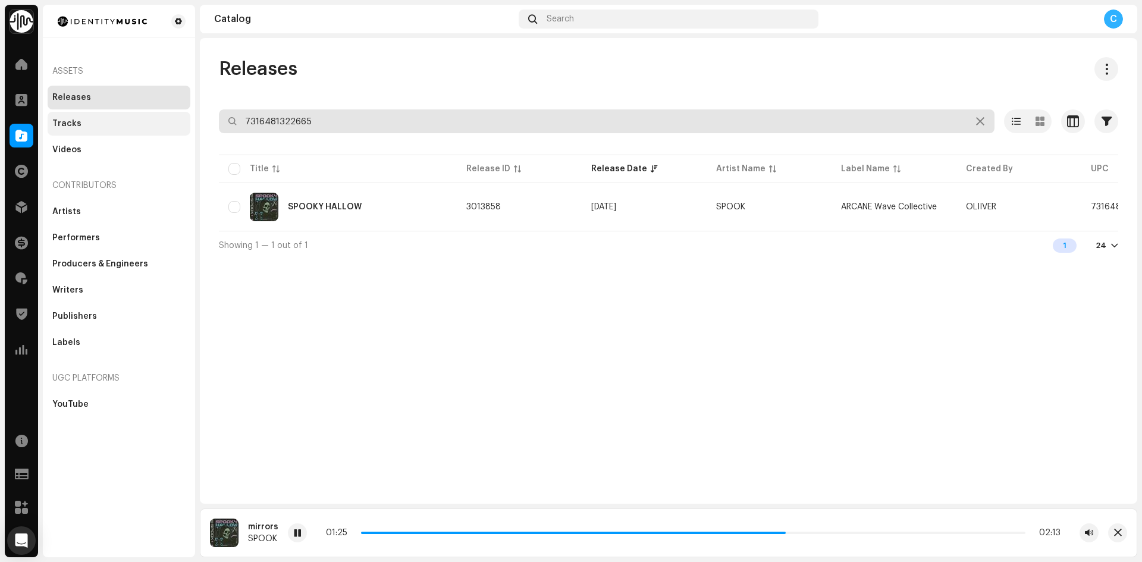
drag, startPoint x: 352, startPoint y: 114, endPoint x: 61, endPoint y: 119, distance: 291.0
click at [68, 126] on div "Identity Music Home Clients Catalog Rights Distribution Finance Royalties Trust…" at bounding box center [571, 281] width 1142 height 562
paste input "7316481327660"
type input "7316481327660"
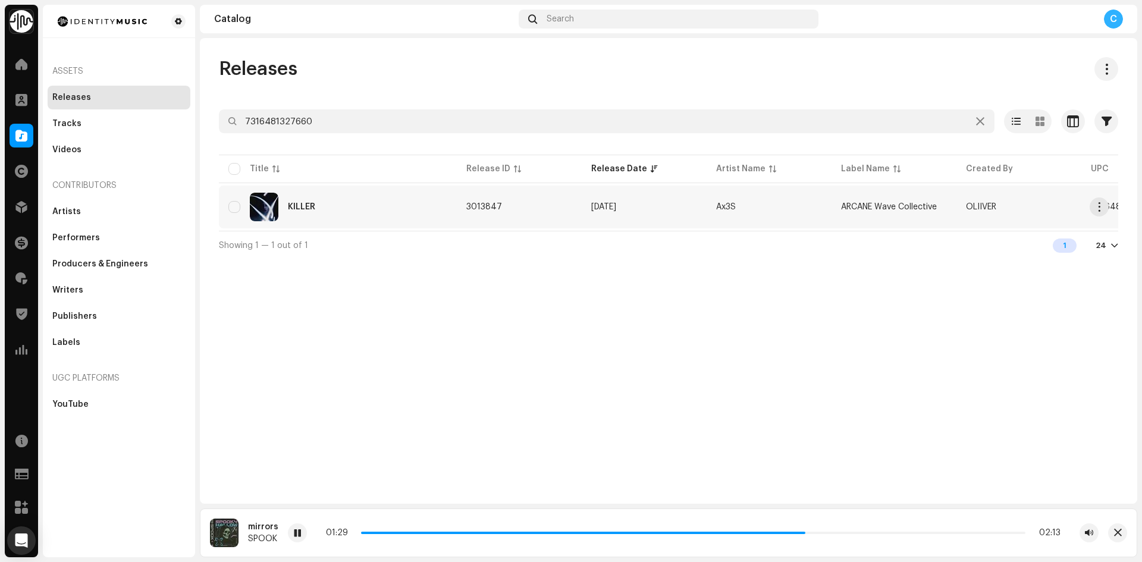
click at [327, 200] on div "KILLER" at bounding box center [337, 207] width 219 height 29
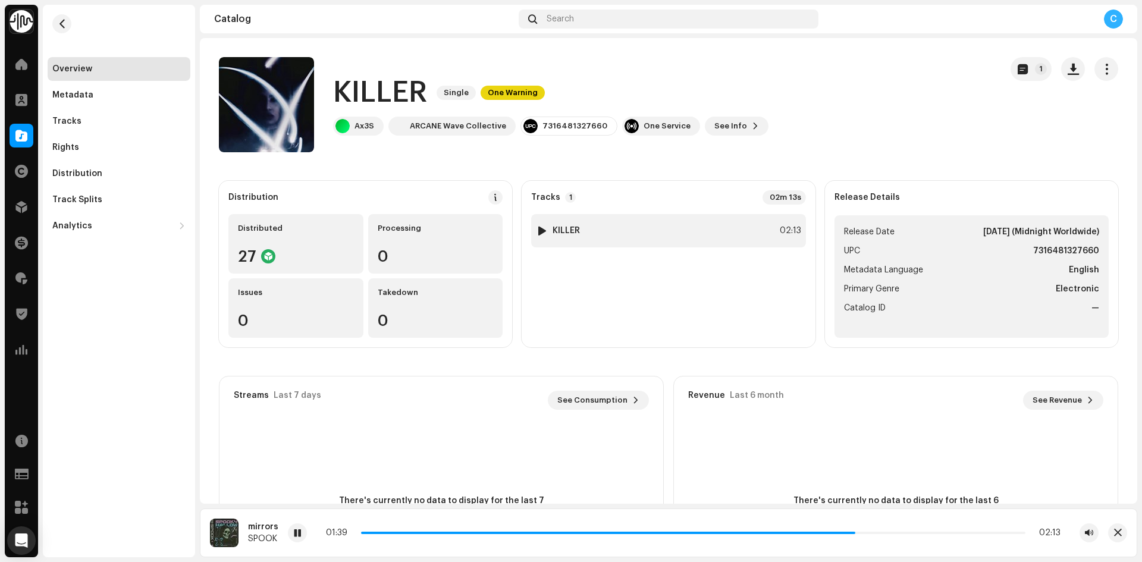
click at [545, 233] on img at bounding box center [541, 230] width 15 height 15
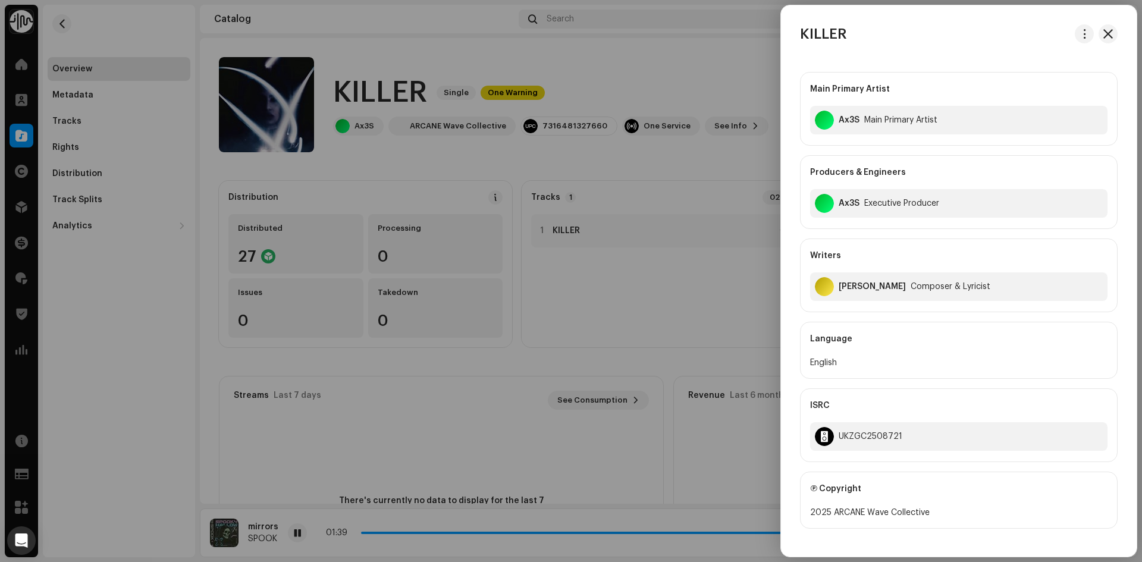
click at [546, 231] on div at bounding box center [571, 281] width 1142 height 562
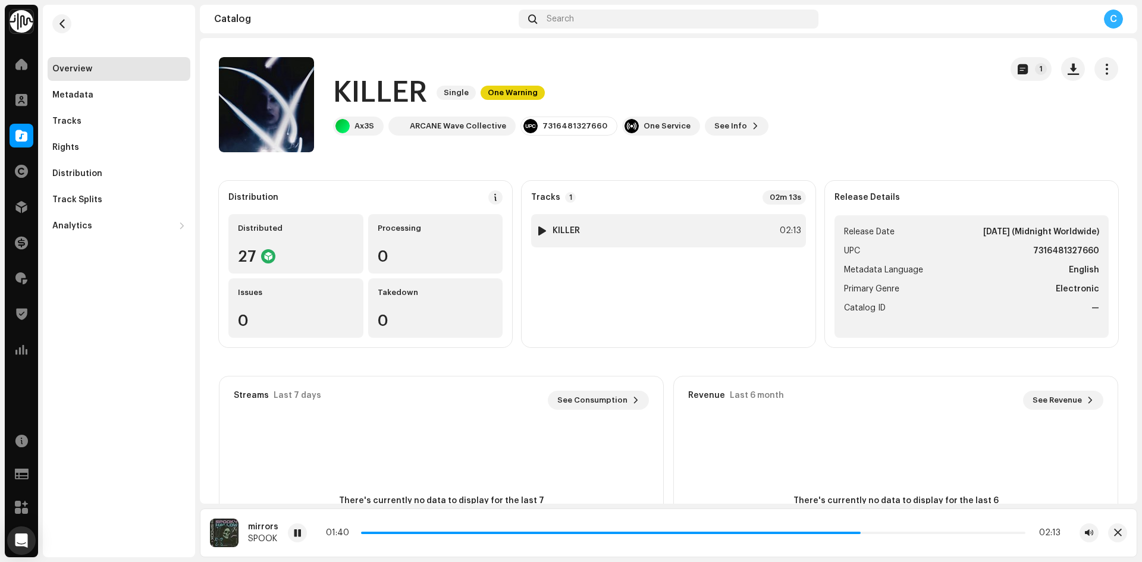
click at [541, 231] on div at bounding box center [542, 231] width 9 height 10
click at [16, 134] on span at bounding box center [21, 136] width 12 height 10
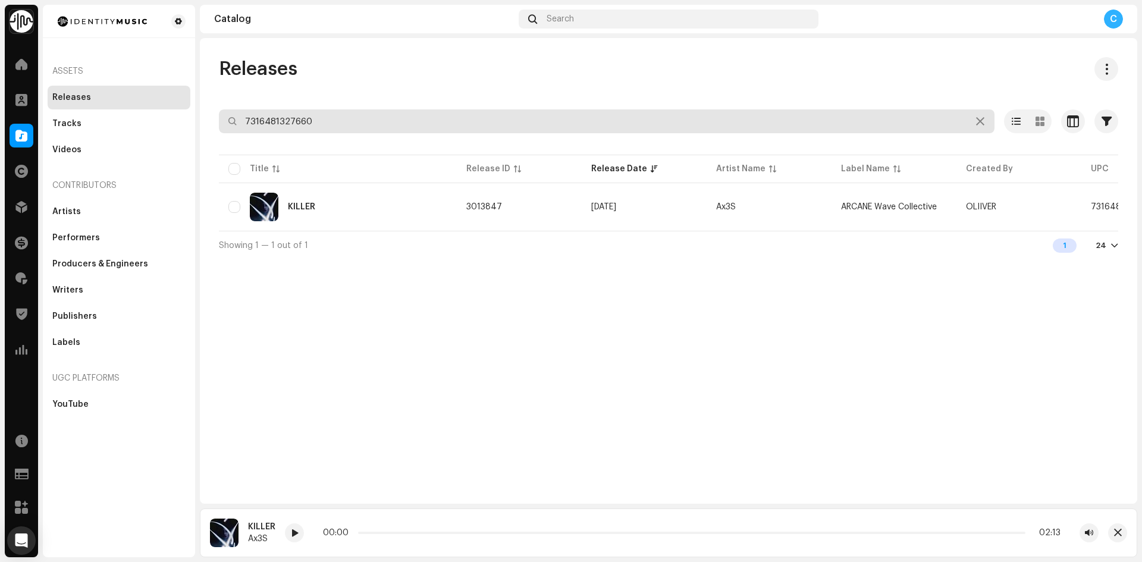
drag, startPoint x: 239, startPoint y: 118, endPoint x: 209, endPoint y: 115, distance: 29.9
click at [214, 117] on div "Releases 7316481327660 Selected 0 Select all 1 Options Filters Distribution sta…" at bounding box center [669, 158] width 938 height 202
paste input "7316481316213"
type input "7316481316213"
